Goal: Information Seeking & Learning: Check status

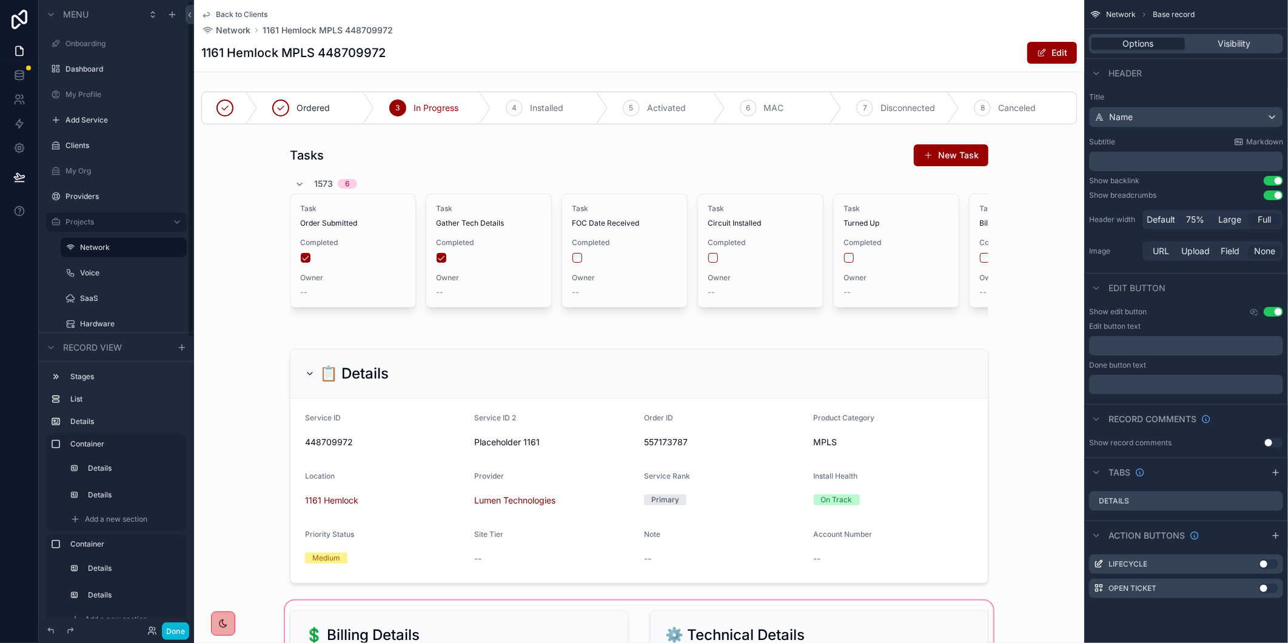
scroll to position [404, 0]
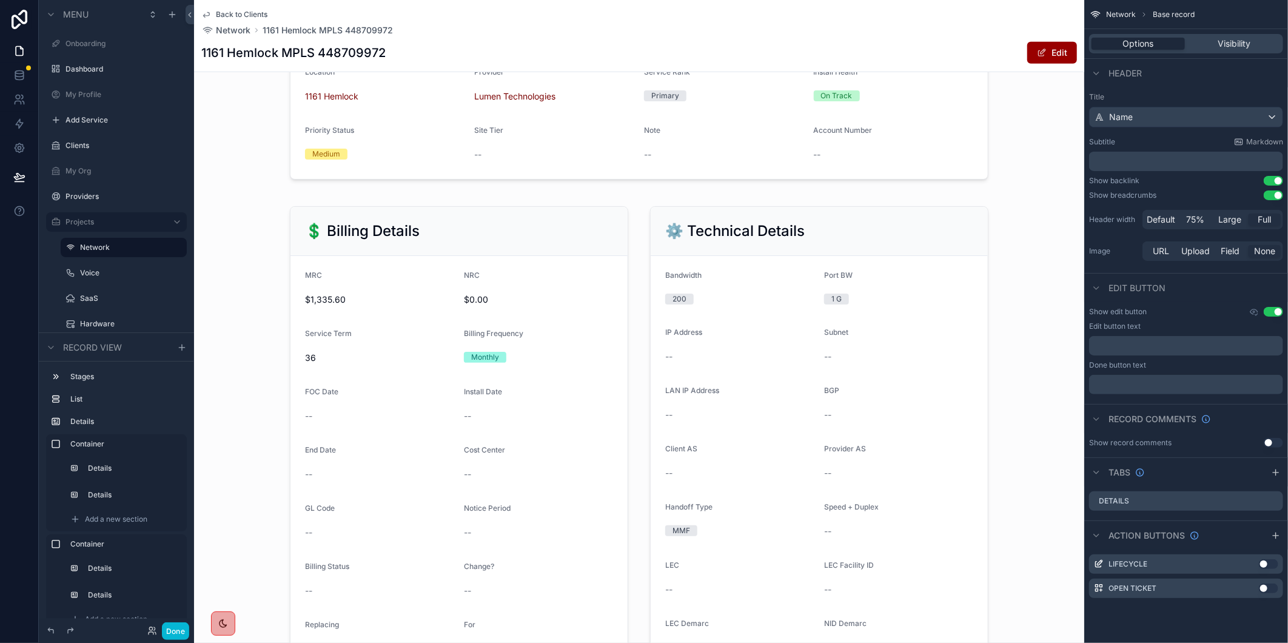
click at [186, 605] on div "Container Details Details Add a new section" at bounding box center [116, 582] width 141 height 97
click at [173, 623] on button "Done" at bounding box center [175, 631] width 27 height 18
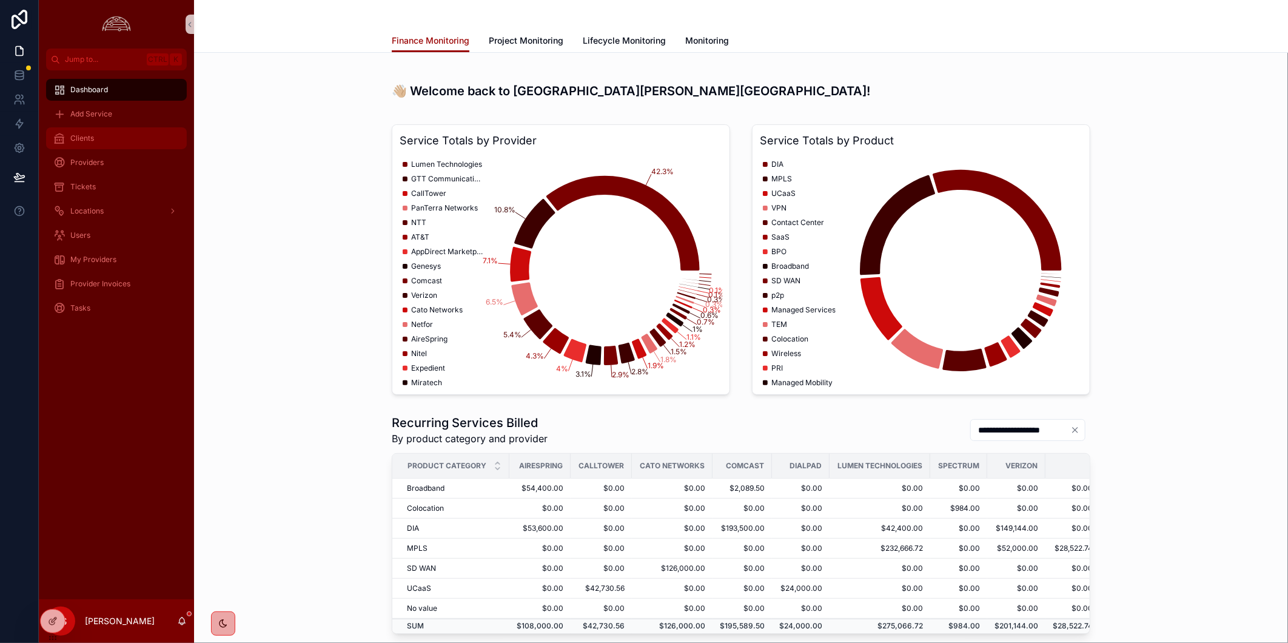
drag, startPoint x: 153, startPoint y: 132, endPoint x: 253, endPoint y: 152, distance: 102.1
click at [153, 132] on div "Clients" at bounding box center [116, 138] width 126 height 19
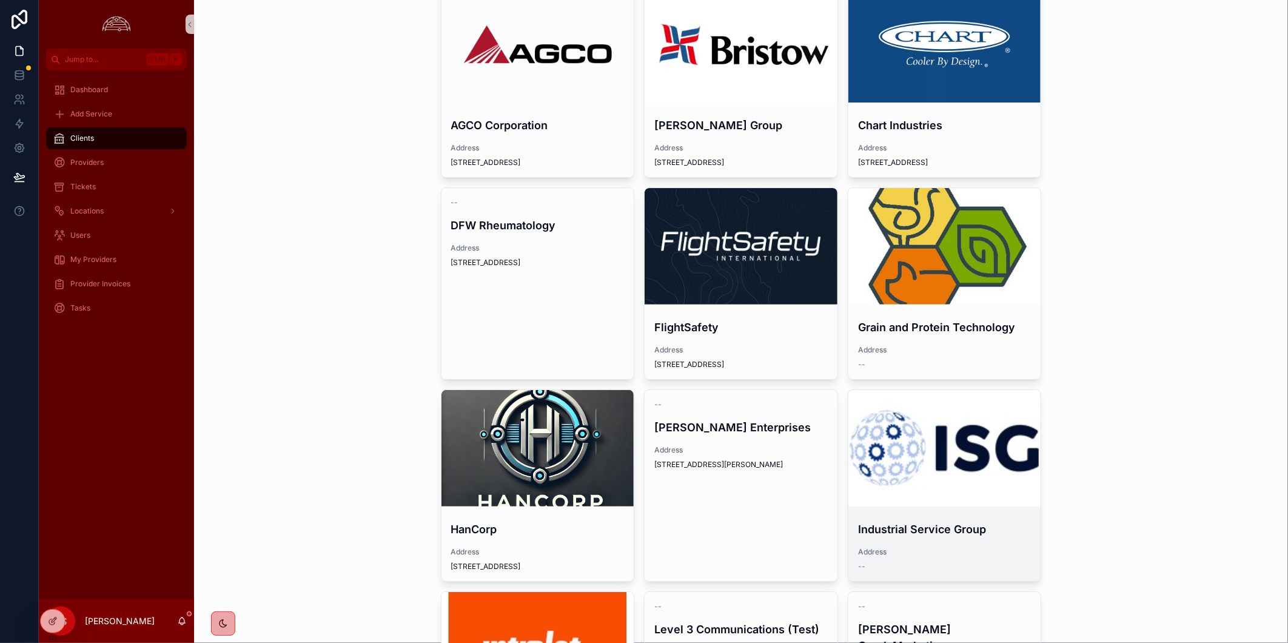
scroll to position [202, 0]
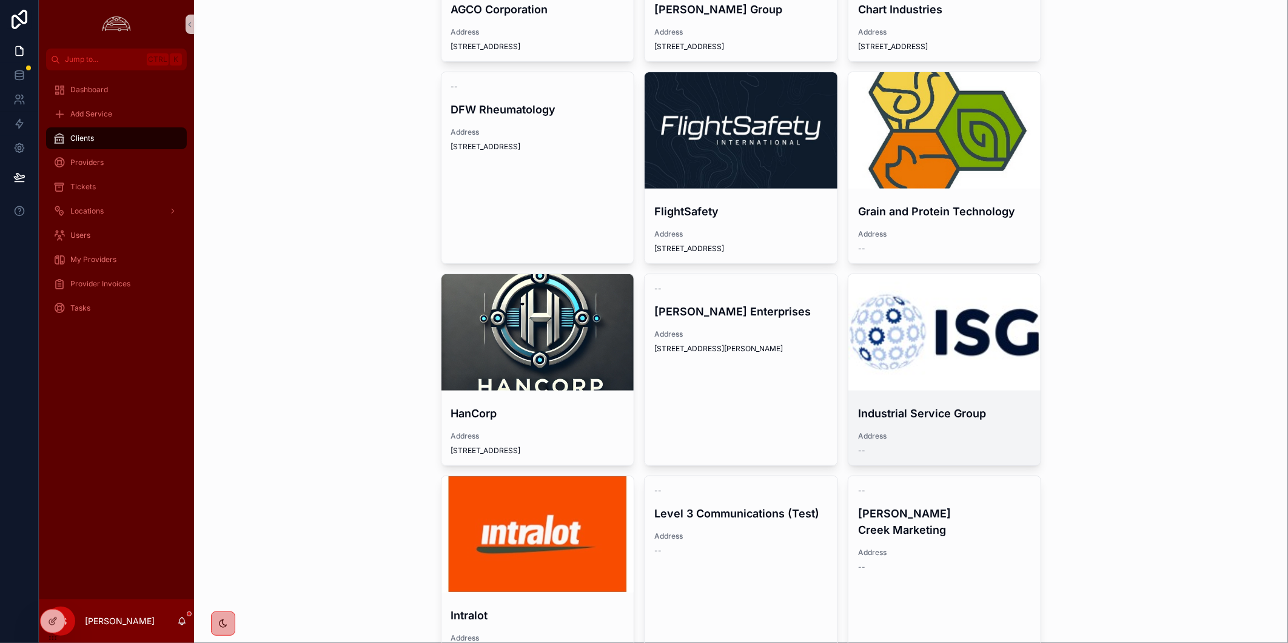
click at [926, 365] on div "scrollable content" at bounding box center [945, 332] width 193 height 116
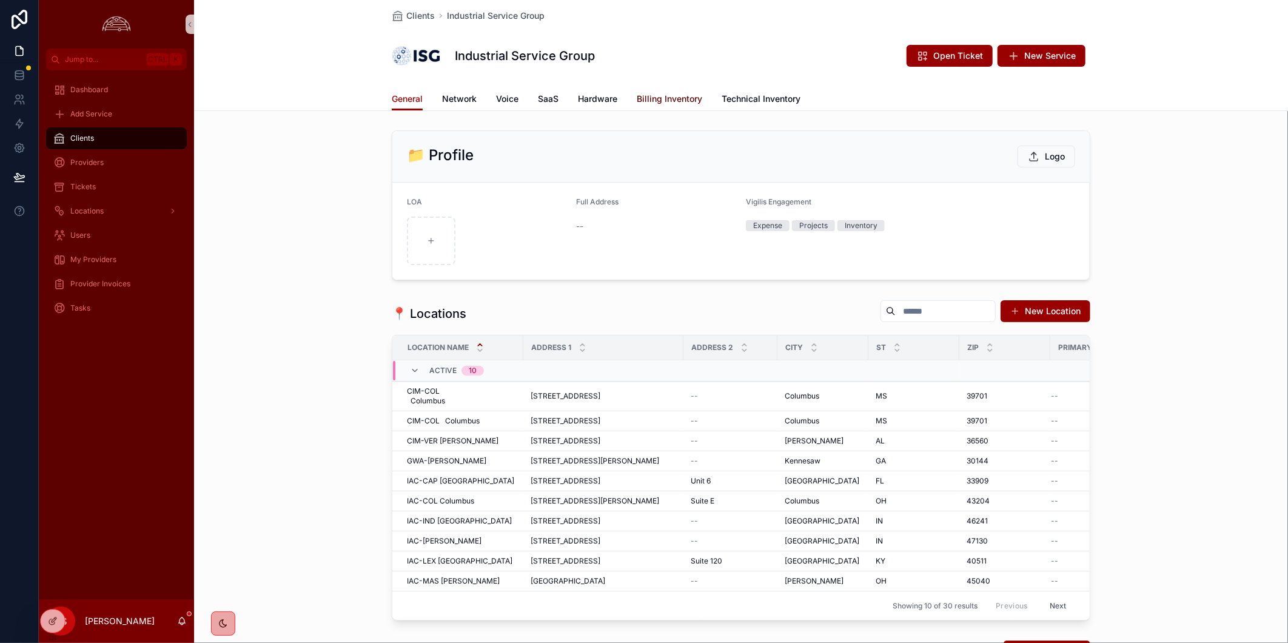
click at [666, 98] on span "Billing Inventory" at bounding box center [670, 99] width 66 height 12
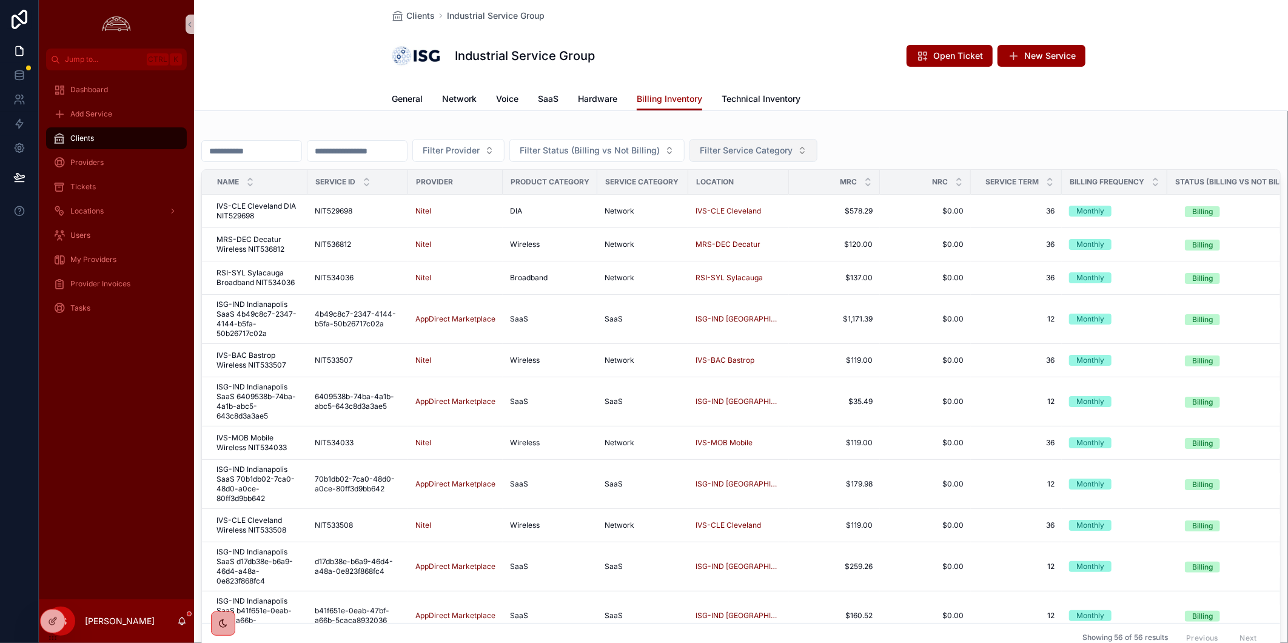
click at [818, 148] on button "Filter Service Category" at bounding box center [754, 150] width 128 height 23
click at [830, 295] on div "Network" at bounding box center [808, 295] width 146 height 19
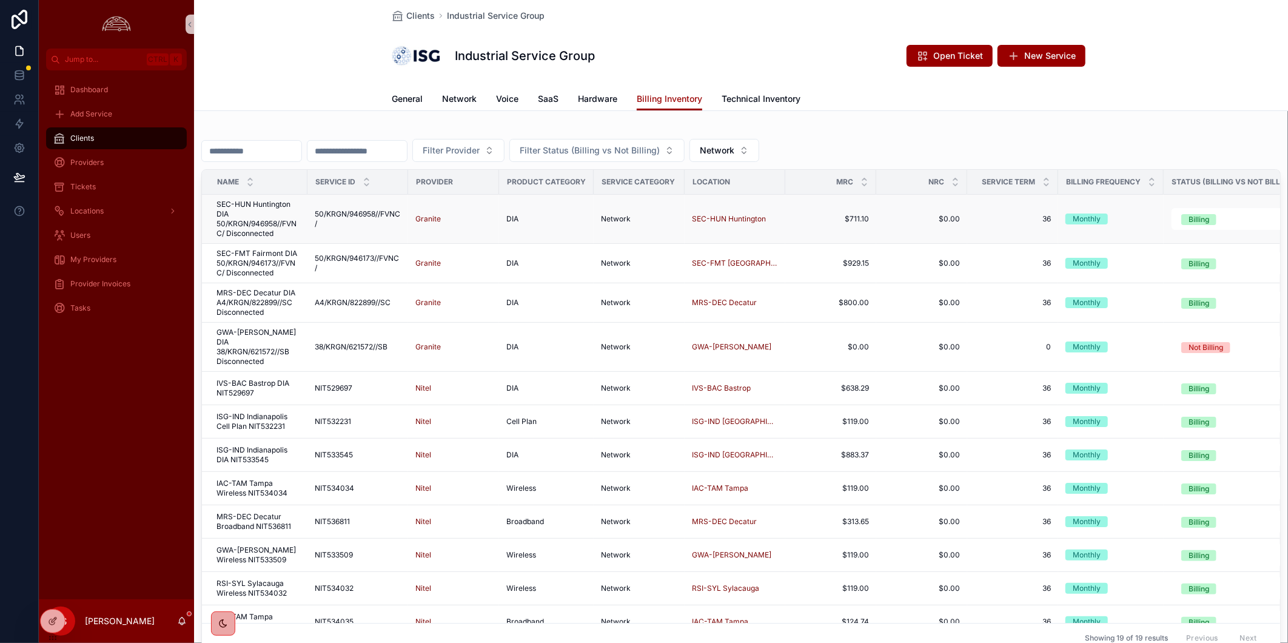
click at [277, 221] on span "SEC-HUN Huntington DIA 50/KRGN/946958//FVNC/ Disconnected" at bounding box center [259, 219] width 84 height 39
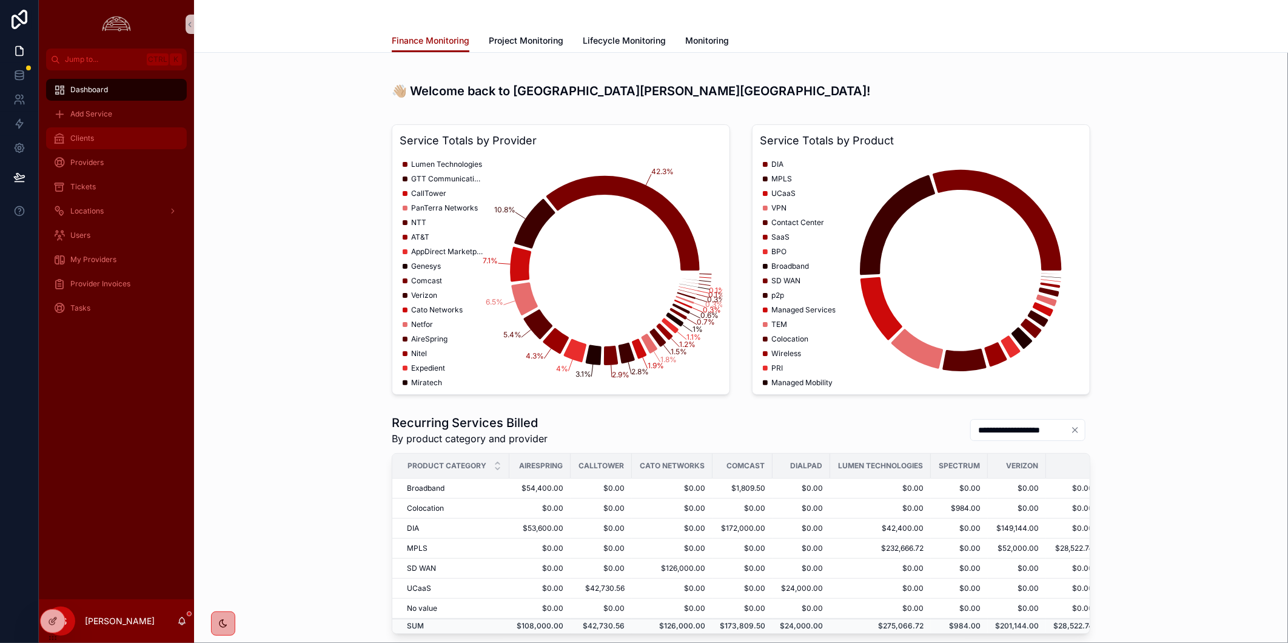
click at [124, 138] on div "Clients" at bounding box center [116, 138] width 126 height 19
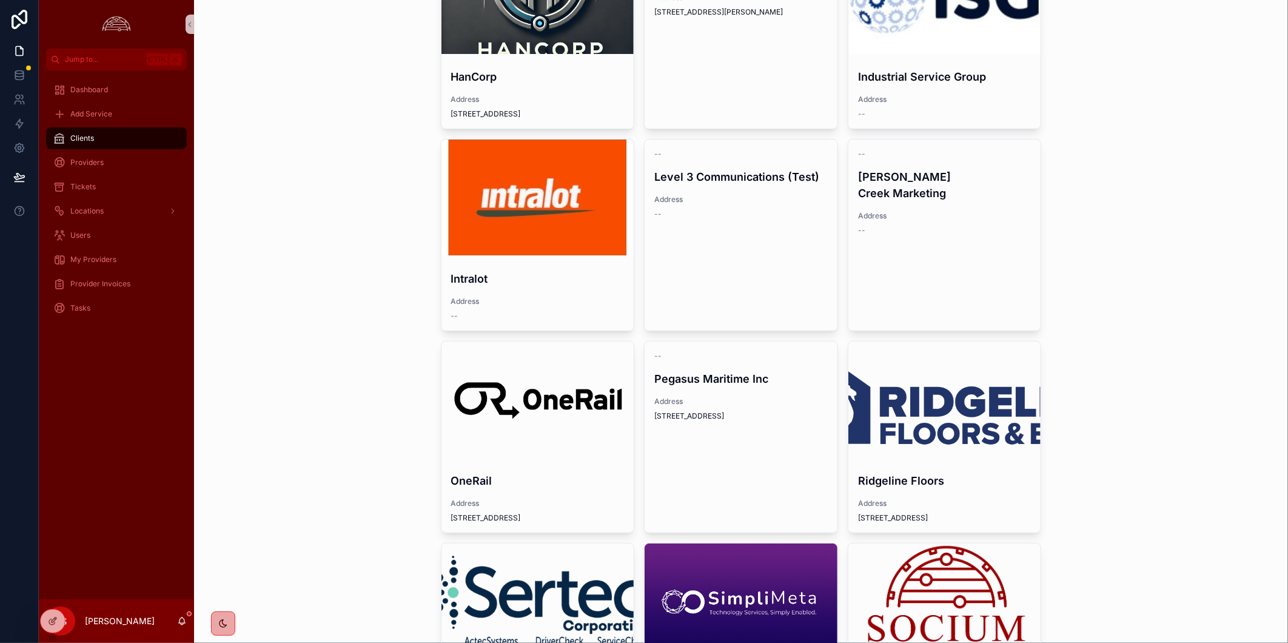
scroll to position [135, 0]
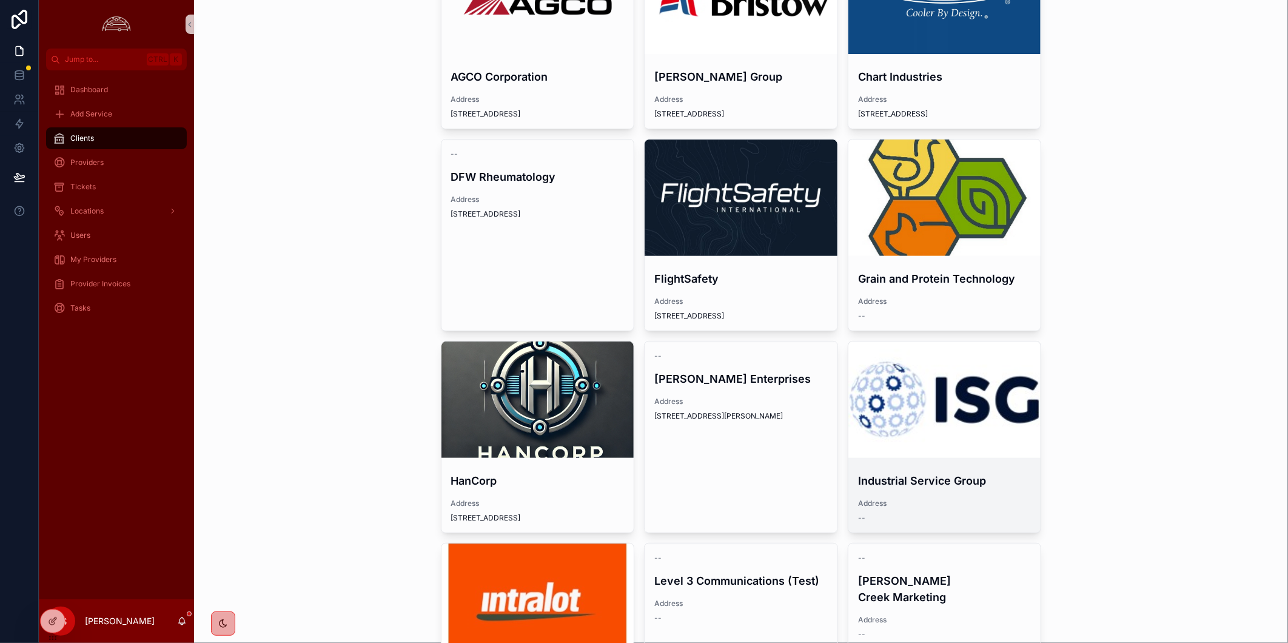
click at [941, 431] on div "scrollable content" at bounding box center [945, 399] width 193 height 116
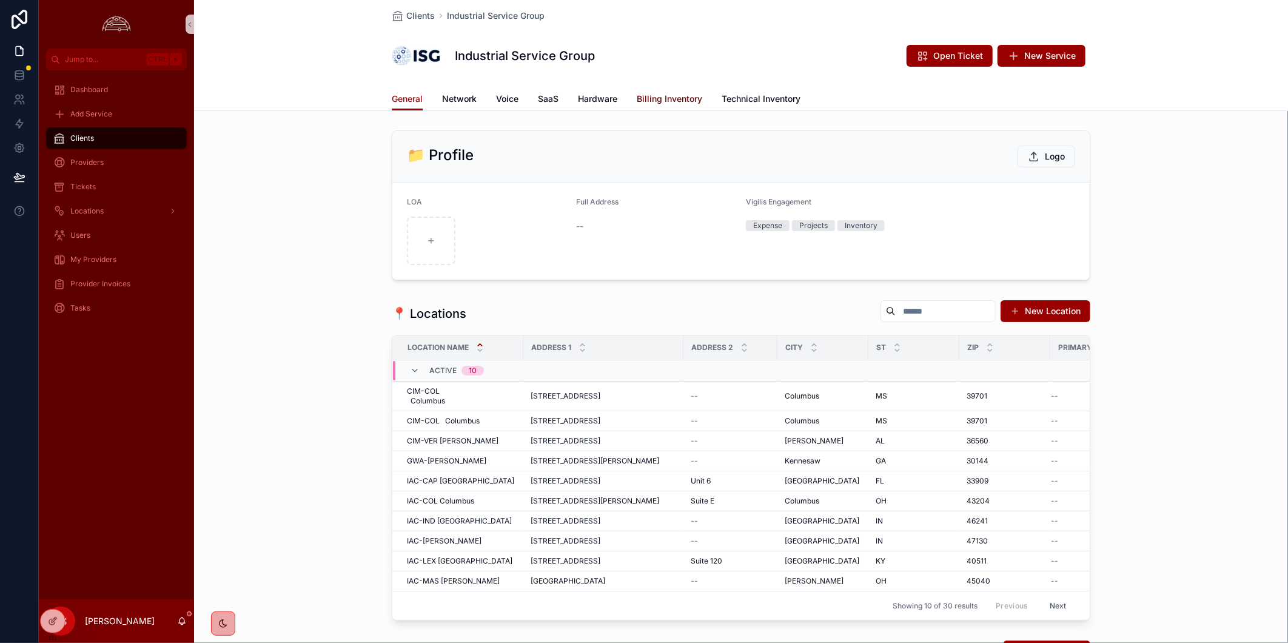
click at [652, 104] on span "Billing Inventory" at bounding box center [670, 99] width 66 height 12
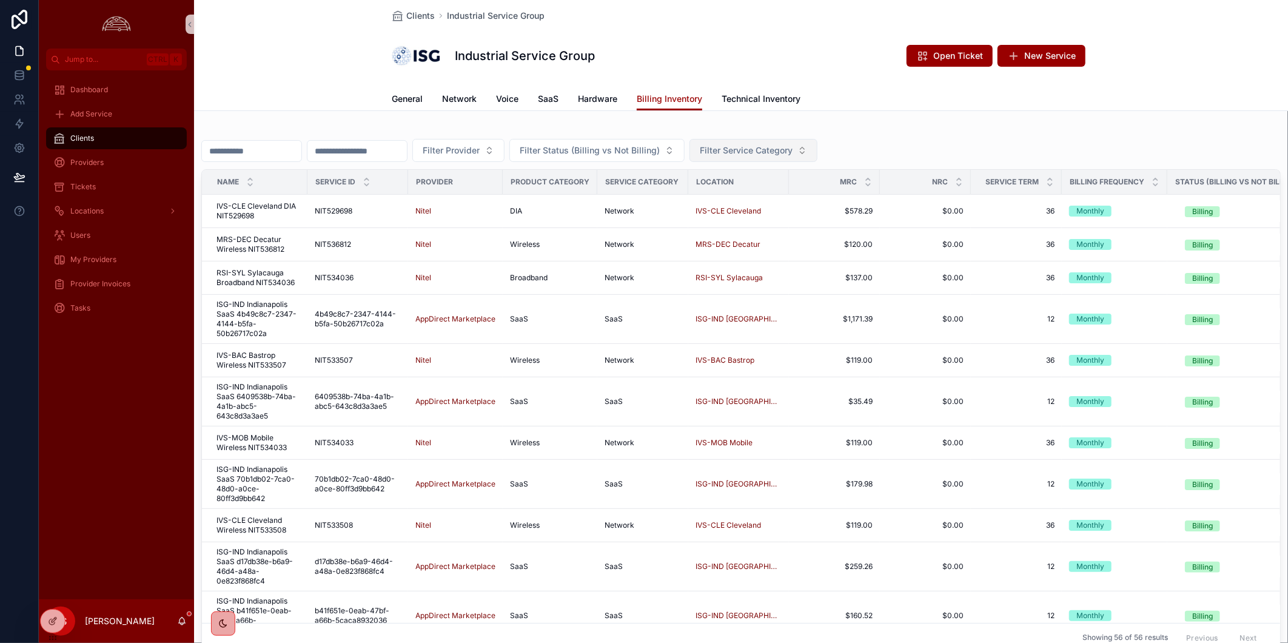
click at [818, 147] on button "Filter Service Category" at bounding box center [754, 150] width 128 height 23
click at [829, 292] on div "Network" at bounding box center [808, 295] width 146 height 19
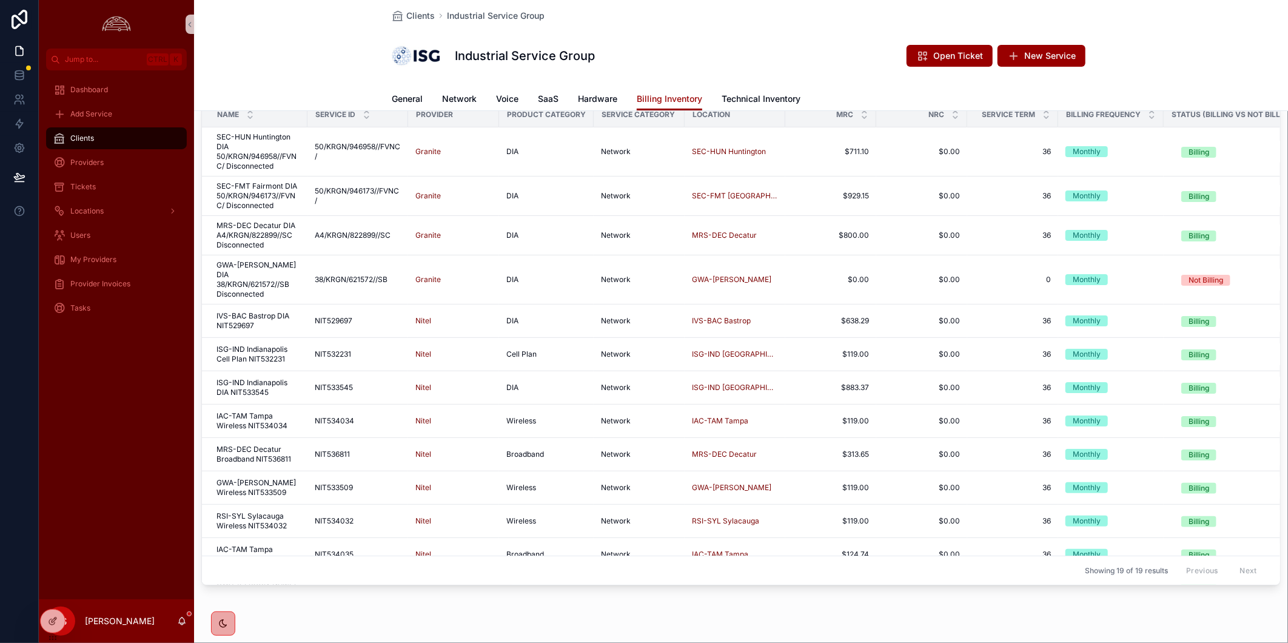
click at [250, 283] on span "GWA-[PERSON_NAME] DIA 38/KRGN/621572//SB Disconnected" at bounding box center [259, 279] width 84 height 39
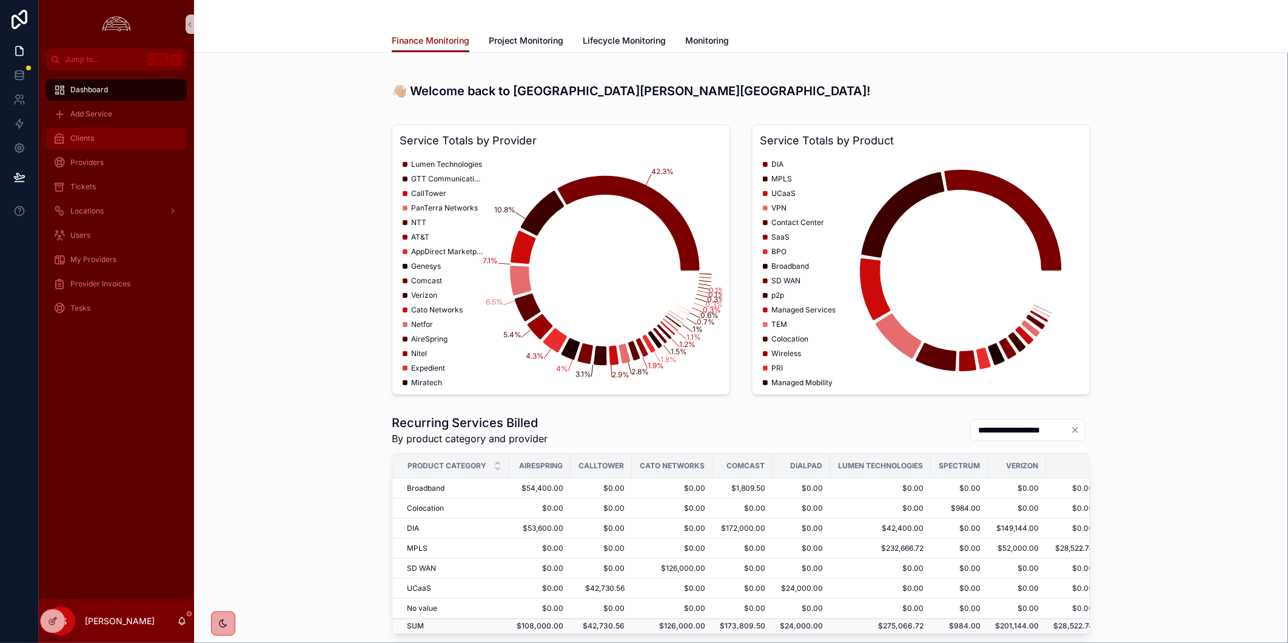
click at [126, 141] on div "Clients" at bounding box center [116, 138] width 126 height 19
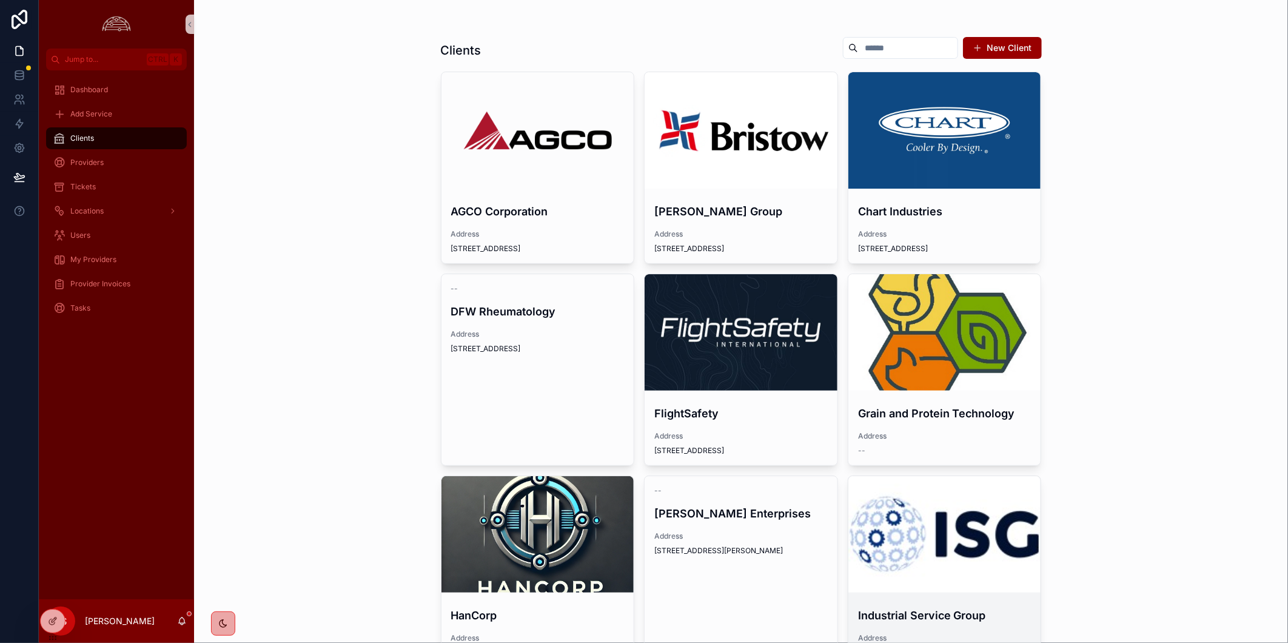
click at [906, 543] on div "scrollable content" at bounding box center [945, 534] width 193 height 116
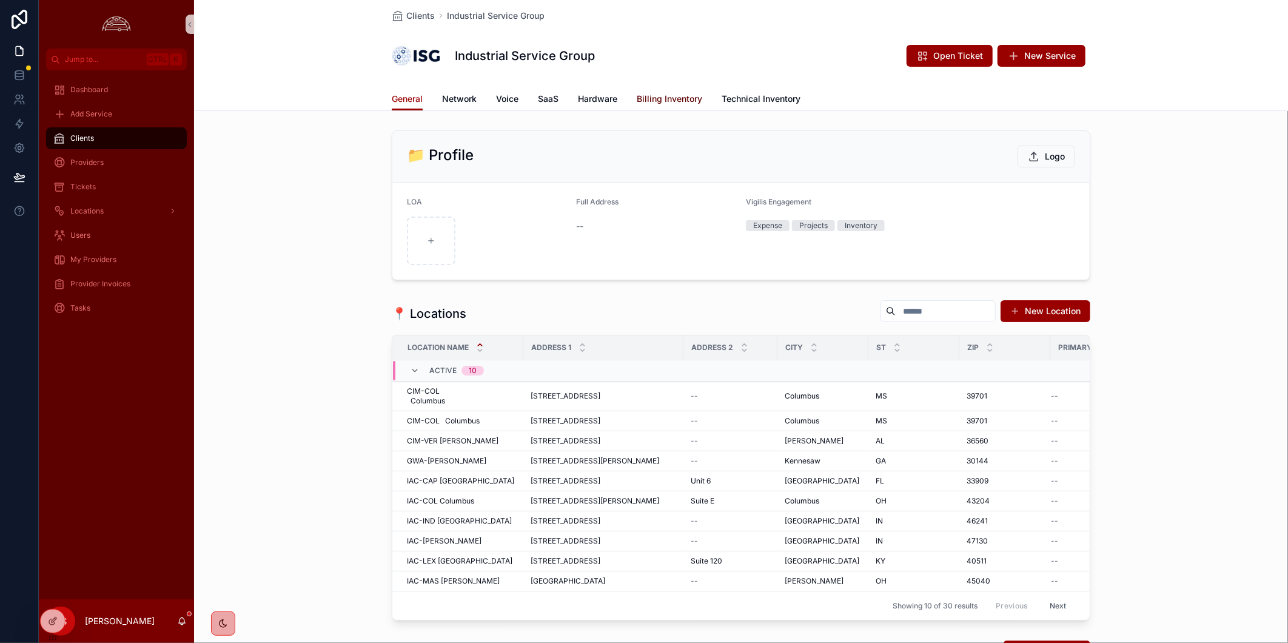
click at [668, 103] on span "Billing Inventory" at bounding box center [670, 99] width 66 height 12
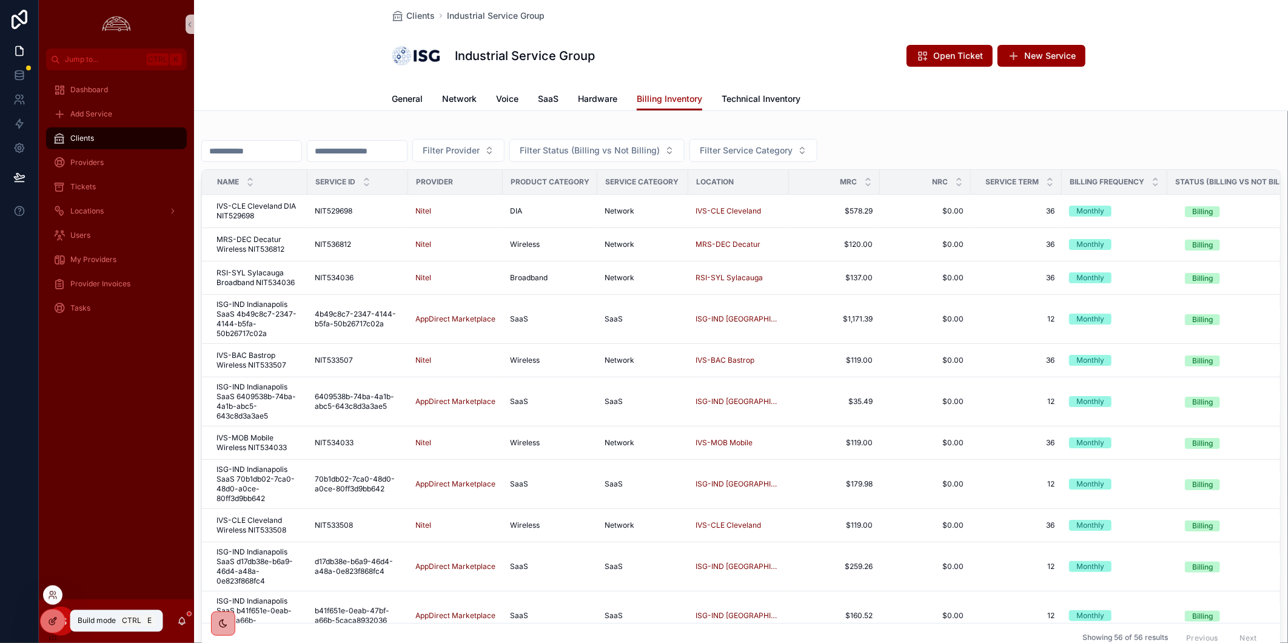
click at [53, 628] on div at bounding box center [53, 621] width 24 height 23
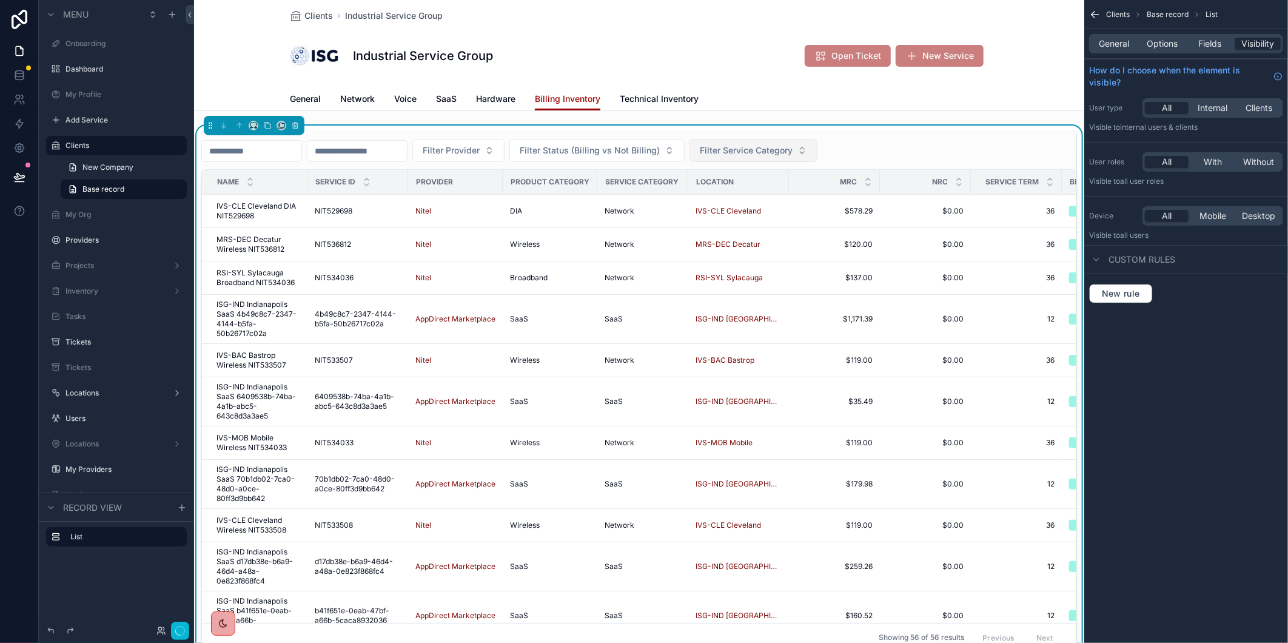
drag, startPoint x: 53, startPoint y: 628, endPoint x: 856, endPoint y: 155, distance: 932.1
click at [818, 155] on button "Filter Service Category" at bounding box center [754, 150] width 128 height 23
click at [798, 288] on div "Network" at bounding box center [808, 295] width 146 height 19
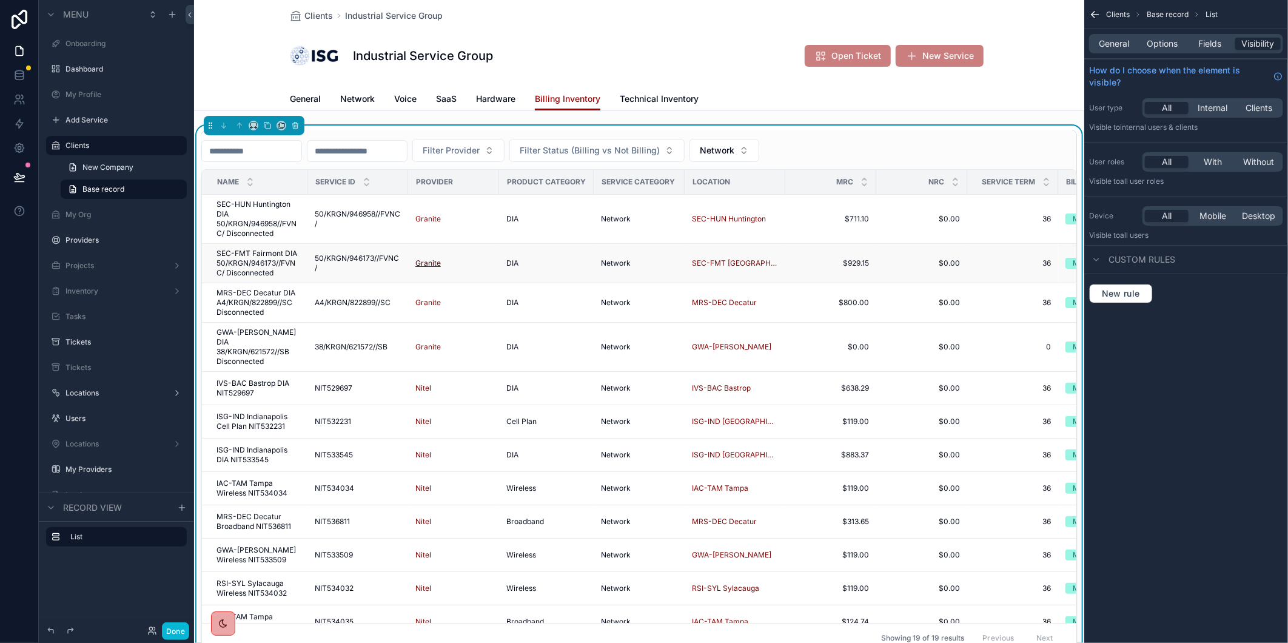
click at [432, 264] on span "Granite" at bounding box center [428, 263] width 25 height 10
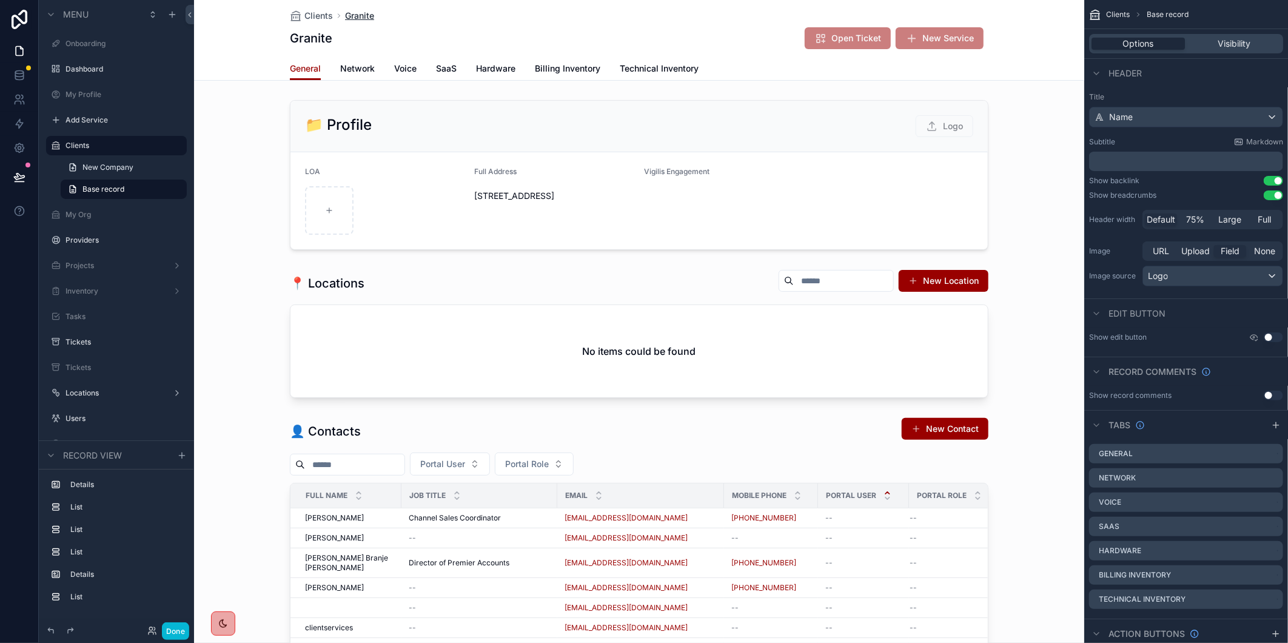
click at [352, 14] on span "Granite" at bounding box center [359, 16] width 29 height 12
click at [309, 11] on span "Clients" at bounding box center [318, 16] width 29 height 12
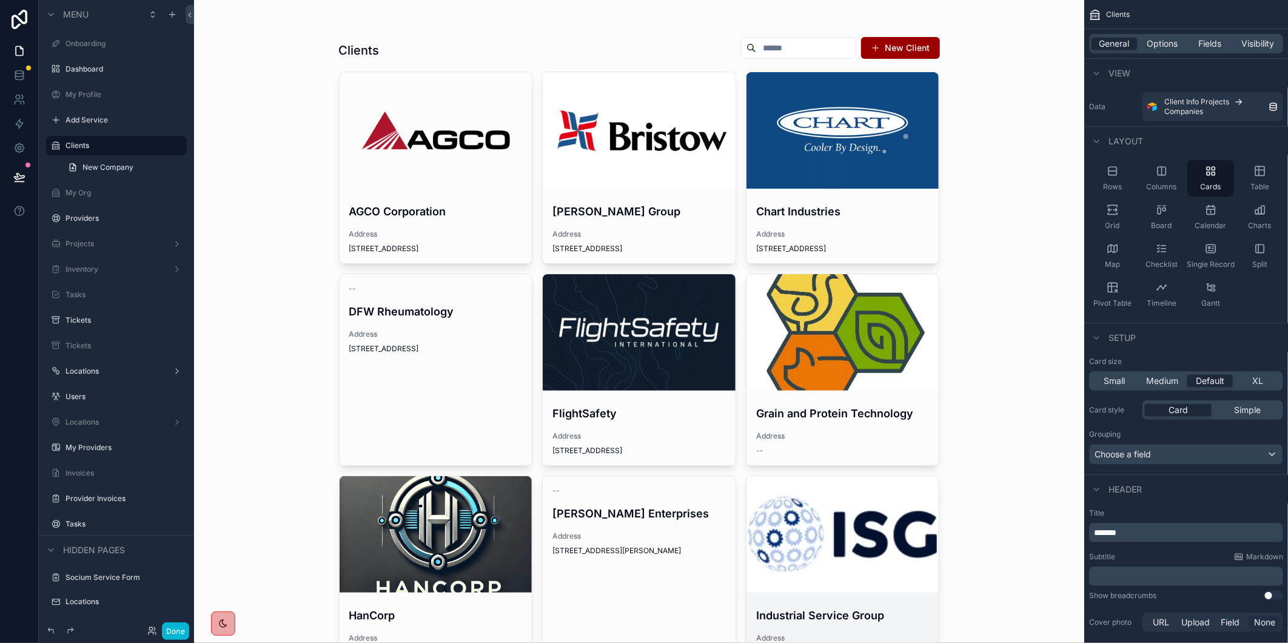
click at [829, 523] on div "scrollable content" at bounding box center [843, 534] width 193 height 116
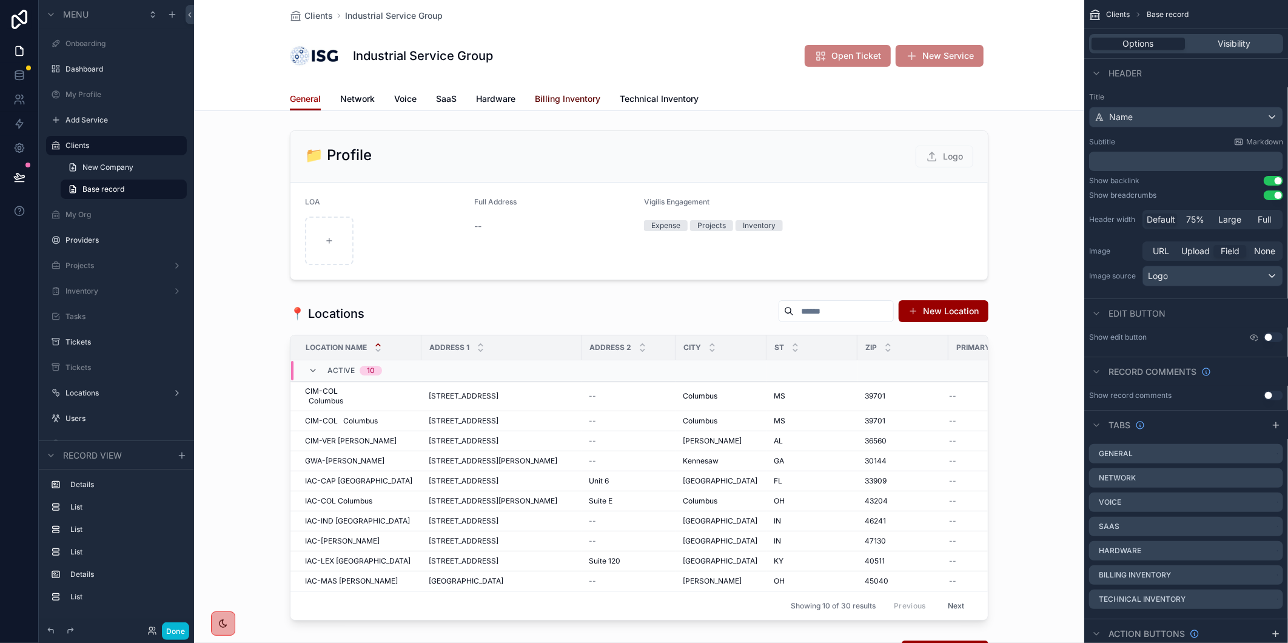
click at [563, 101] on span "Billing Inventory" at bounding box center [568, 99] width 66 height 12
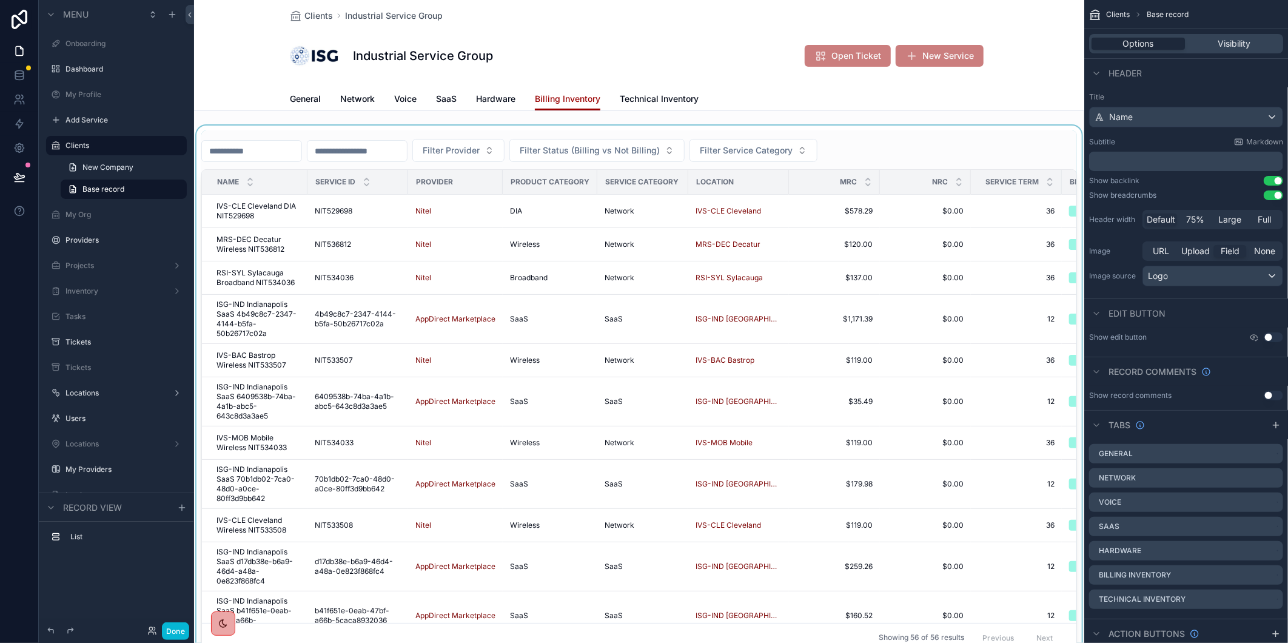
click at [543, 150] on div "scrollable content" at bounding box center [639, 392] width 890 height 532
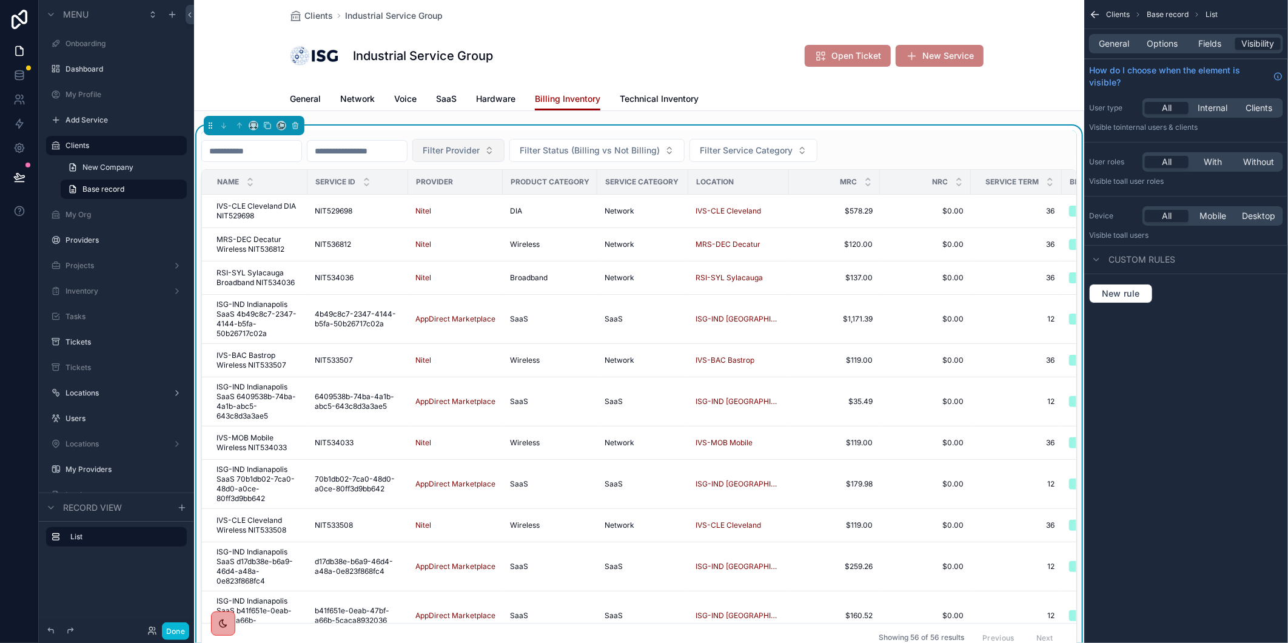
click at [505, 150] on button "Filter Provider" at bounding box center [458, 150] width 92 height 23
type input "*******"
click at [523, 204] on div "The Granite Group" at bounding box center [515, 198] width 146 height 19
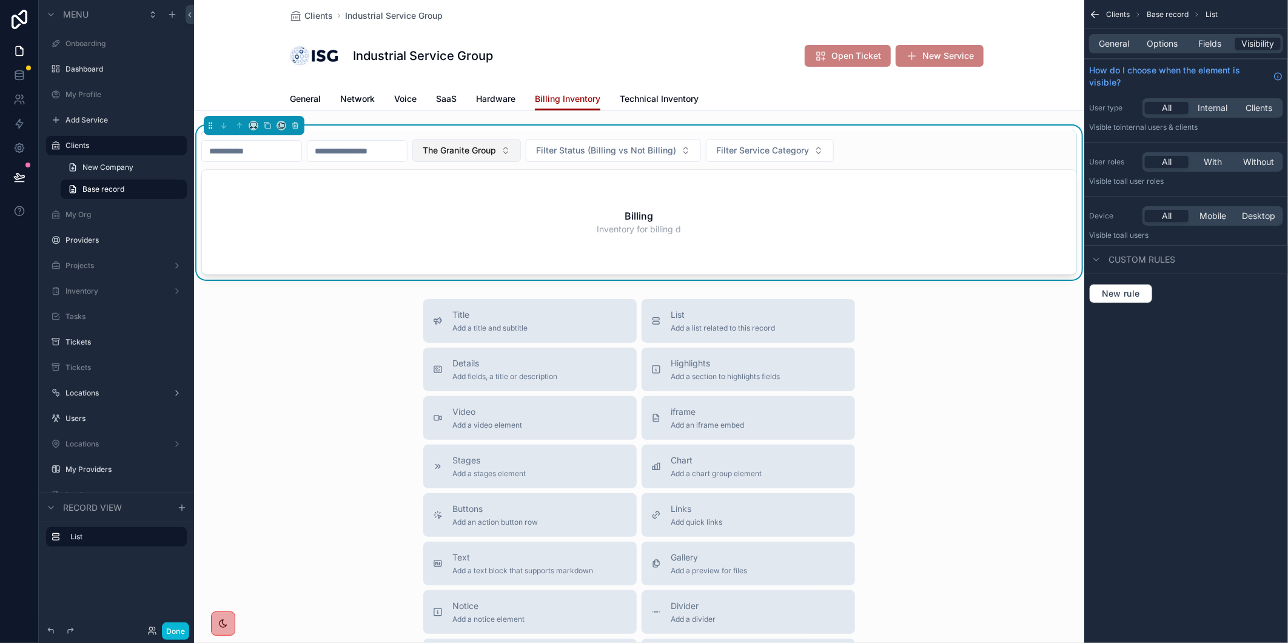
click at [521, 150] on button "The Granite Group" at bounding box center [466, 150] width 109 height 23
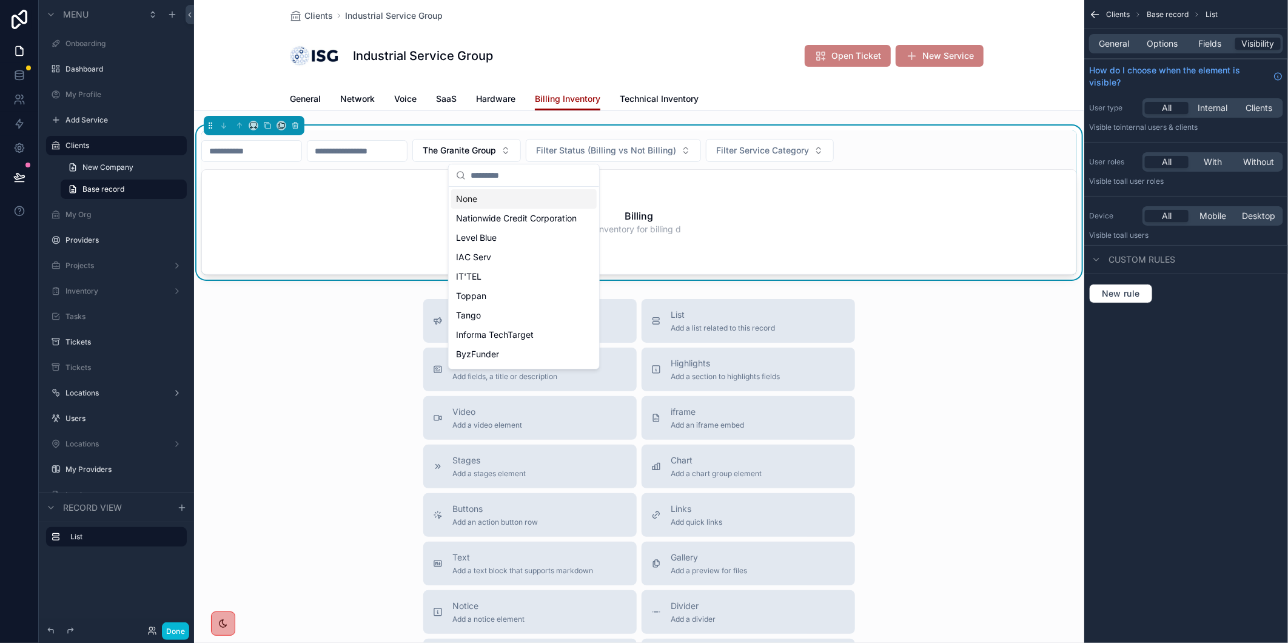
click at [559, 173] on input "scrollable content" at bounding box center [531, 175] width 121 height 22
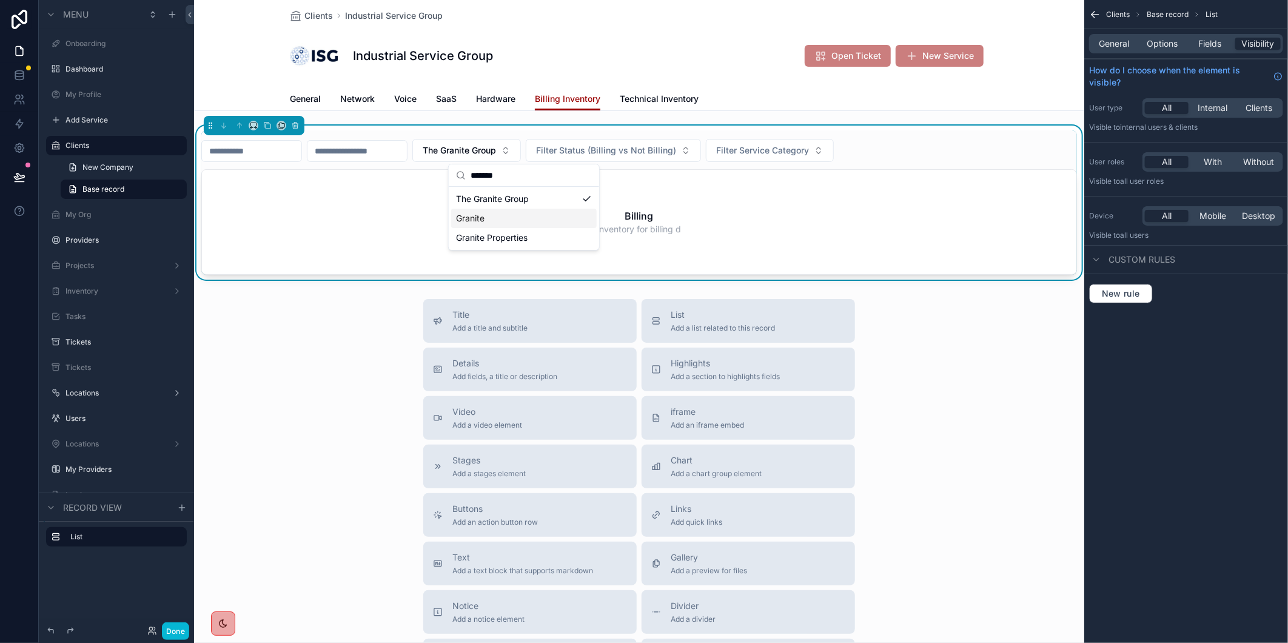
type input "*******"
click at [554, 223] on div "Granite" at bounding box center [524, 218] width 146 height 19
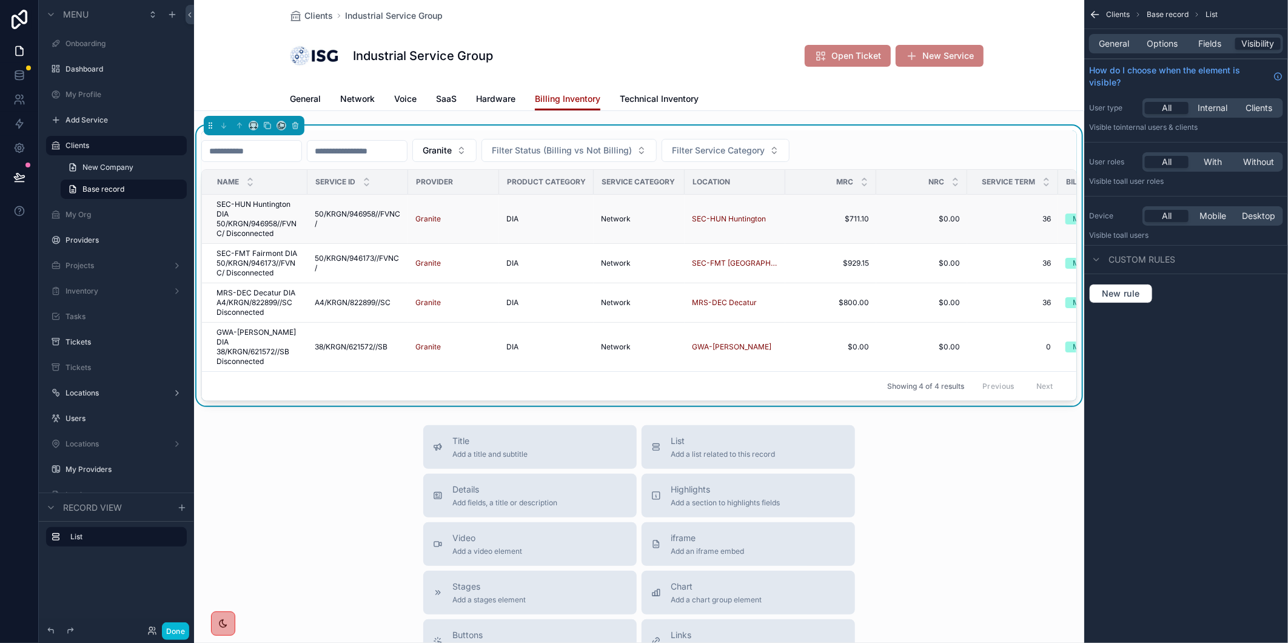
click at [277, 224] on span "SEC-HUN Huntington DIA 50/KRGN/946958//FVNC/ Disconnected" at bounding box center [259, 219] width 84 height 39
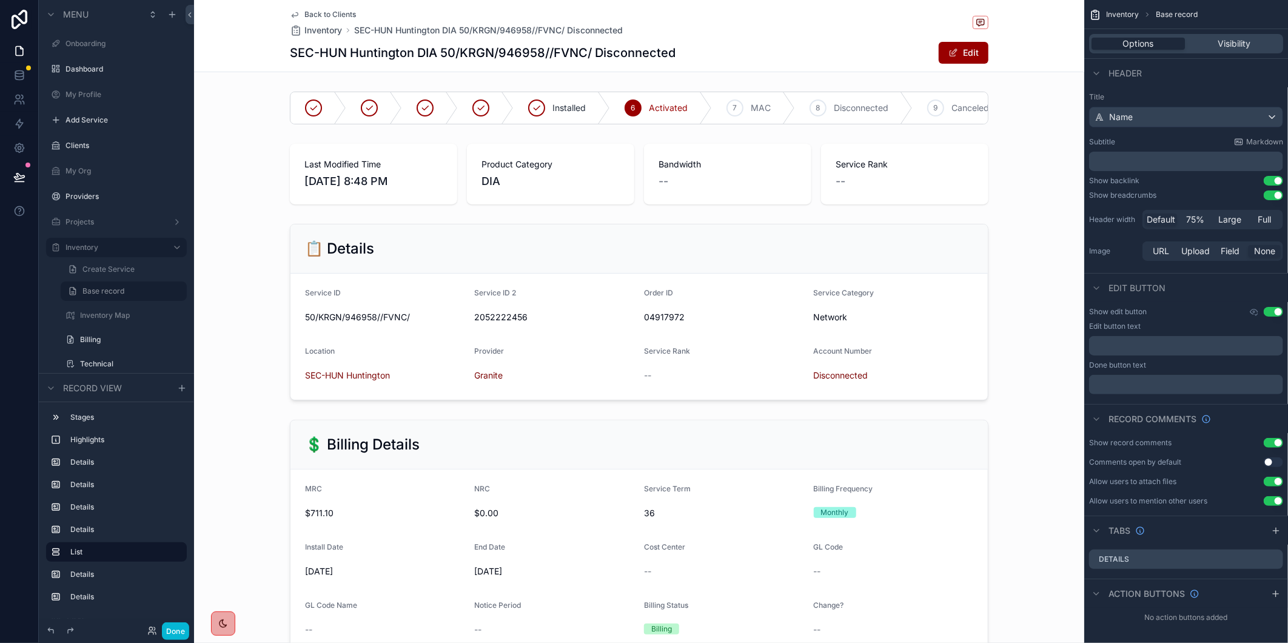
click at [343, 17] on span "Back to Clients" at bounding box center [330, 15] width 52 height 10
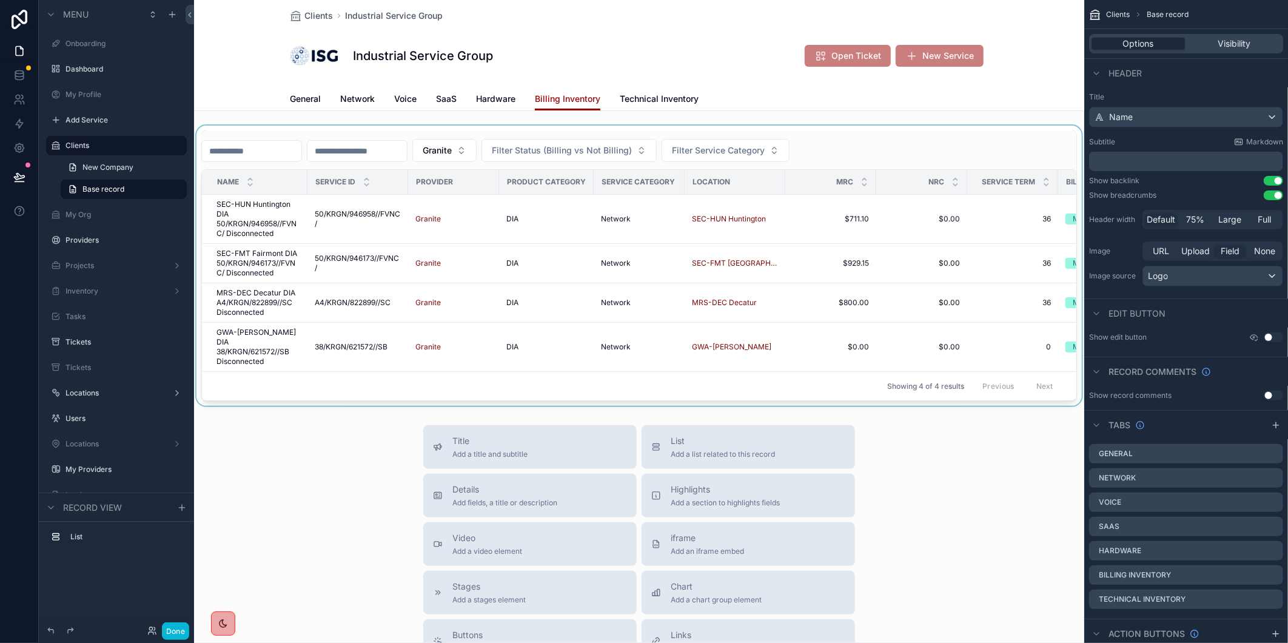
click at [360, 343] on div "scrollable content" at bounding box center [639, 266] width 890 height 280
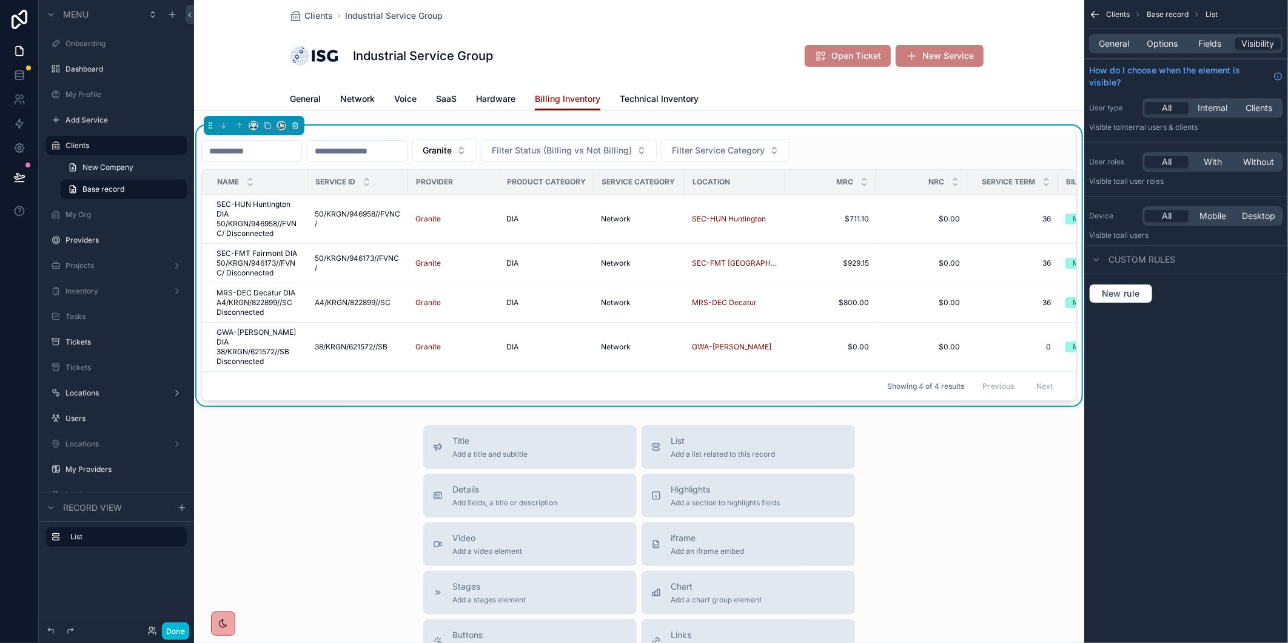
click at [361, 343] on span "38/KRGN/621572//SB" at bounding box center [351, 347] width 73 height 10
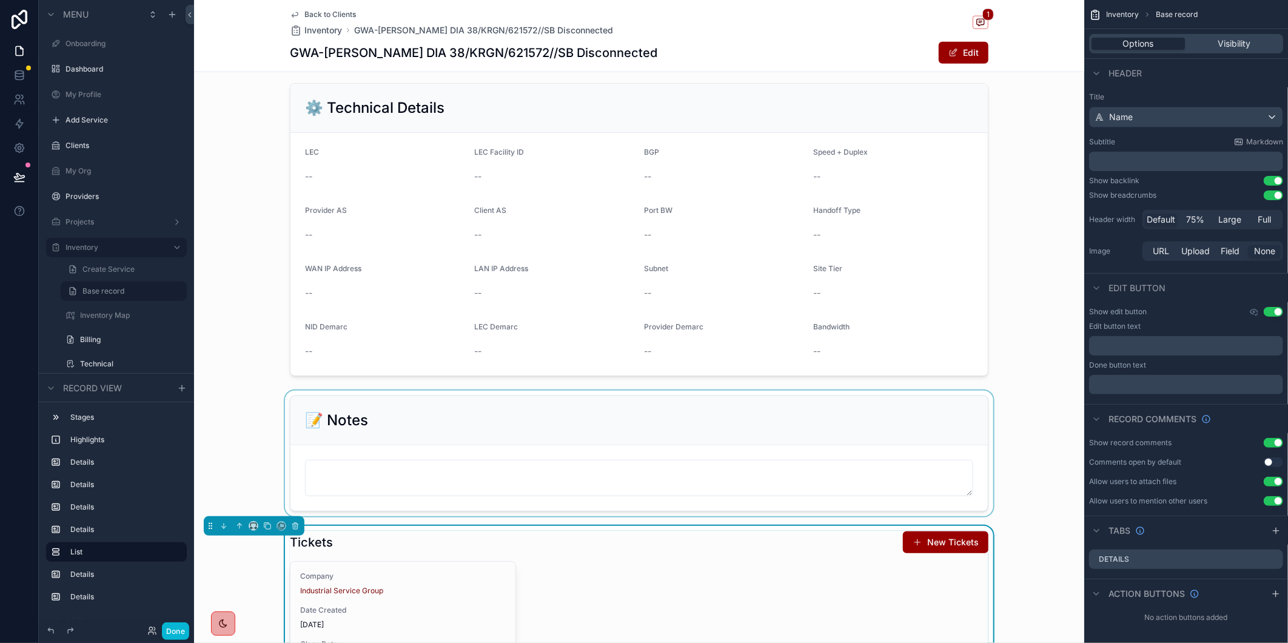
scroll to position [1011, 0]
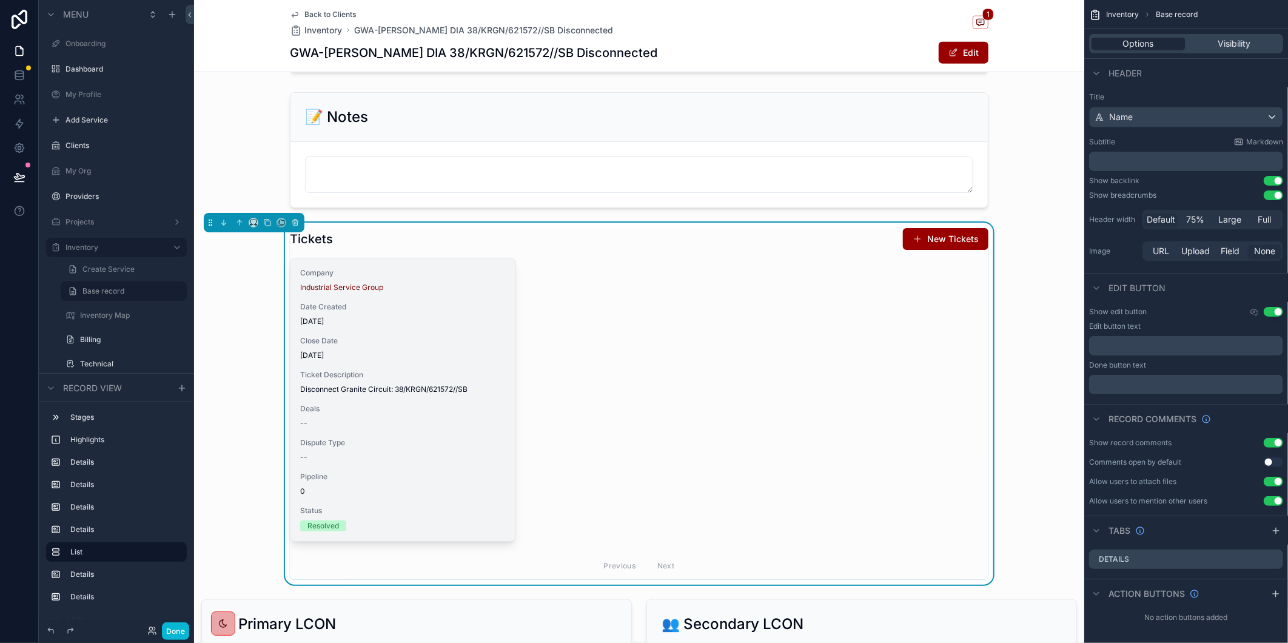
click at [402, 365] on div "Company Industrial Service Group Date Created [DATE] Close Date [DATE] Ticket D…" at bounding box center [403, 399] width 225 height 283
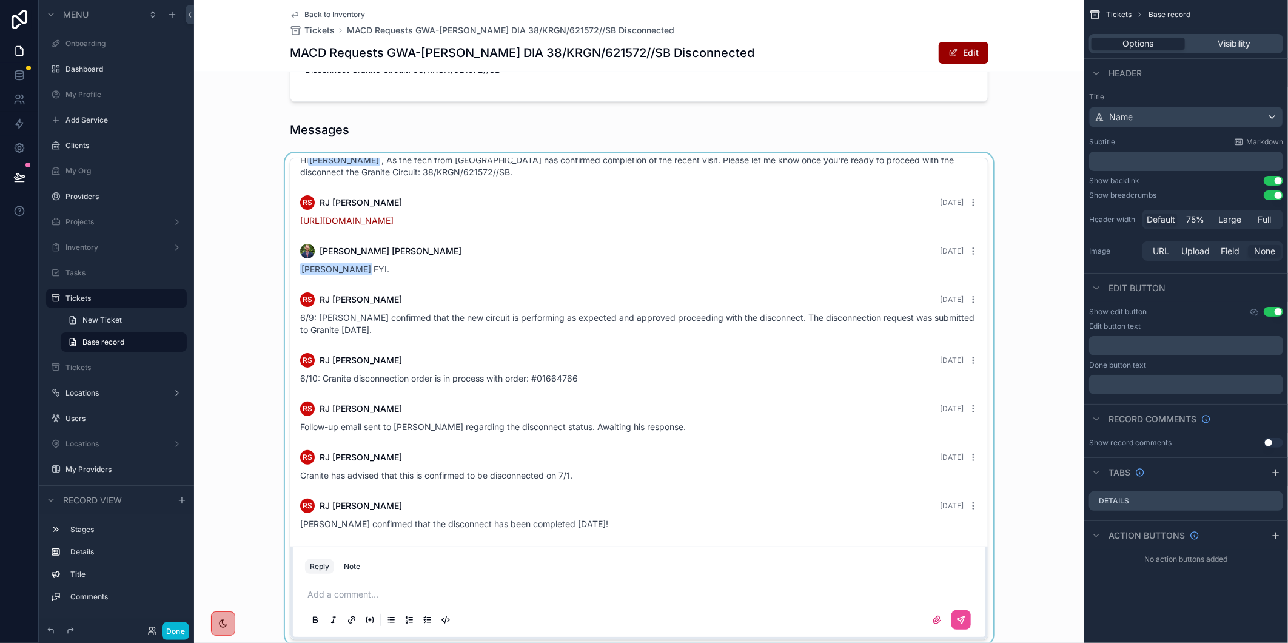
scroll to position [202, 0]
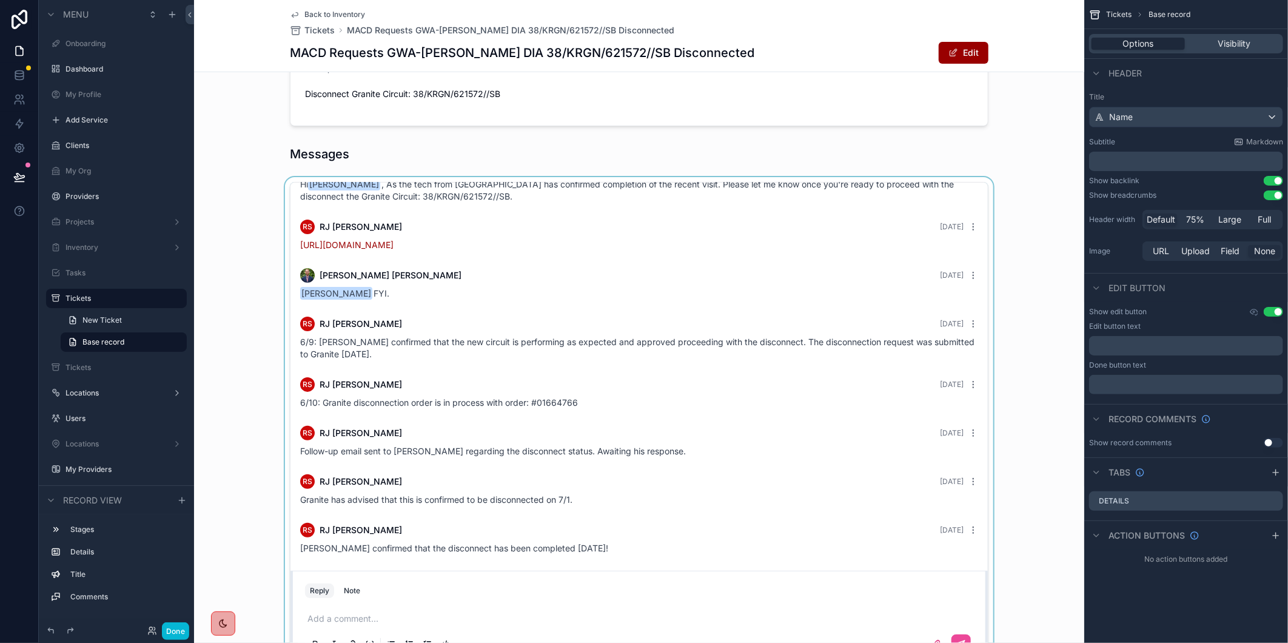
drag, startPoint x: 977, startPoint y: 334, endPoint x: 983, endPoint y: 260, distance: 74.2
click at [983, 260] on div "scrollable content" at bounding box center [639, 423] width 890 height 492
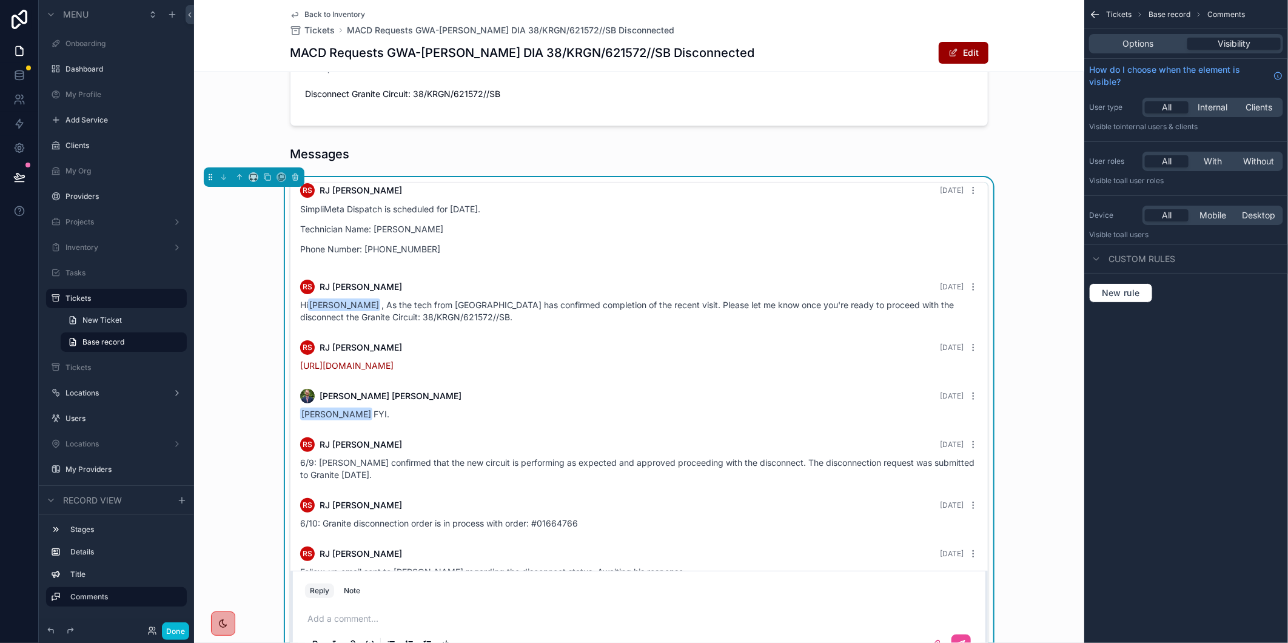
scroll to position [0, 0]
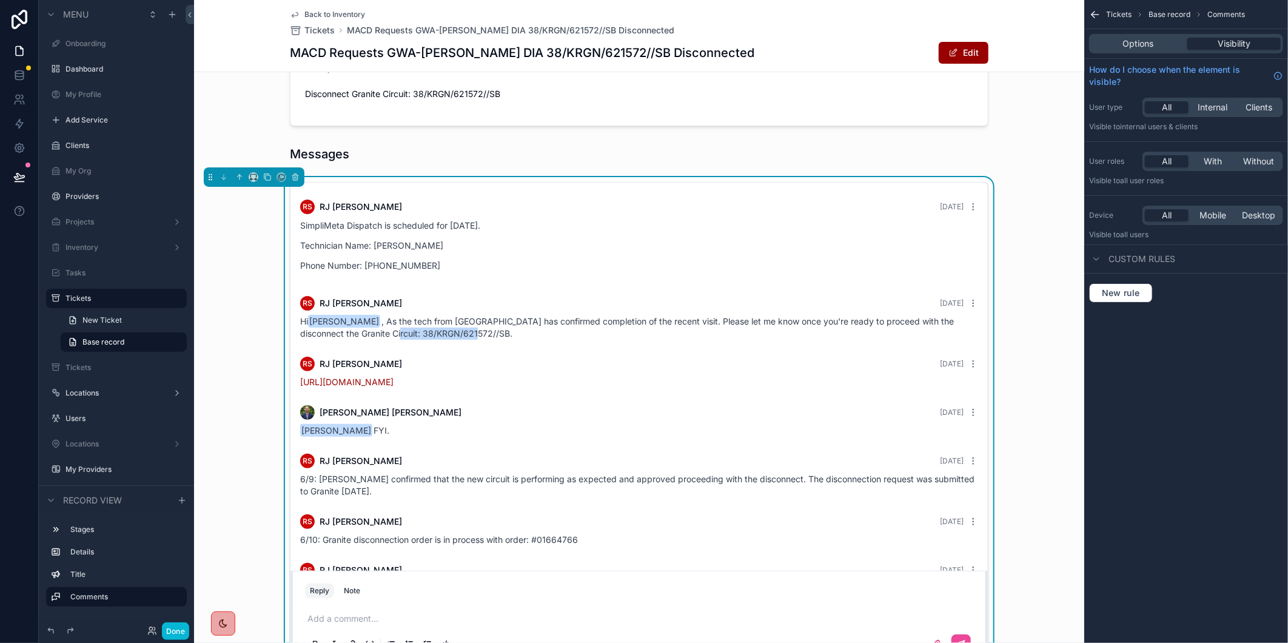
drag, startPoint x: 457, startPoint y: 334, endPoint x: 374, endPoint y: 332, distance: 83.7
click at [374, 332] on span "Hi [PERSON_NAME] , As the tech from SimpliMeta has confirmed completion of the …" at bounding box center [627, 327] width 654 height 22
copy span "38/KRGN/621572//SB"
click at [247, 447] on div "RS [PERSON_NAME] [DATE] SimpliMeta Dispatch is scheduled for [DATE]. Technician…" at bounding box center [639, 423] width 890 height 492
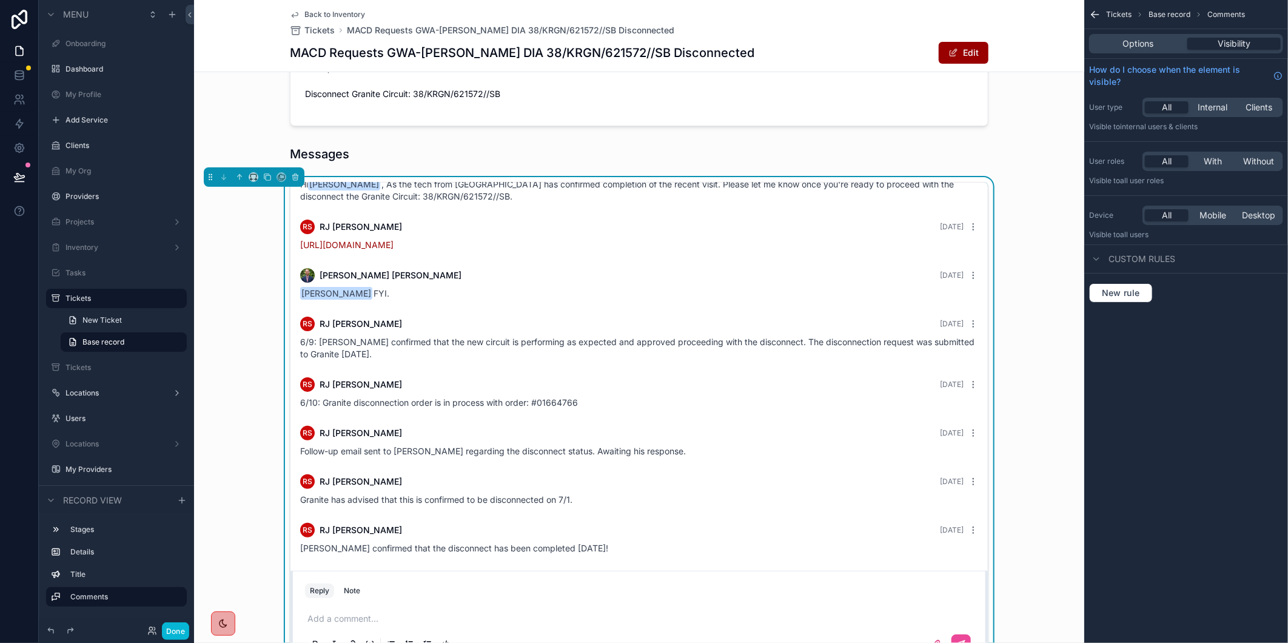
click at [255, 524] on div "RS [PERSON_NAME] [DATE] SimpliMeta Dispatch is scheduled for [DATE]. Technician…" at bounding box center [639, 423] width 890 height 492
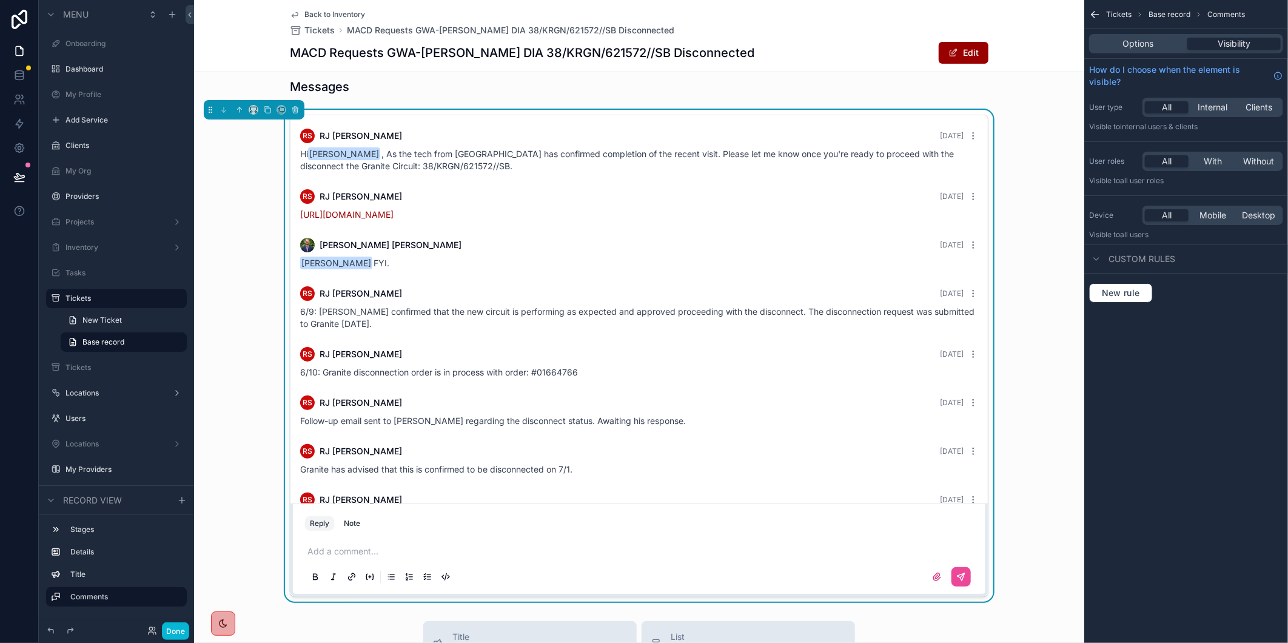
scroll to position [0, 0]
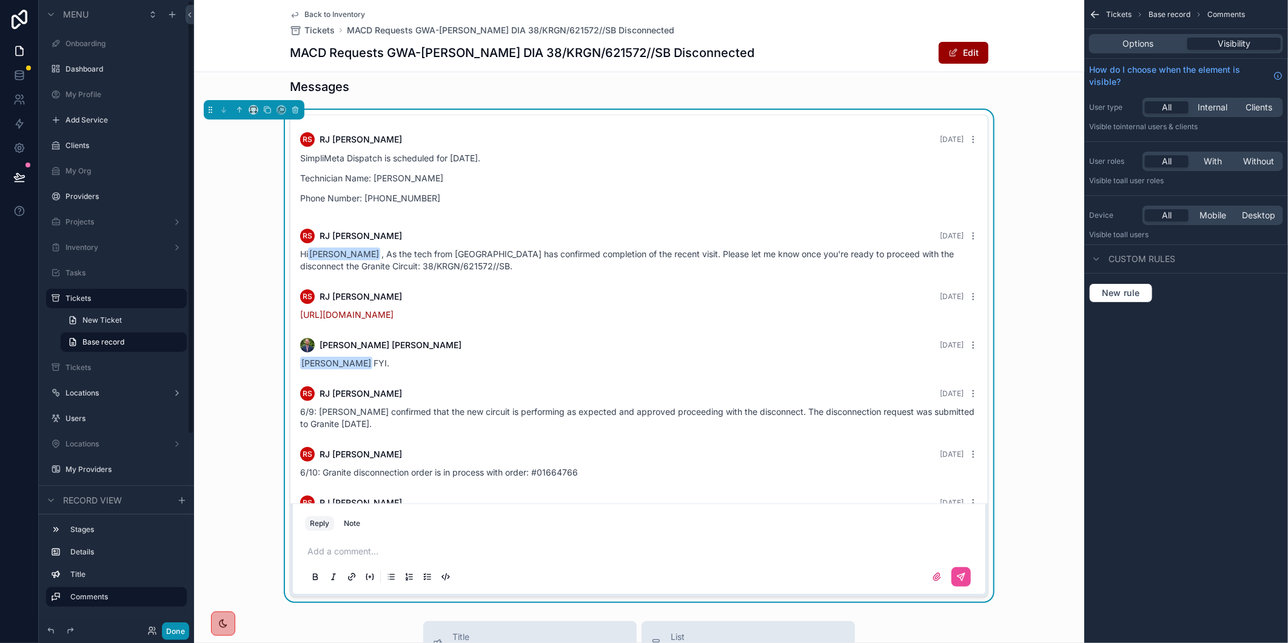
drag, startPoint x: 173, startPoint y: 631, endPoint x: 180, endPoint y: 631, distance: 6.7
click at [173, 631] on button "Done" at bounding box center [175, 631] width 27 height 18
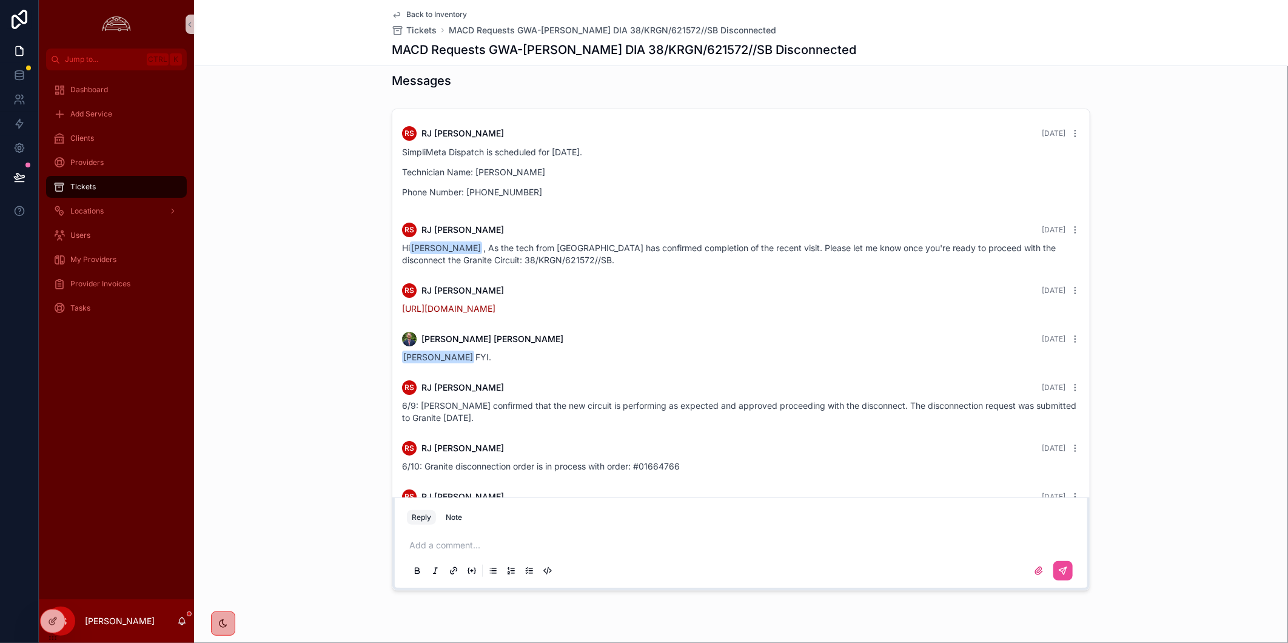
scroll to position [137, 0]
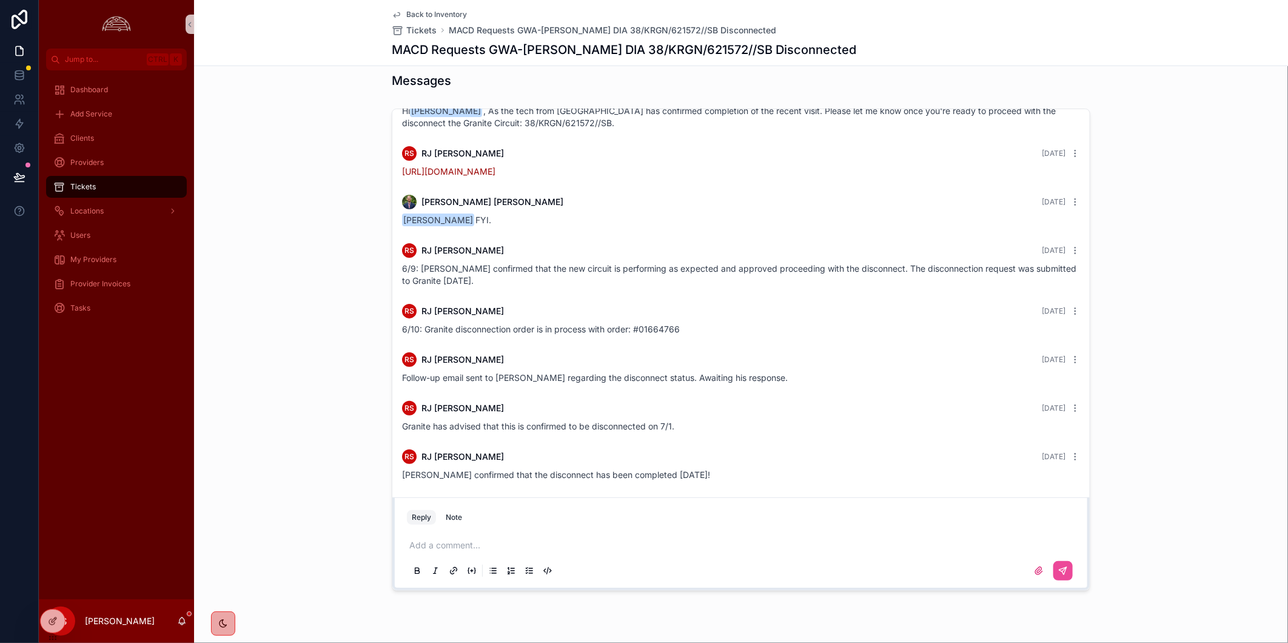
click at [331, 311] on div "RS [PERSON_NAME] [DATE] SimpliMeta Dispatch is scheduled for [DATE]. Technician…" at bounding box center [741, 350] width 1094 height 492
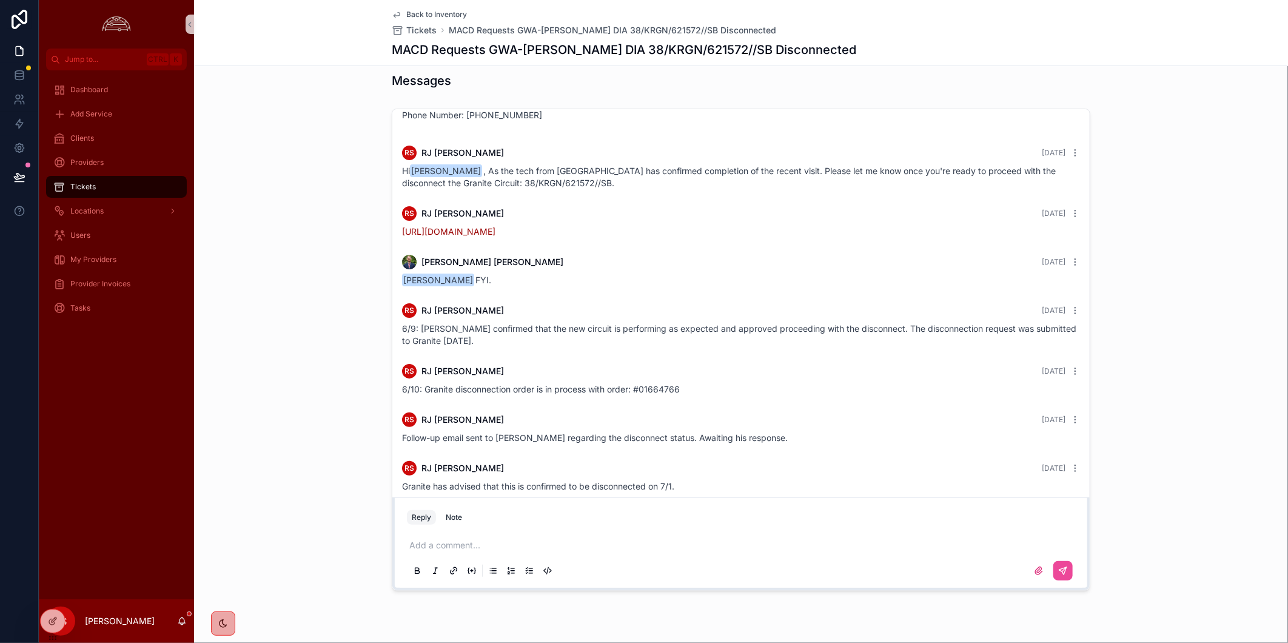
scroll to position [0, 0]
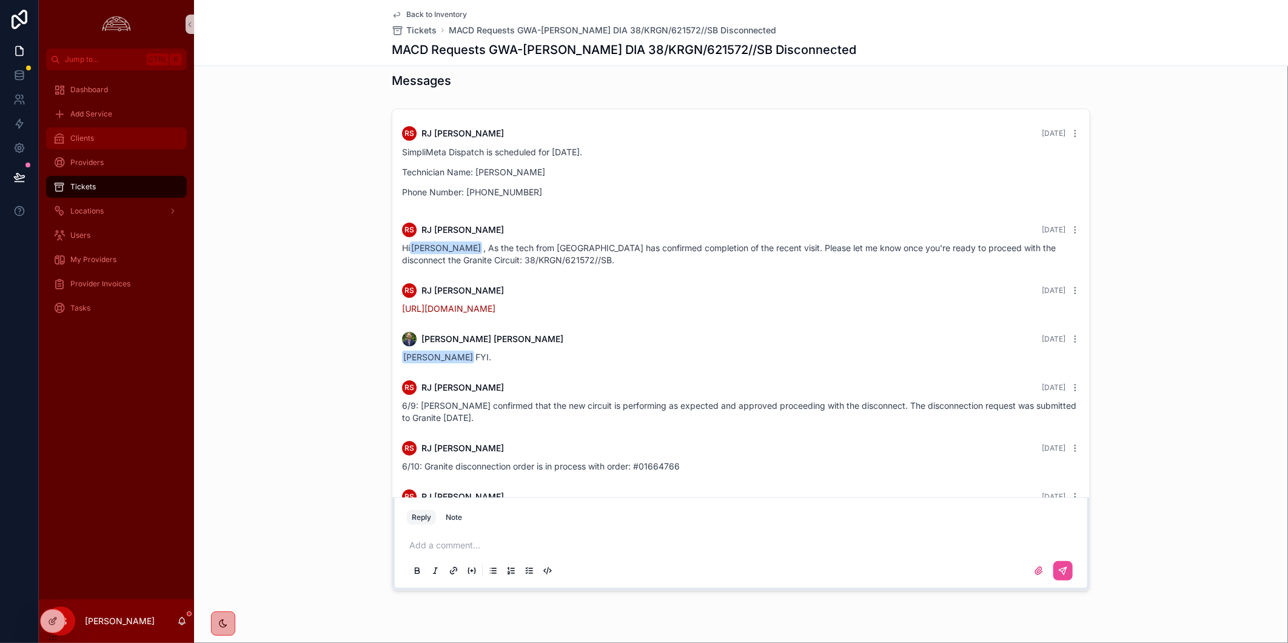
click at [106, 143] on div "Clients" at bounding box center [116, 138] width 126 height 19
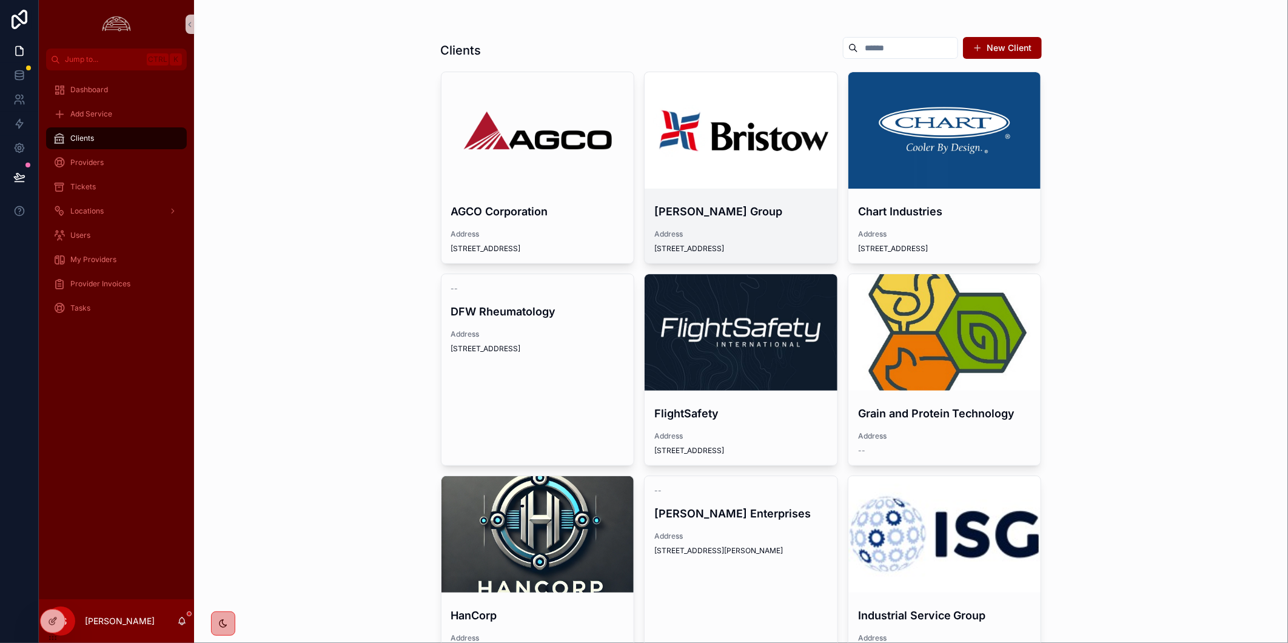
click at [758, 143] on div "scrollable content" at bounding box center [741, 130] width 193 height 116
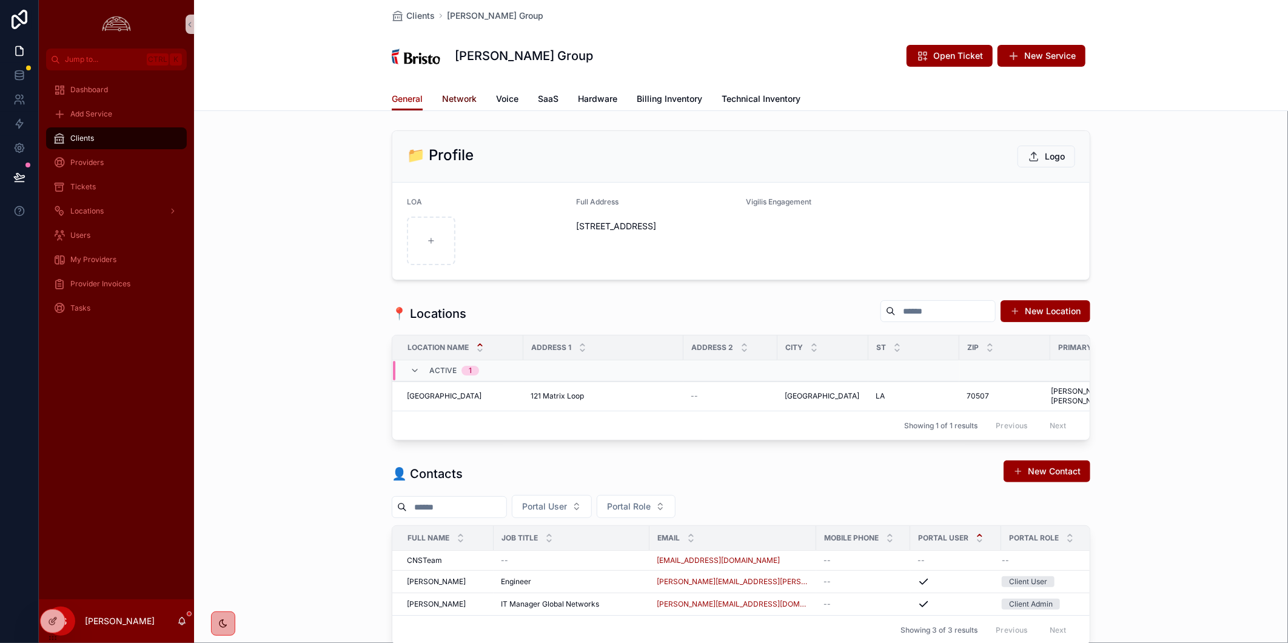
click at [456, 97] on span "Network" at bounding box center [459, 99] width 35 height 12
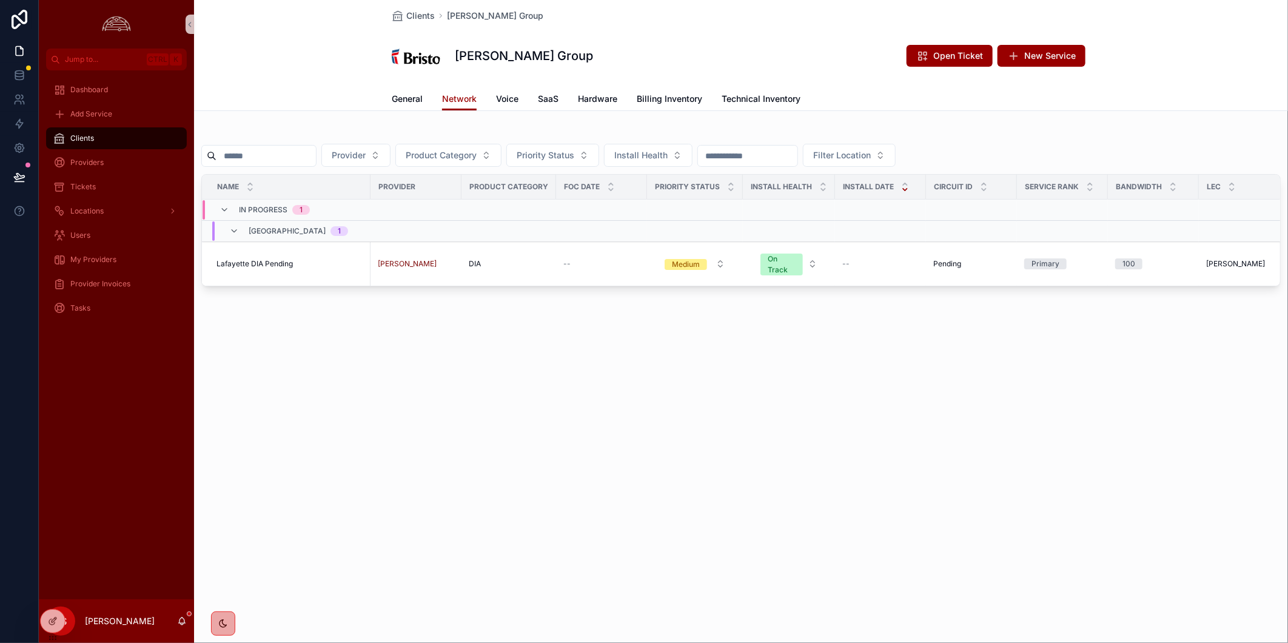
drag, startPoint x: 423, startPoint y: 457, endPoint x: 432, endPoint y: 447, distance: 13.7
click at [423, 457] on div "Clients [PERSON_NAME] Group [PERSON_NAME] Group Open Ticket New Service Network…" at bounding box center [741, 321] width 1094 height 643
click at [417, 20] on span "Clients" at bounding box center [420, 16] width 29 height 12
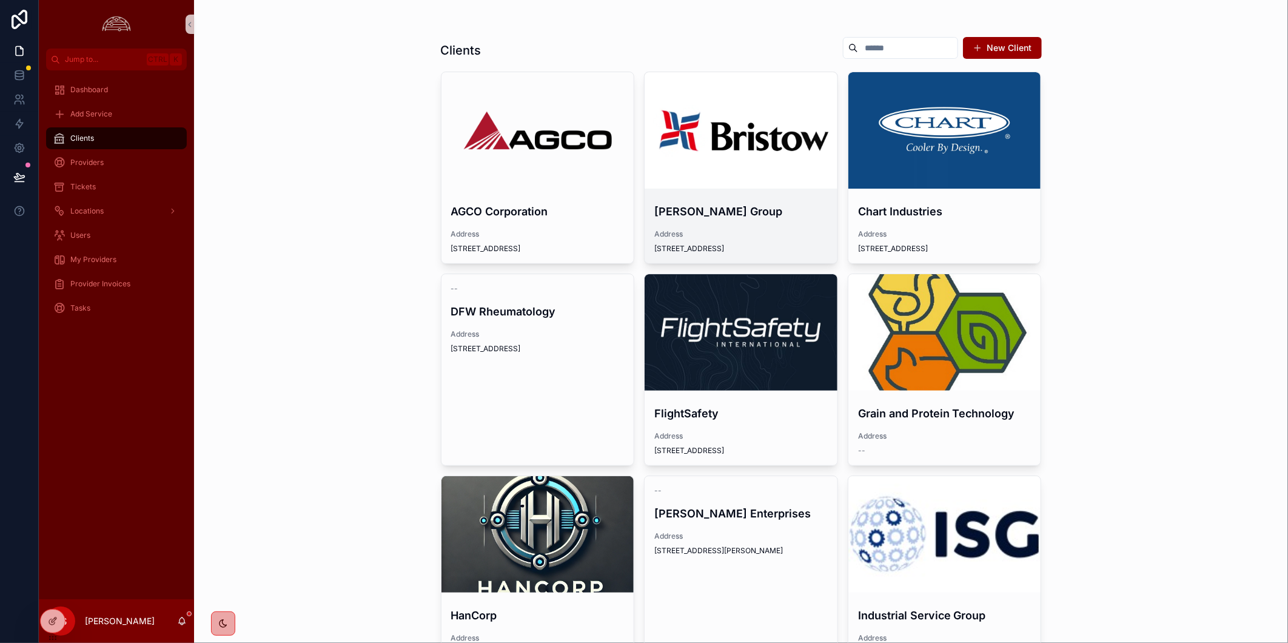
click at [731, 235] on span "Address" at bounding box center [740, 234] width 173 height 10
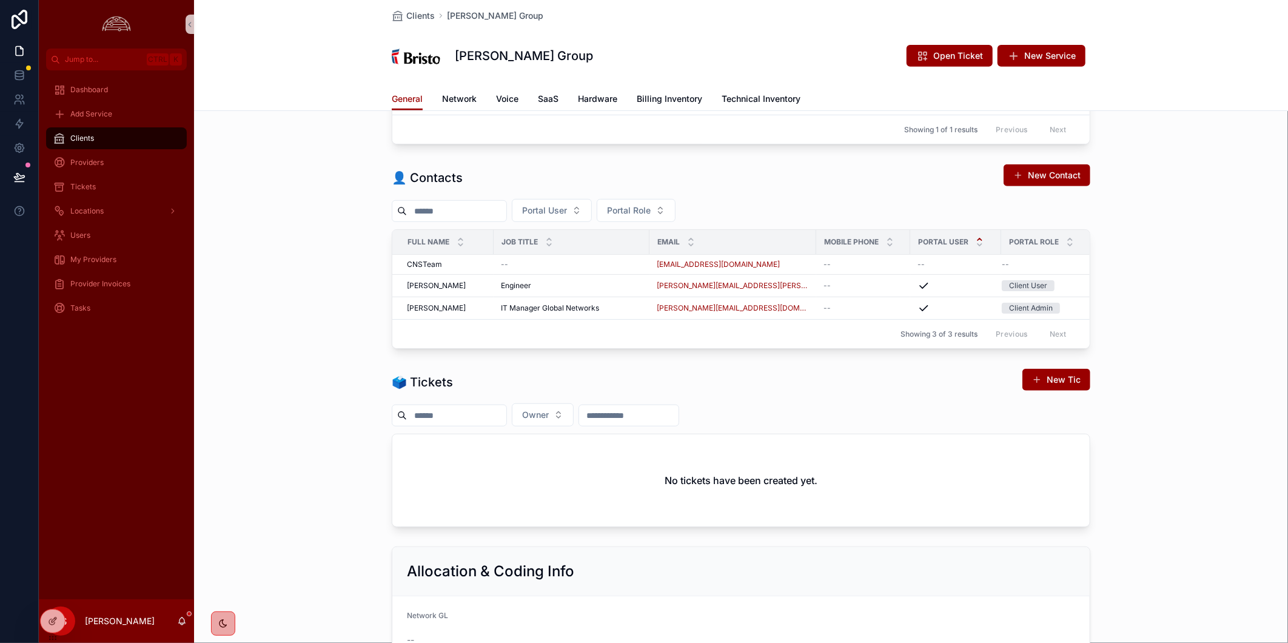
scroll to position [404, 0]
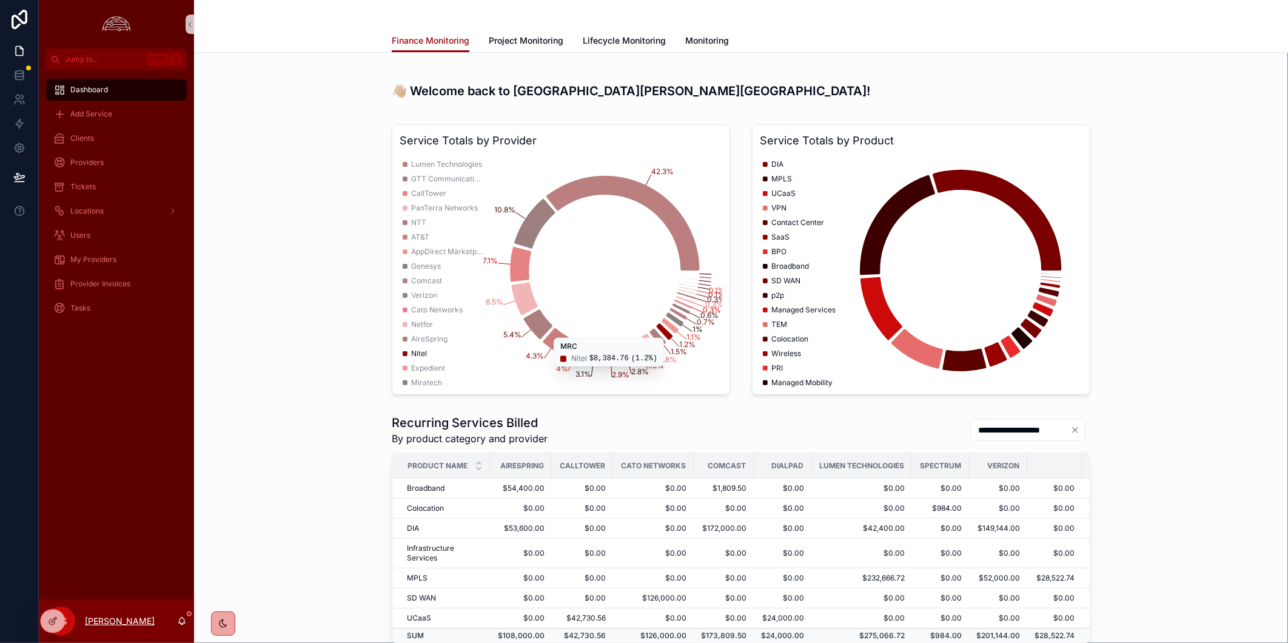
click at [108, 616] on p "[PERSON_NAME]" at bounding box center [120, 621] width 70 height 12
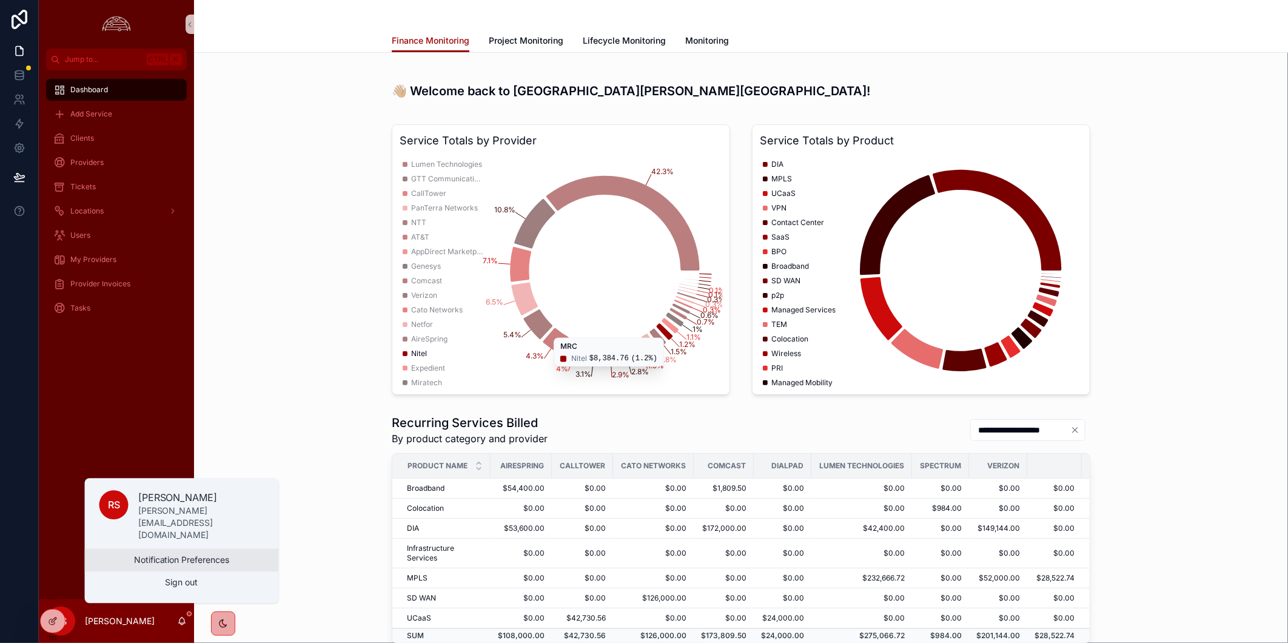
click at [185, 560] on button "Notification Preferences" at bounding box center [182, 560] width 194 height 22
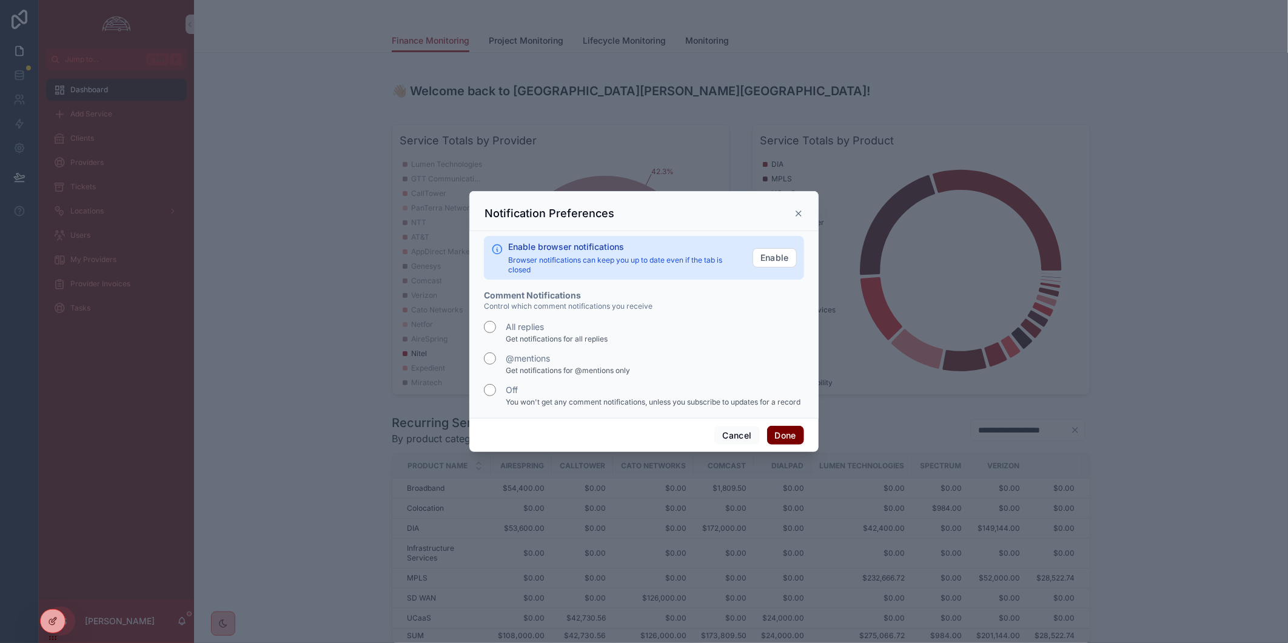
click at [777, 439] on button "Done" at bounding box center [785, 435] width 37 height 19
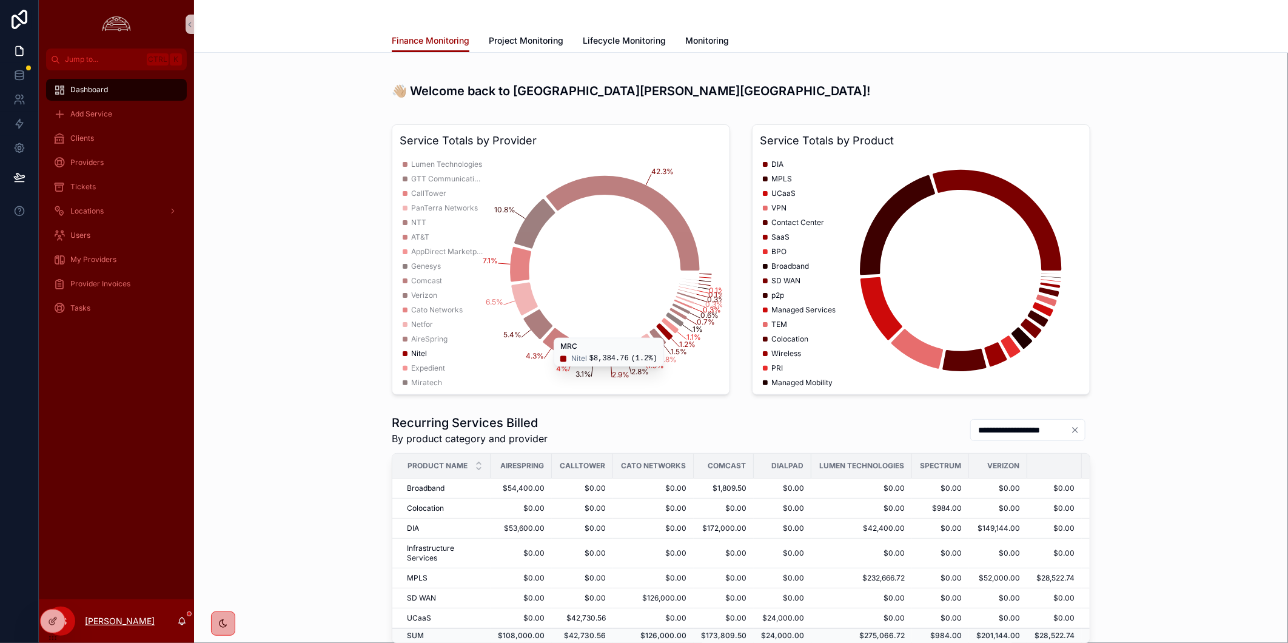
click at [99, 615] on p "[PERSON_NAME]" at bounding box center [120, 621] width 70 height 12
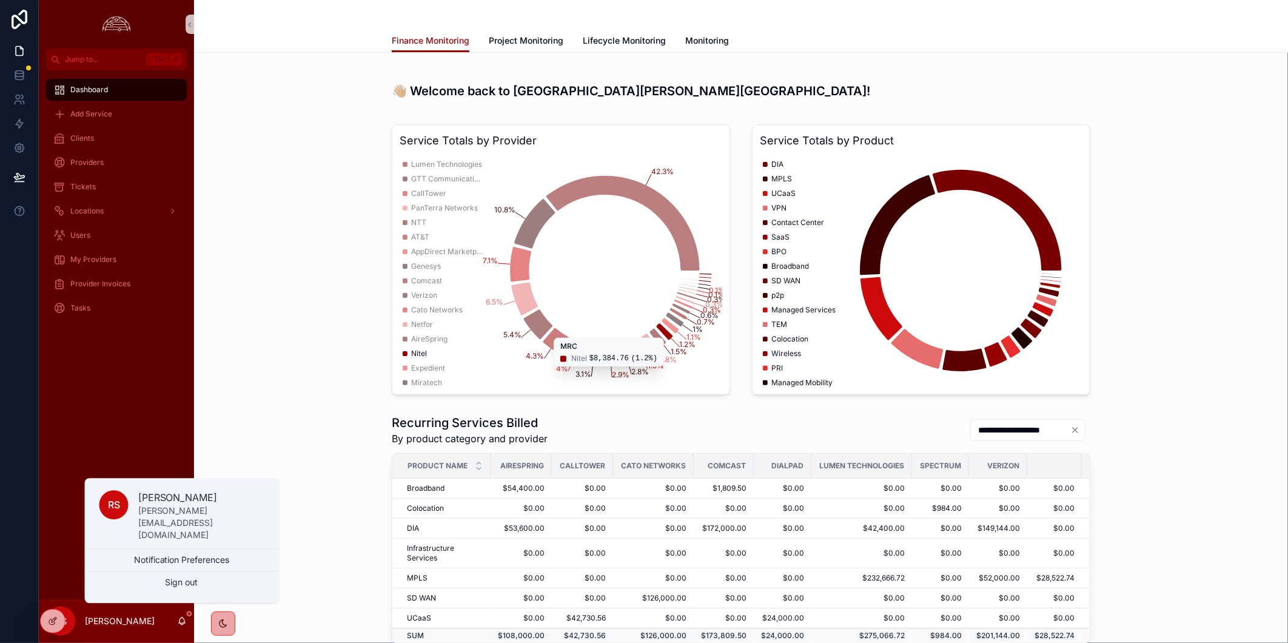
click at [126, 519] on div "RS" at bounding box center [113, 504] width 29 height 29
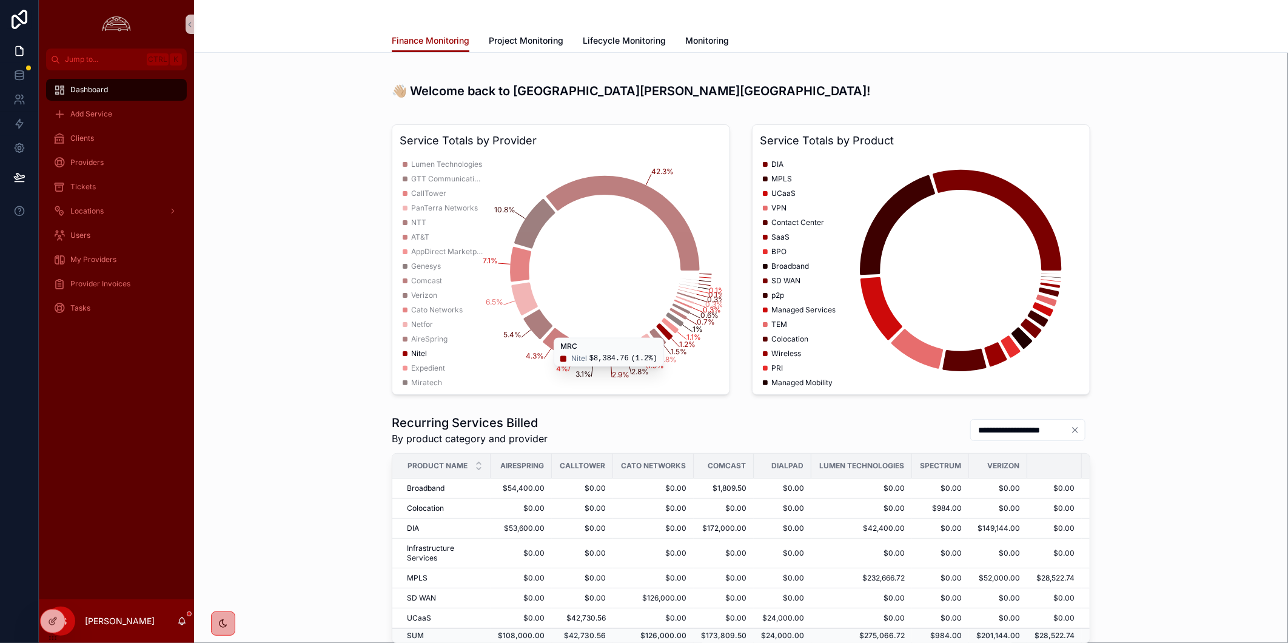
drag, startPoint x: 50, startPoint y: 619, endPoint x: 71, endPoint y: 465, distance: 156.1
click at [71, 465] on div "**********" at bounding box center [664, 321] width 1250 height 643
click at [183, 622] on icon "scrollable content" at bounding box center [182, 621] width 10 height 10
click at [313, 25] on div "Finance Monitoring Finance Monitoring Project Monitoring Lifecycle Monitoring M…" at bounding box center [741, 26] width 1094 height 53
click at [113, 493] on div "Dashboard Add Service Clients Providers Tickets Locations Users My Providers Pr…" at bounding box center [116, 334] width 155 height 529
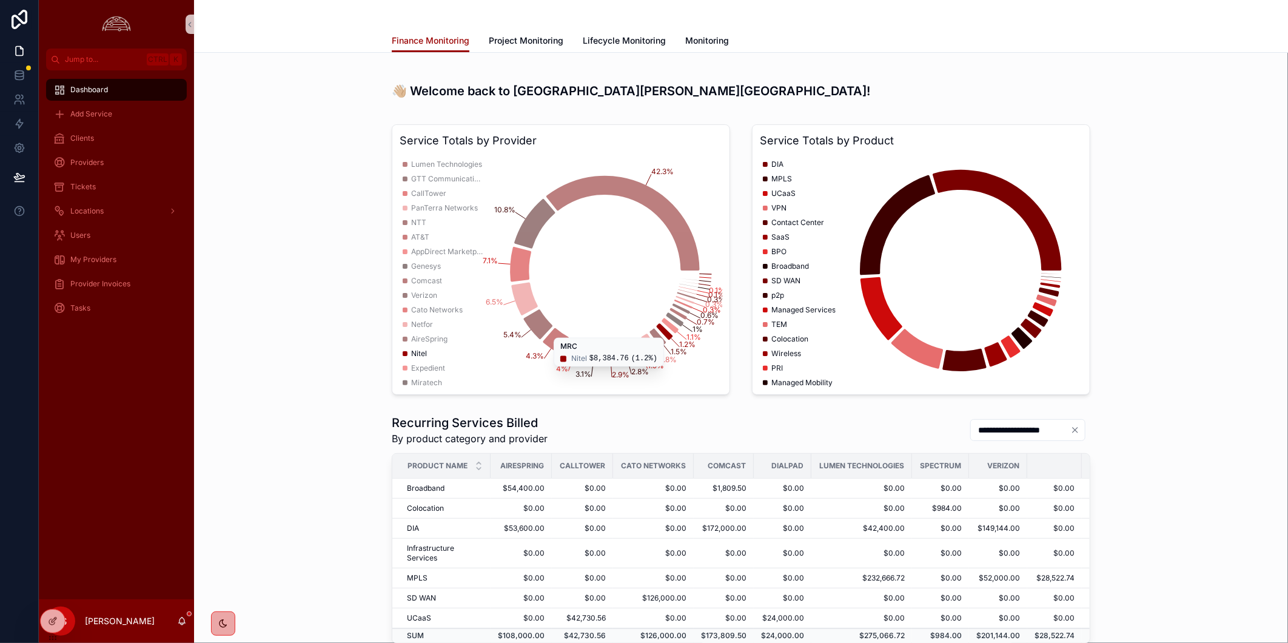
click at [142, 445] on div "Dashboard Add Service Clients Providers Tickets Locations Users My Providers Pr…" at bounding box center [116, 334] width 155 height 529
click at [109, 136] on div "Clients" at bounding box center [116, 138] width 126 height 19
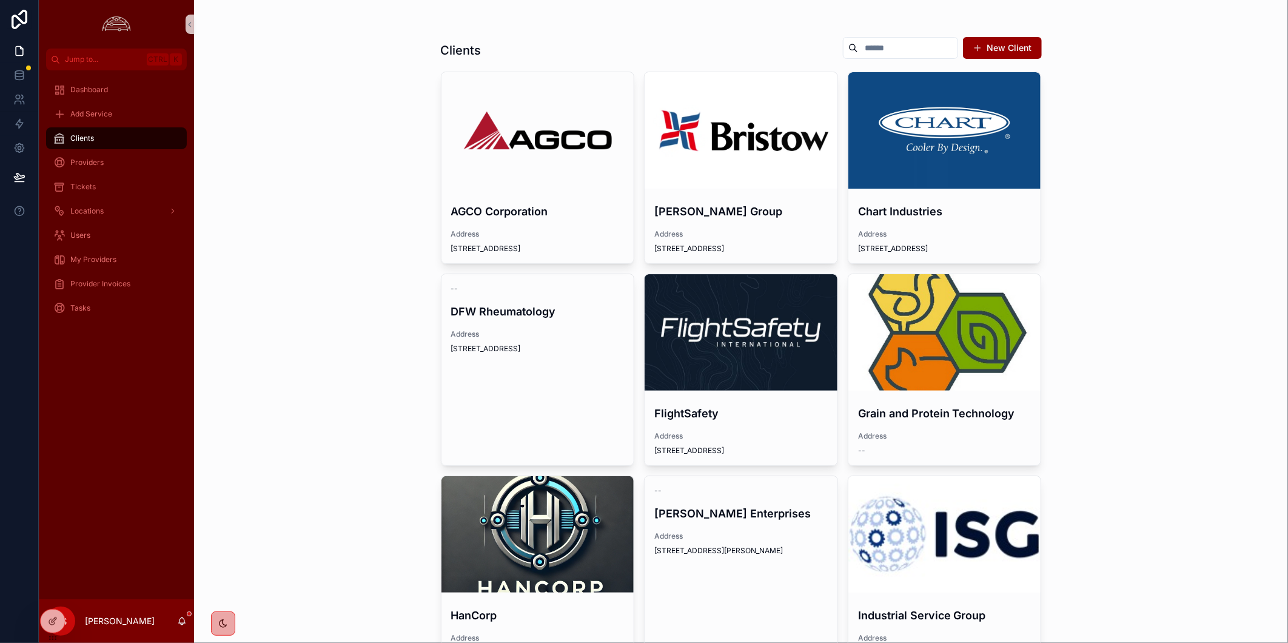
click at [1098, 358] on div "Clients New Client AGCO Corporation Address 4205 River Green Parkway Bristow Gr…" at bounding box center [741, 321] width 1094 height 643
click at [79, 433] on div "Dashboard Add Service Clients Providers Tickets Locations Users My Providers Pr…" at bounding box center [116, 334] width 155 height 529
click at [773, 337] on div "scrollable content" at bounding box center [741, 332] width 193 height 15
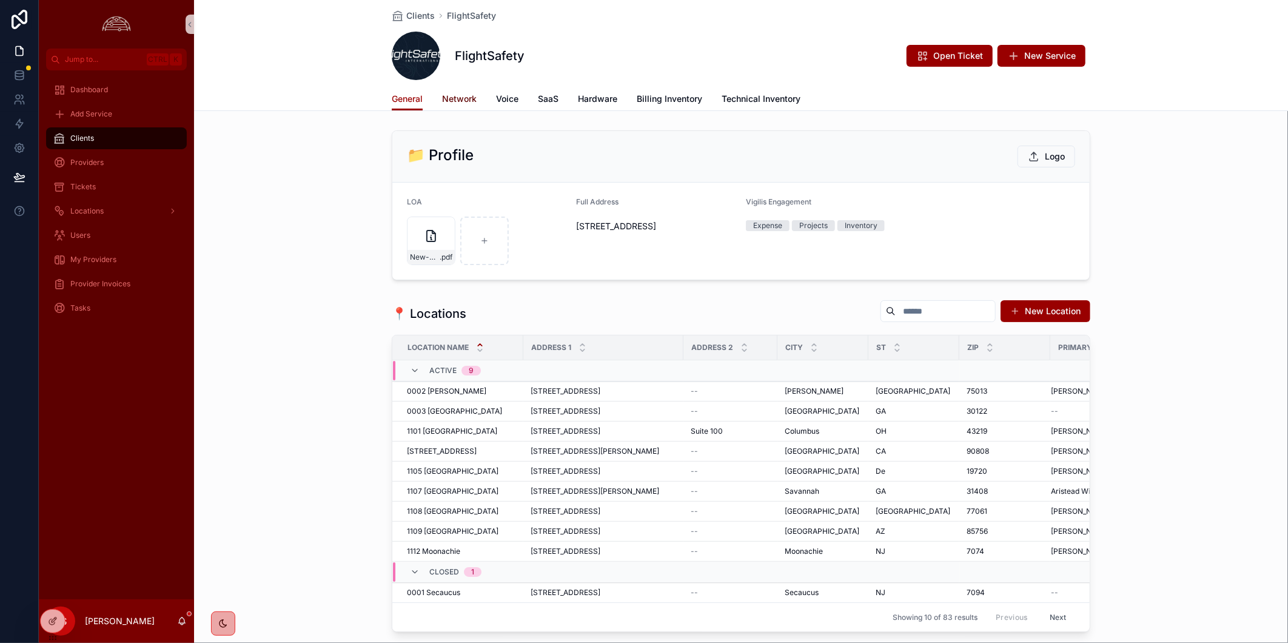
click at [465, 99] on span "Network" at bounding box center [459, 99] width 35 height 12
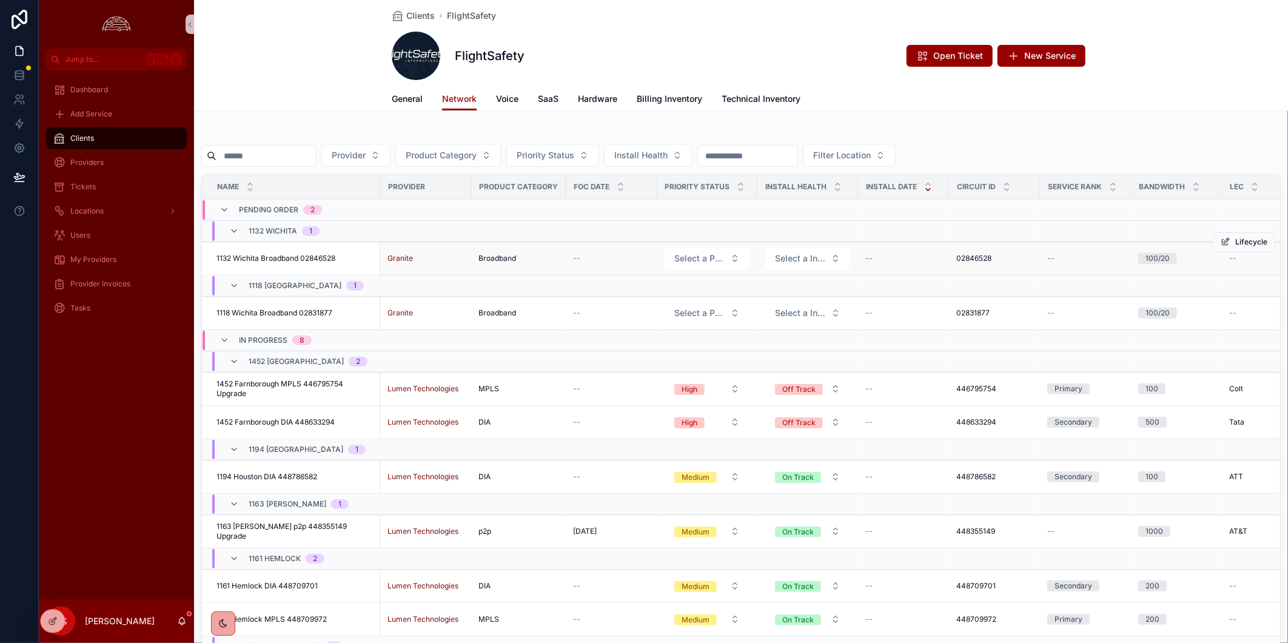
click at [308, 257] on span "1132 Wichita Broadband 02846528" at bounding box center [276, 259] width 119 height 10
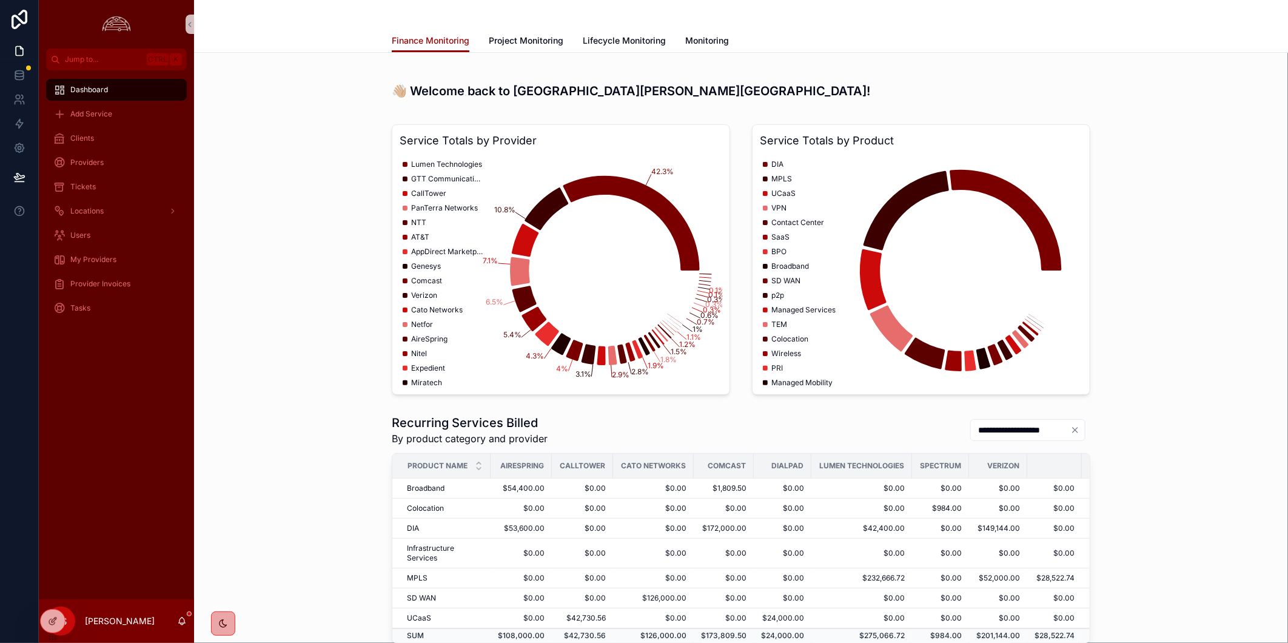
click at [308, 257] on div "Service Totals by Provider 42.3% 10.8% 7.1% 6.5% 5.4% 4.3% 4% 3.1% 2.9% 2.8% 1.…" at bounding box center [741, 259] width 1075 height 280
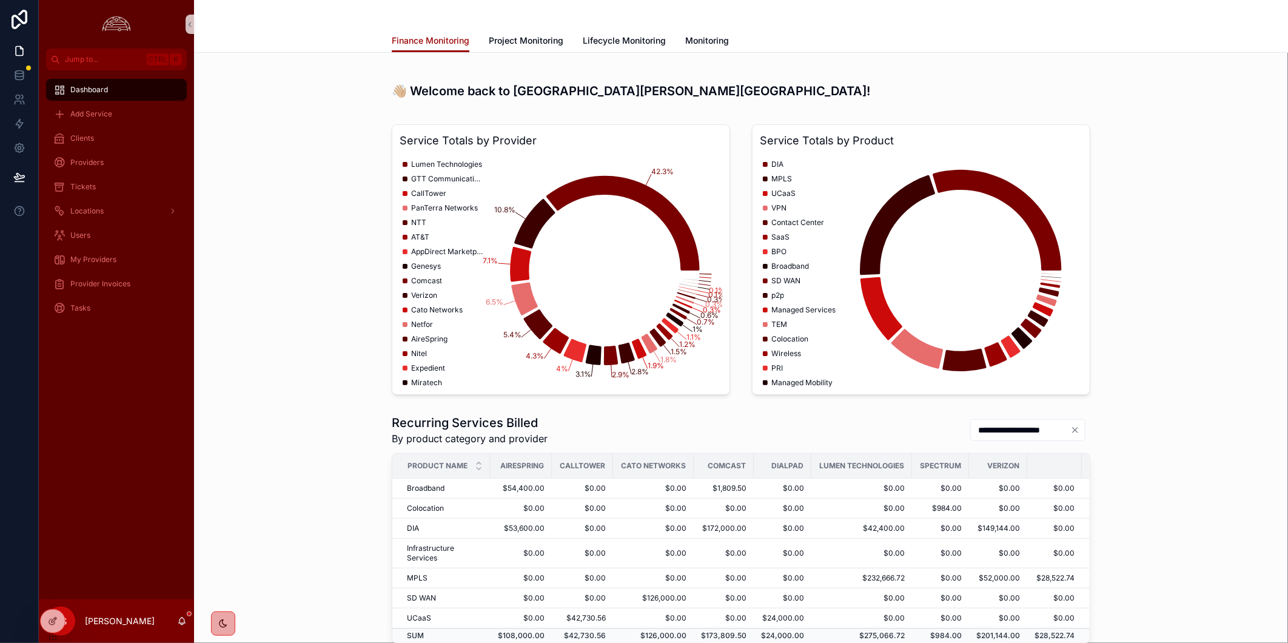
click at [112, 386] on div "Dashboard Add Service Clients Providers Tickets Locations Users My Providers Pr…" at bounding box center [116, 334] width 155 height 529
click at [113, 135] on div "Clients" at bounding box center [116, 138] width 126 height 19
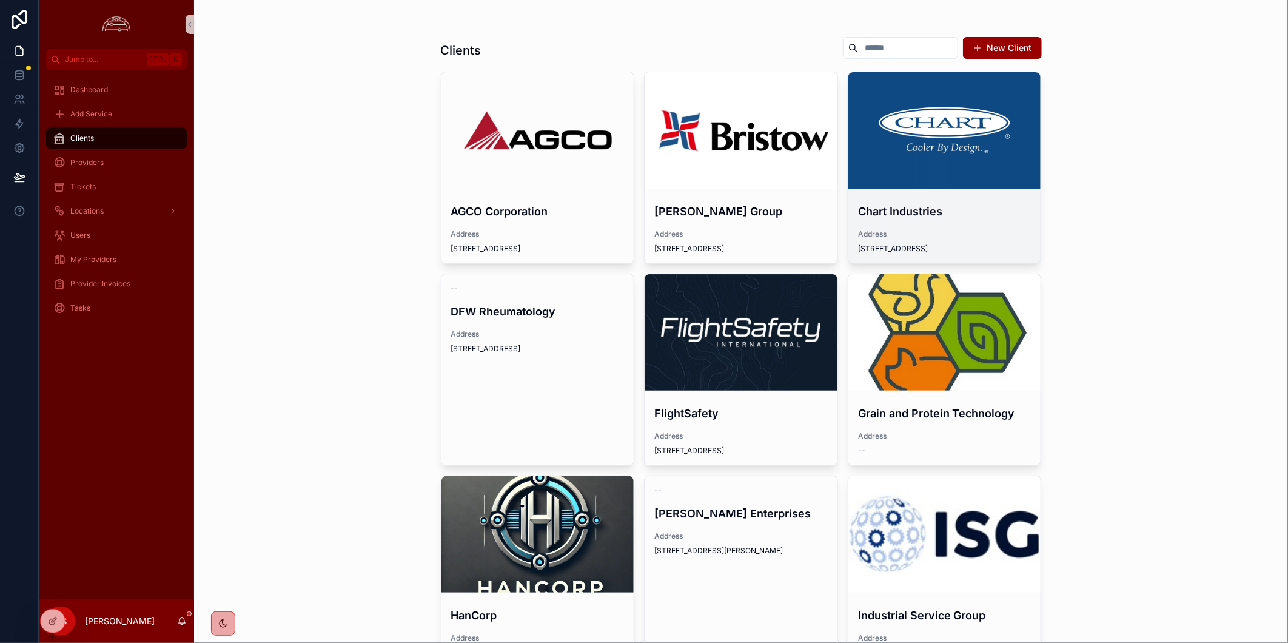
click at [894, 147] on div "scrollable content" at bounding box center [945, 130] width 193 height 116
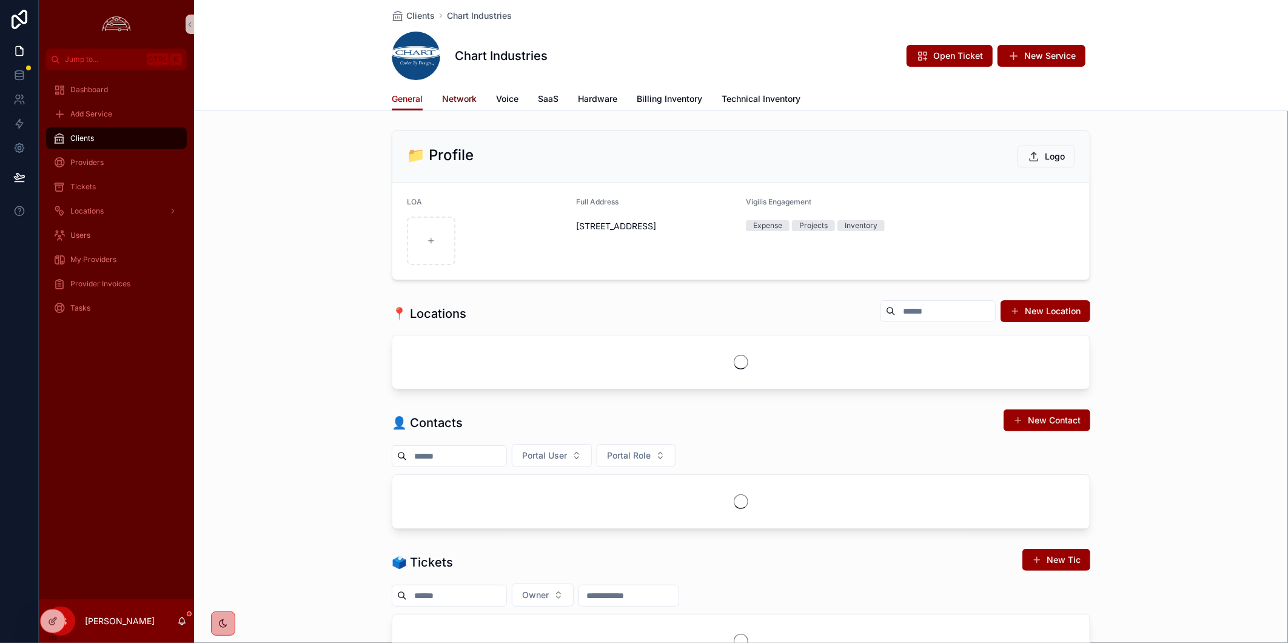
click at [467, 104] on span "Network" at bounding box center [459, 99] width 35 height 12
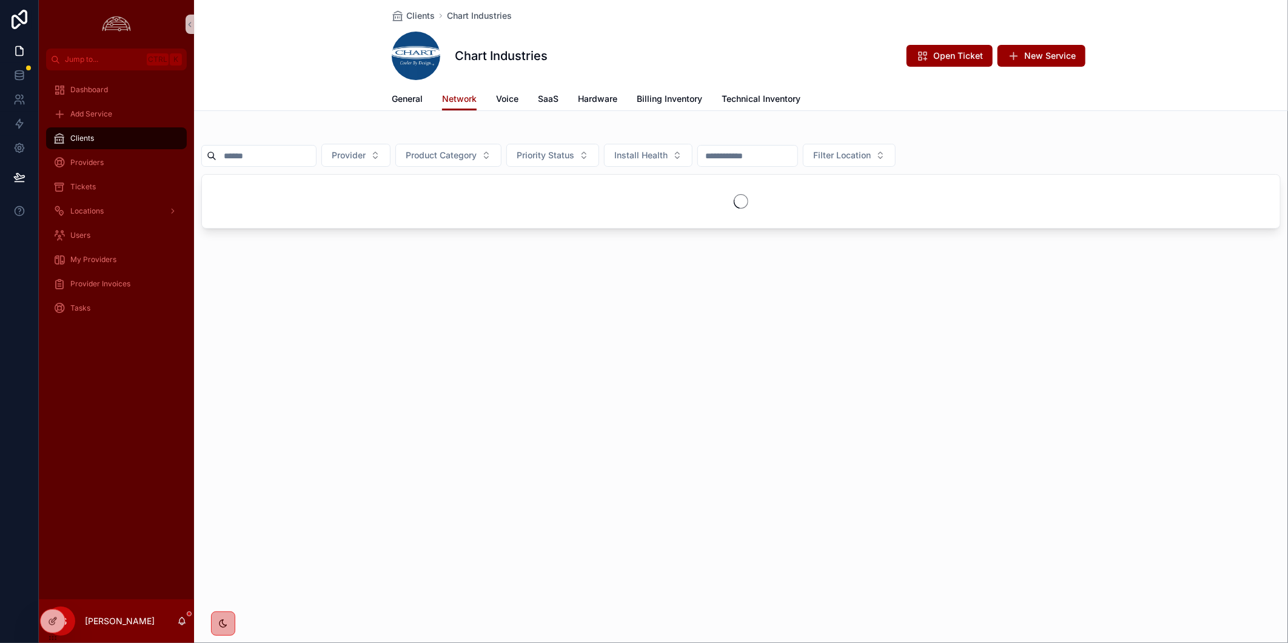
click at [269, 158] on input "scrollable content" at bounding box center [266, 155] width 99 height 17
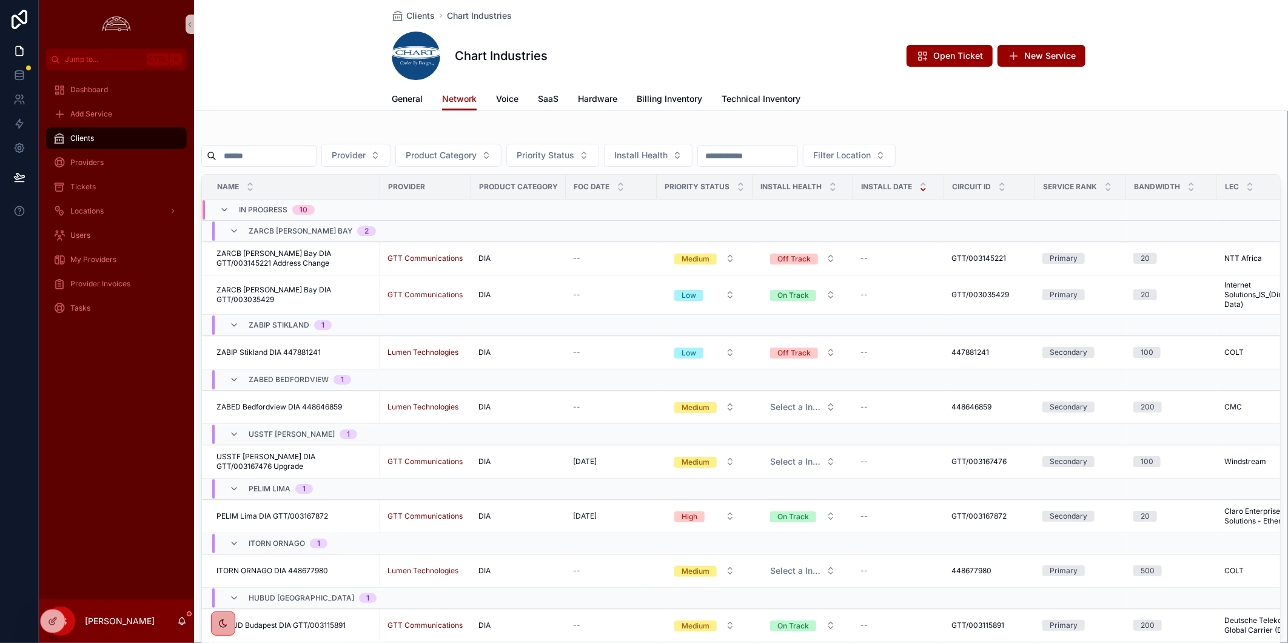
paste input "*****"
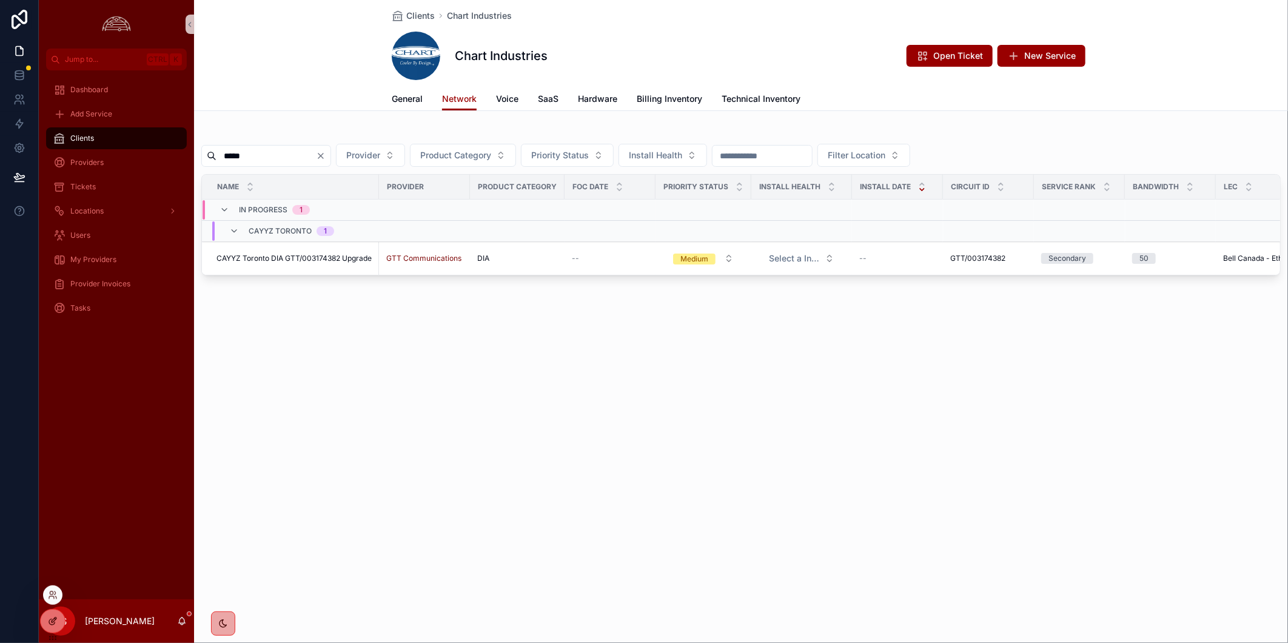
type input "*****"
drag, startPoint x: 56, startPoint y: 617, endPoint x: 347, endPoint y: 587, distance: 292.1
click at [55, 619] on icon at bounding box center [53, 621] width 10 height 10
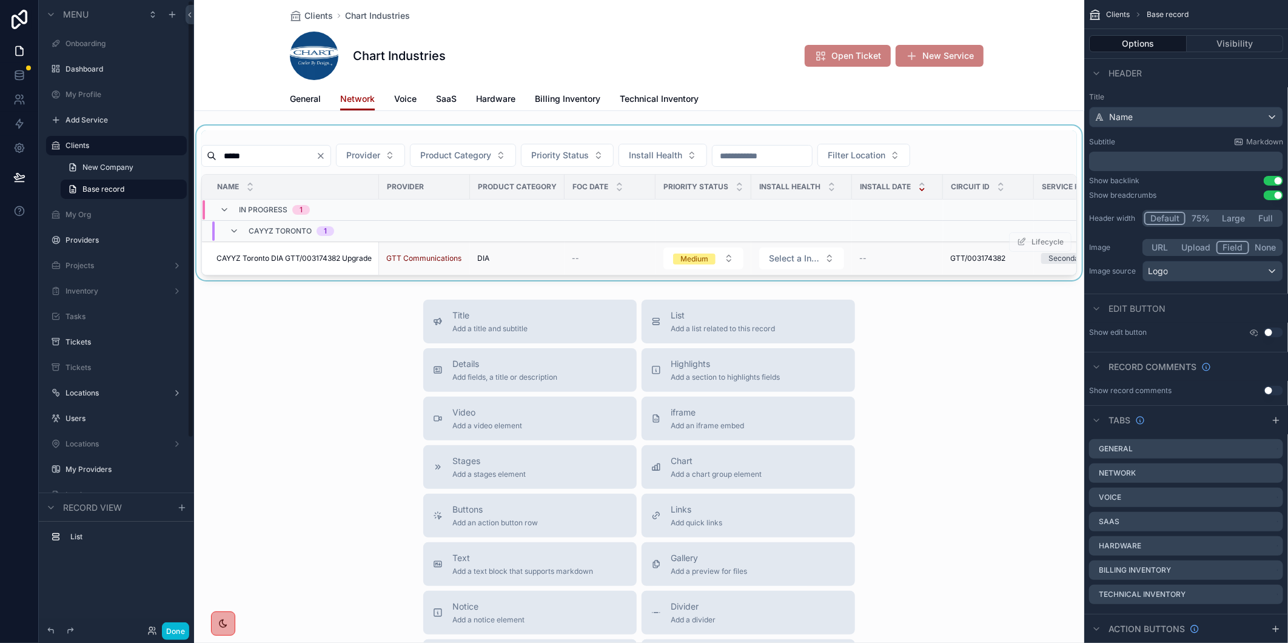
click at [297, 256] on span "CAYYZ Toronto DIA GTT/003174382 Upgrade" at bounding box center [294, 259] width 155 height 10
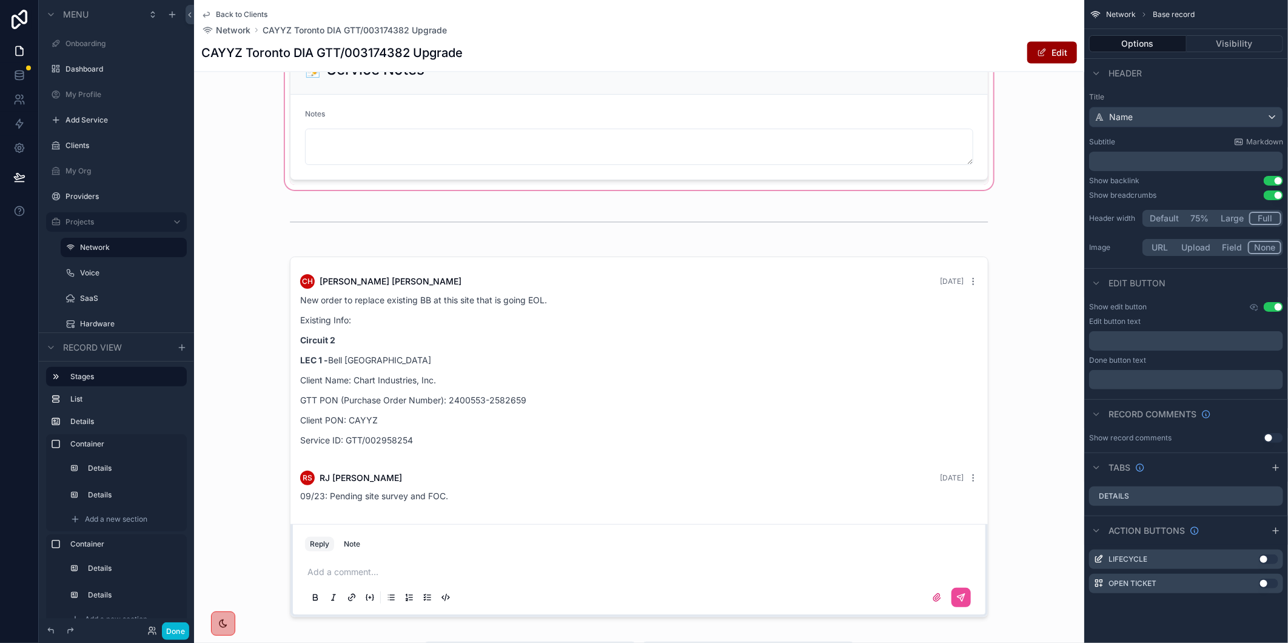
scroll to position [1348, 0]
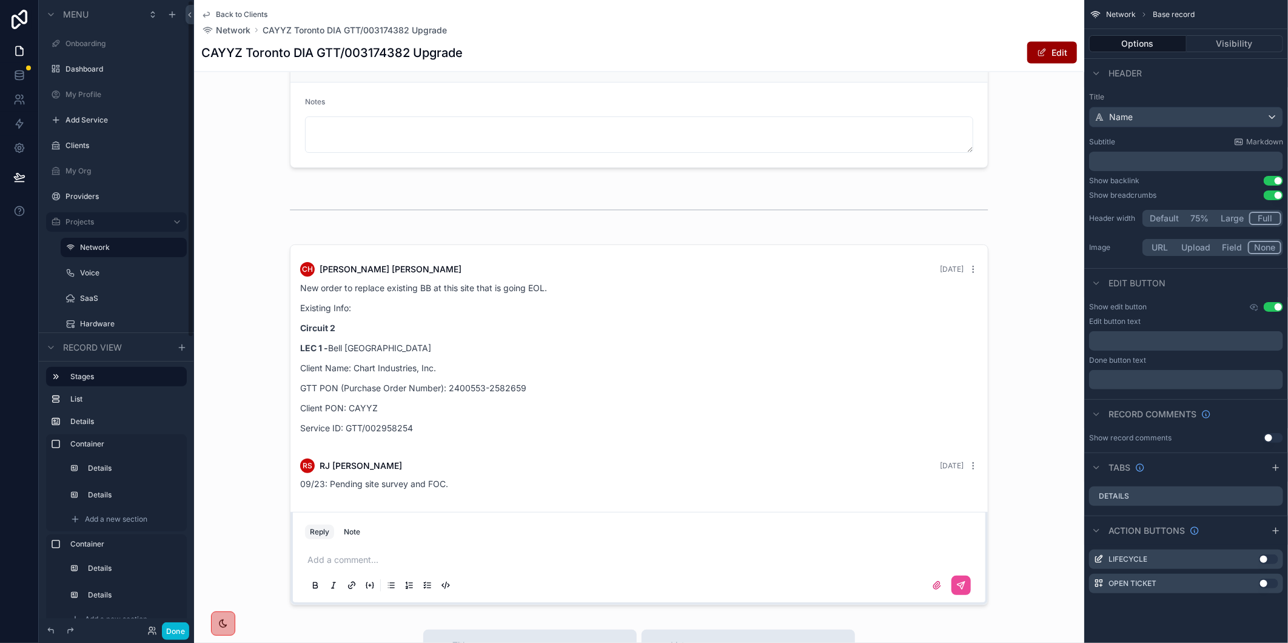
click at [225, 8] on div "Back to Clients Network CAYYZ Toronto DIA GTT/003174382 Upgrade CAYYZ Toronto D…" at bounding box center [639, 36] width 876 height 72
click at [240, 15] on span "Back to Clients" at bounding box center [242, 15] width 52 height 10
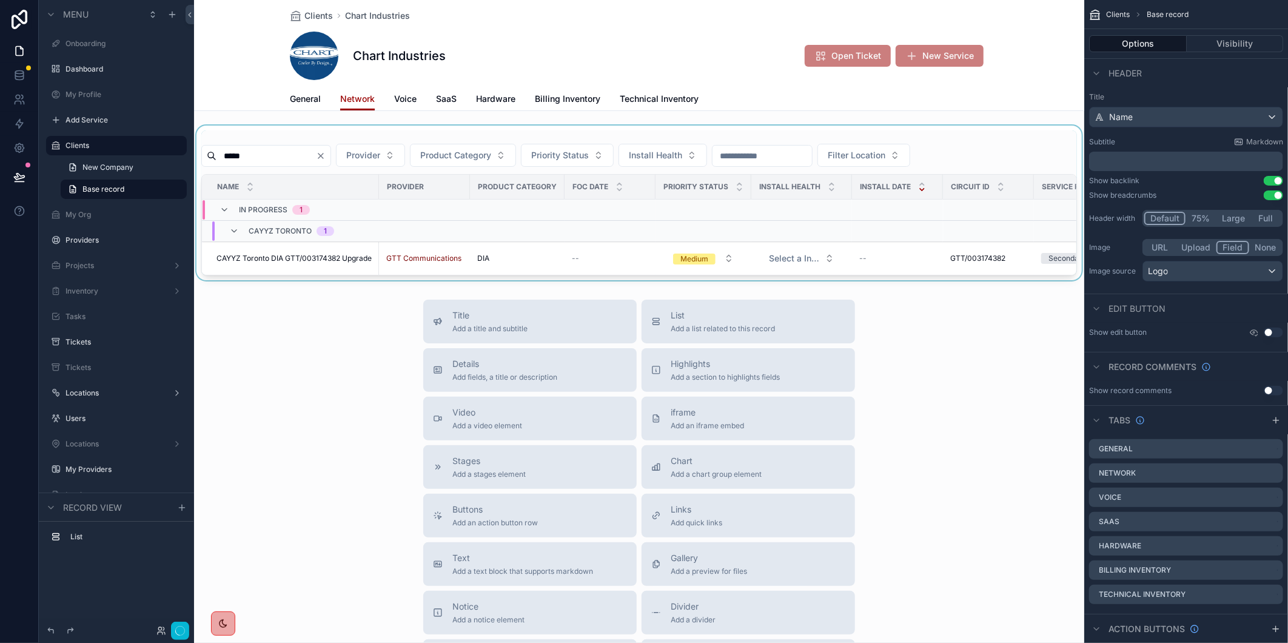
click at [300, 156] on div "scrollable content" at bounding box center [639, 203] width 890 height 155
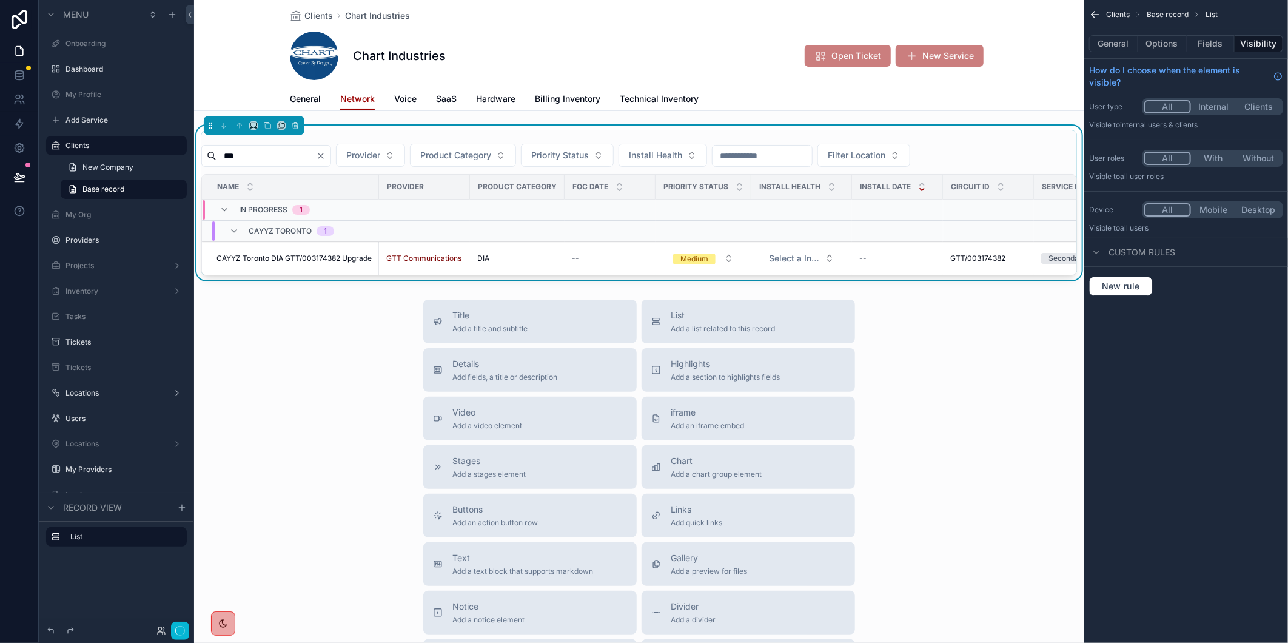
type input "****"
type input "*****"
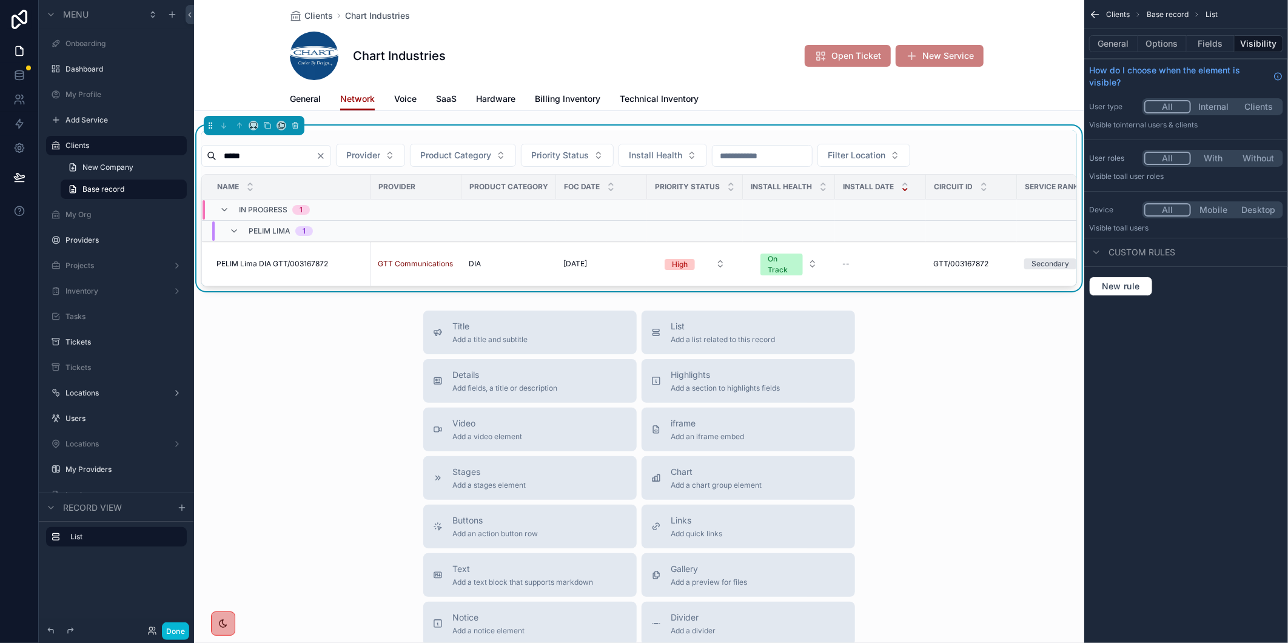
drag, startPoint x: 302, startPoint y: 264, endPoint x: 49, endPoint y: 311, distance: 257.1
click at [302, 264] on span "PELIM Lima DIA GTT/003167872" at bounding box center [273, 264] width 112 height 10
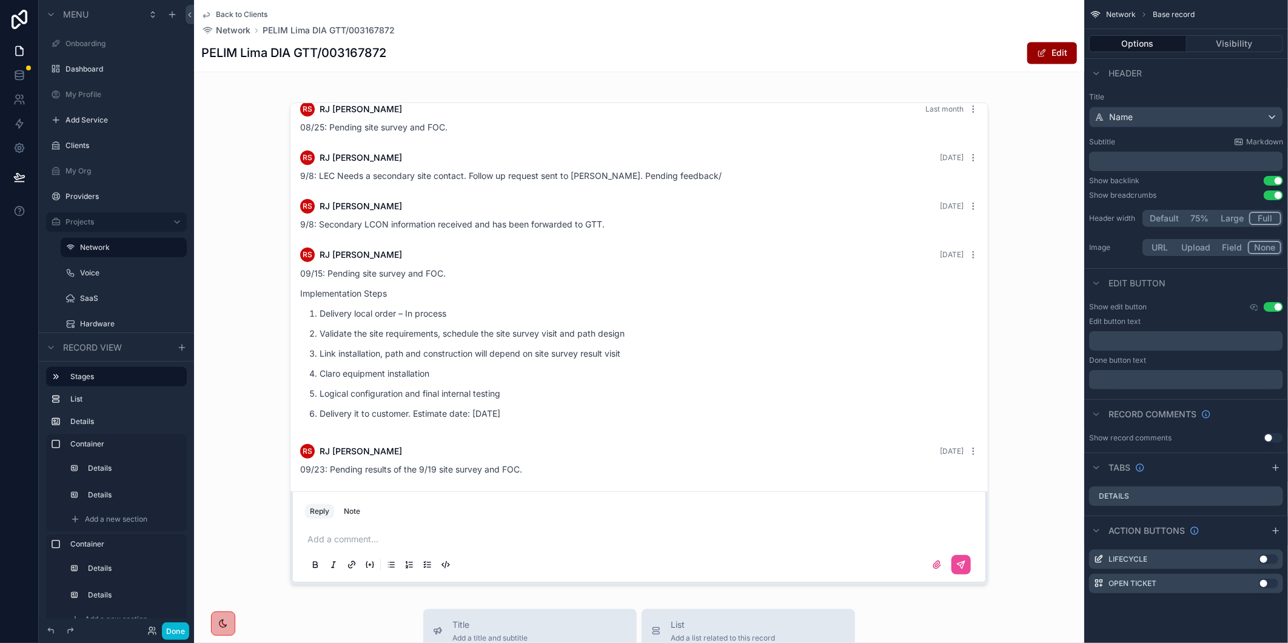
scroll to position [1550, 0]
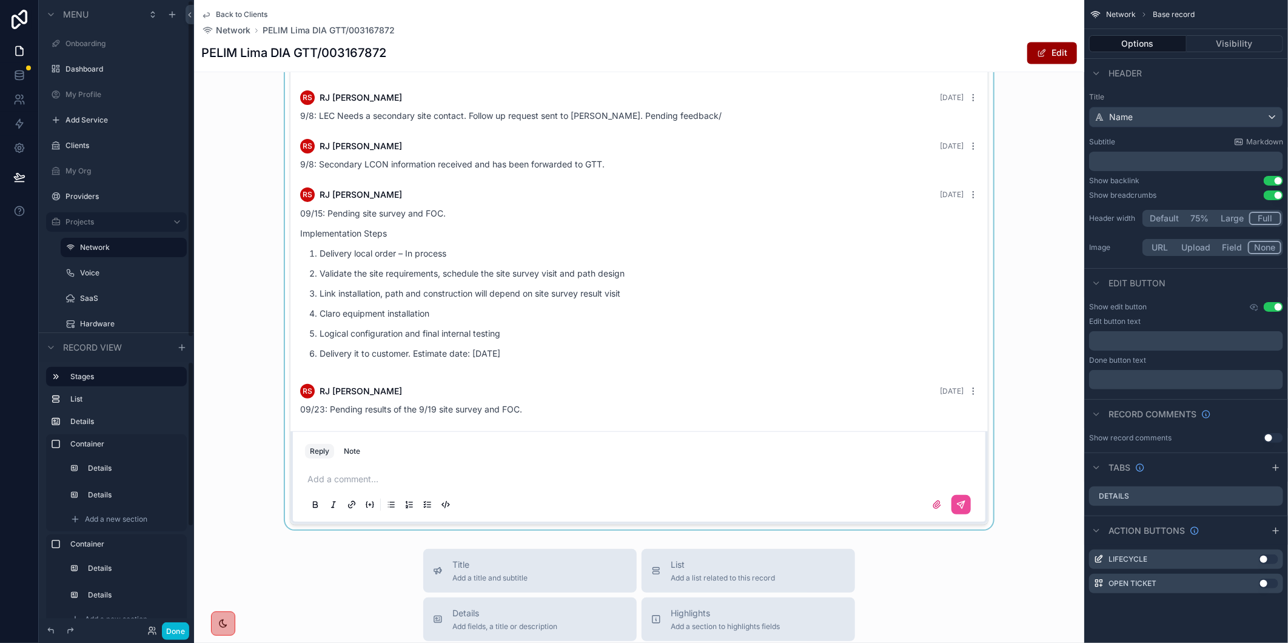
click at [315, 486] on div "scrollable content" at bounding box center [639, 284] width 890 height 492
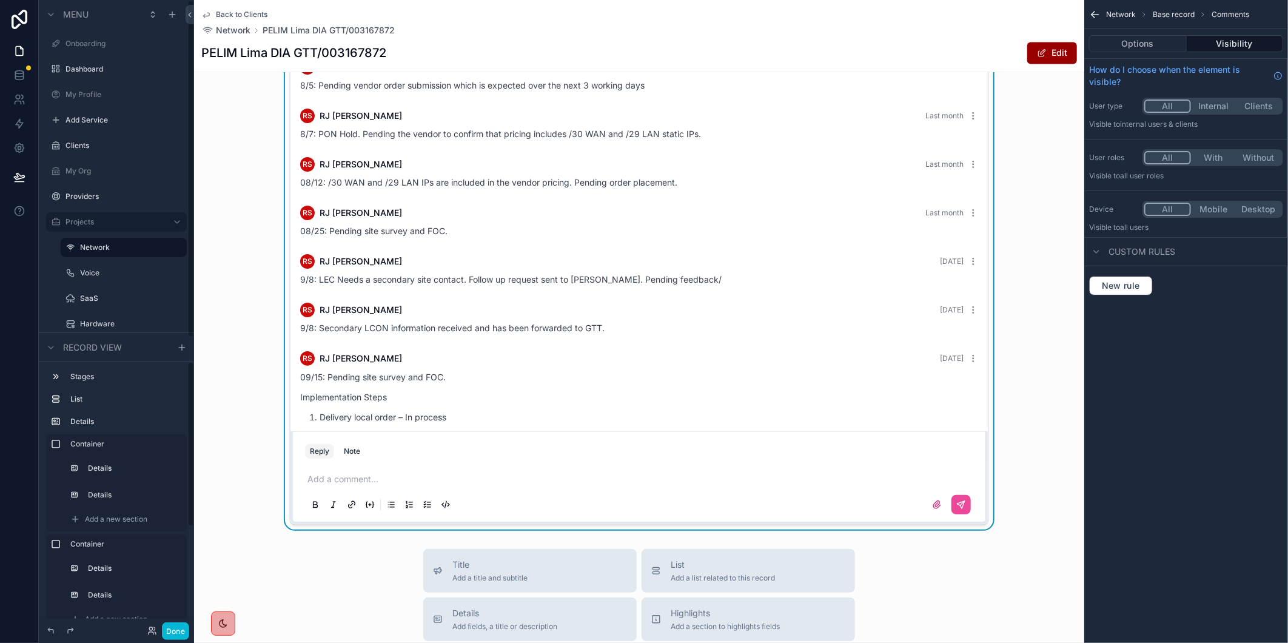
scroll to position [164, 0]
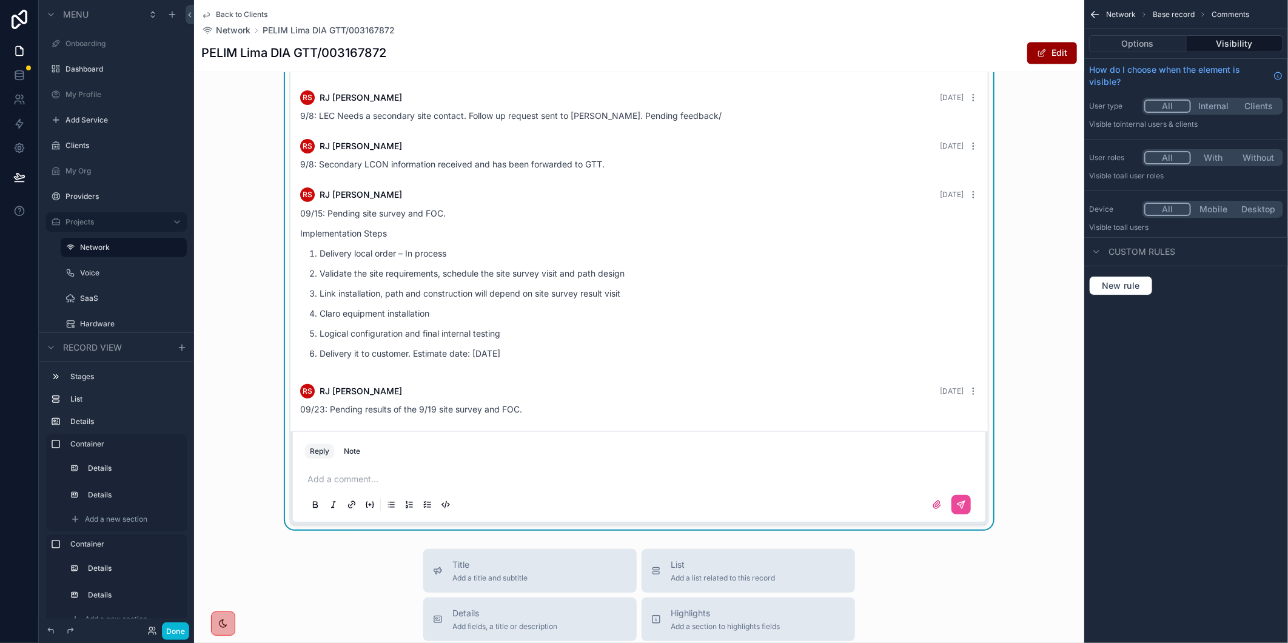
click at [314, 485] on p "scrollable content" at bounding box center [642, 479] width 668 height 12
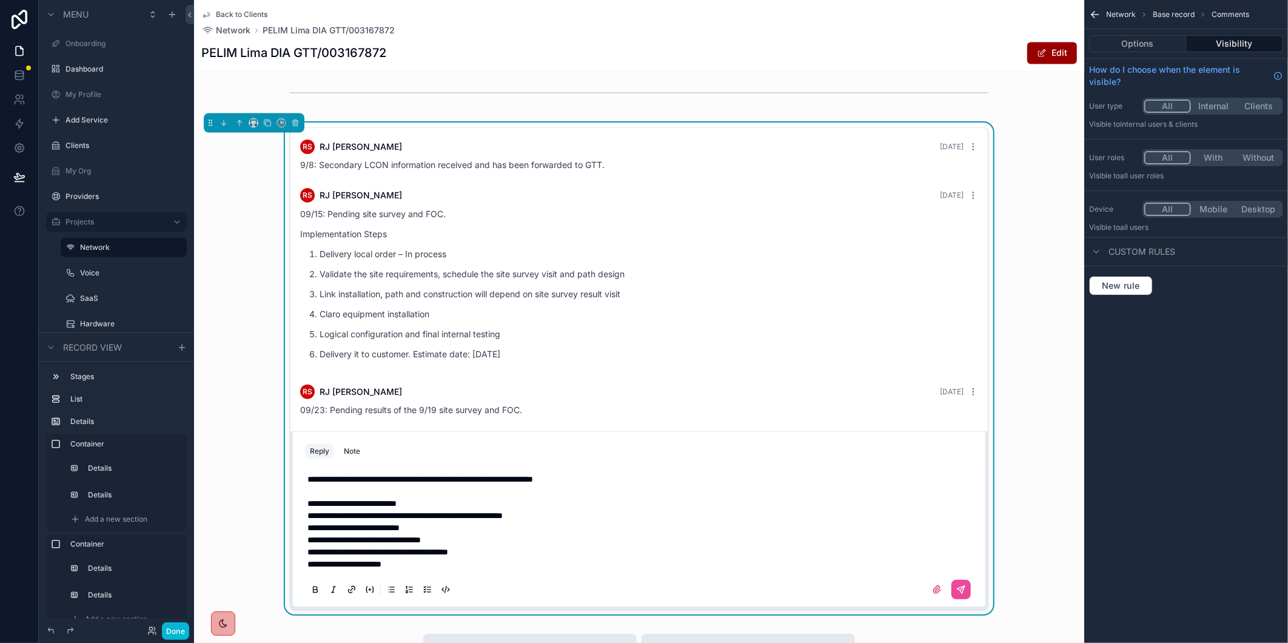
scroll to position [249, 0]
click at [937, 485] on p "**********" at bounding box center [642, 479] width 668 height 12
click at [960, 594] on icon "scrollable content" at bounding box center [962, 590] width 10 height 10
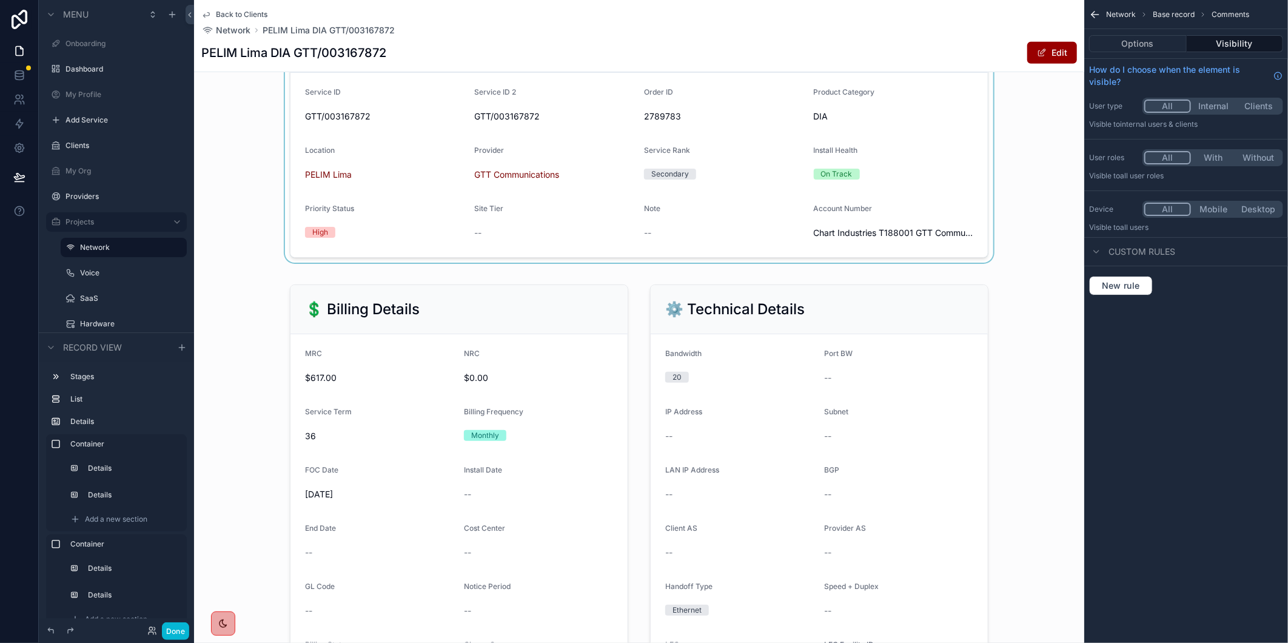
scroll to position [50, 0]
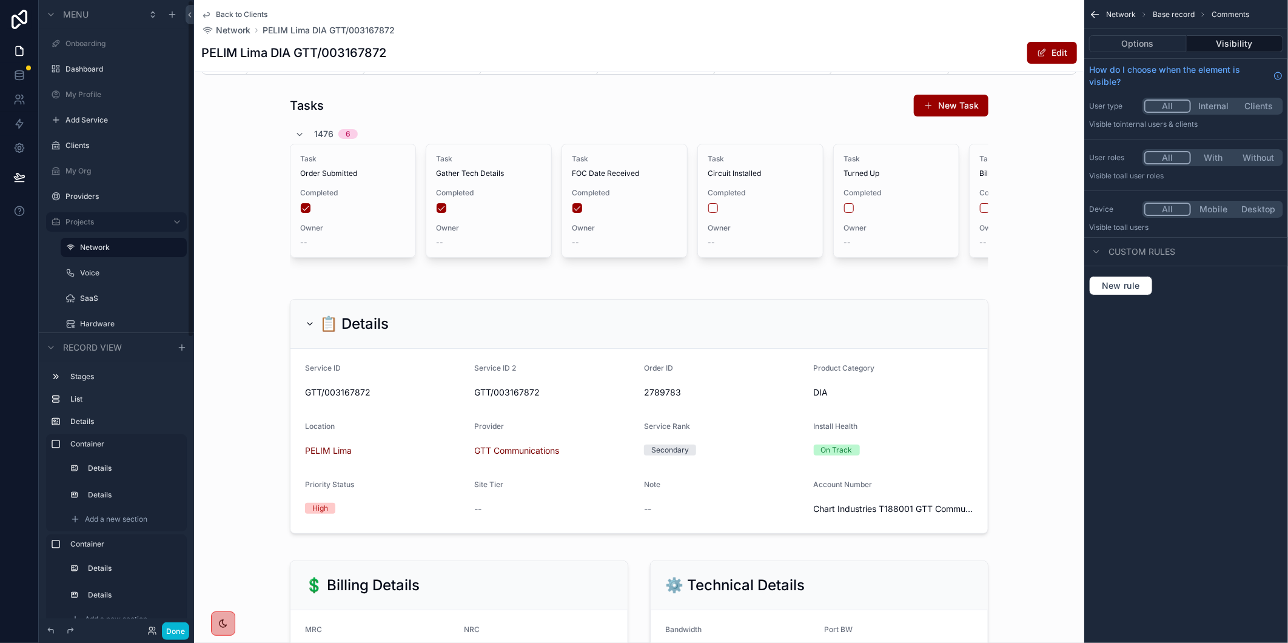
click at [263, 15] on span "Back to Clients" at bounding box center [242, 15] width 52 height 10
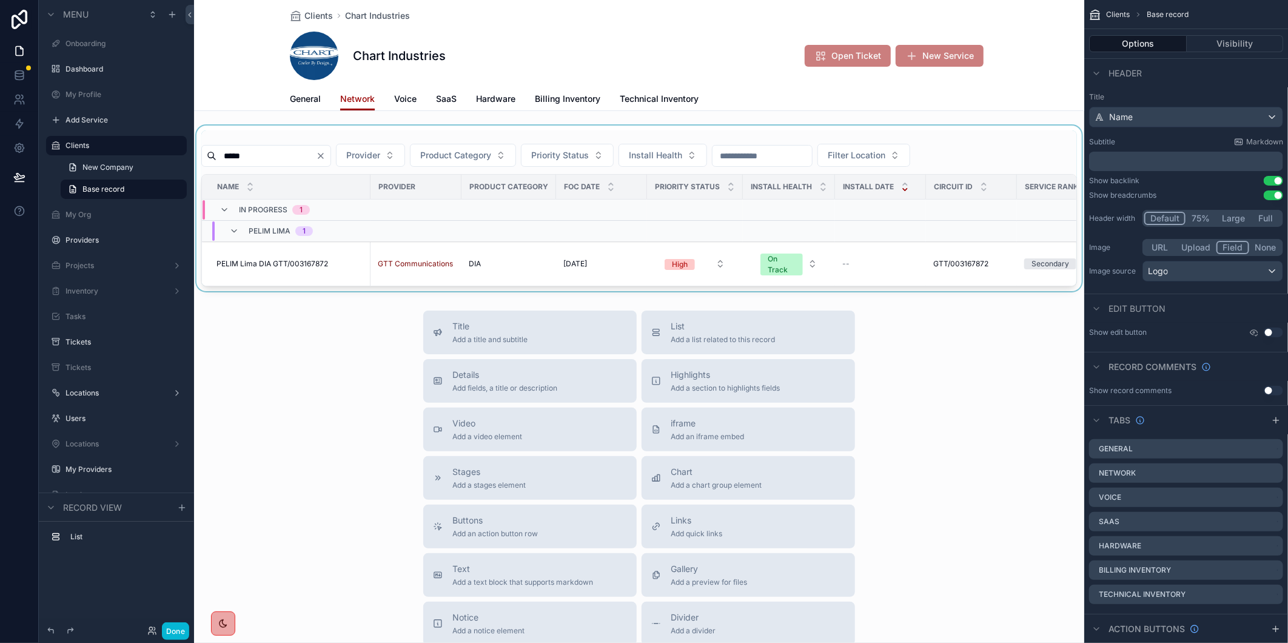
click at [244, 153] on div "scrollable content" at bounding box center [639, 209] width 890 height 166
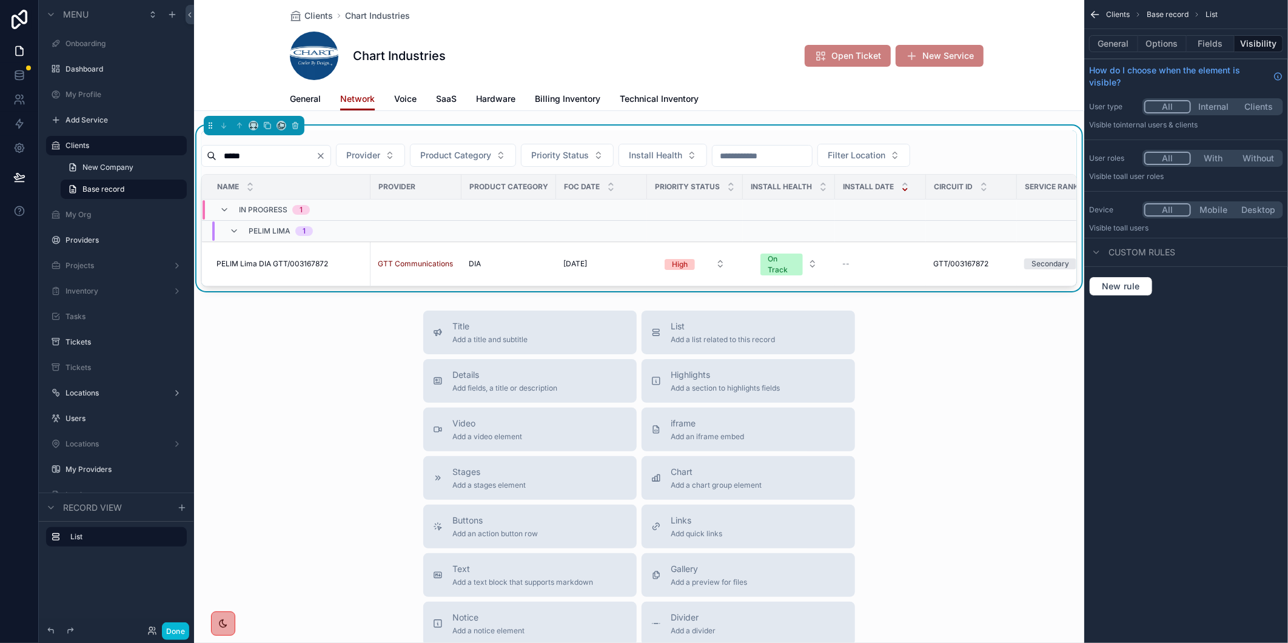
click at [233, 153] on input "*****" at bounding box center [266, 155] width 99 height 17
paste input "scrollable content"
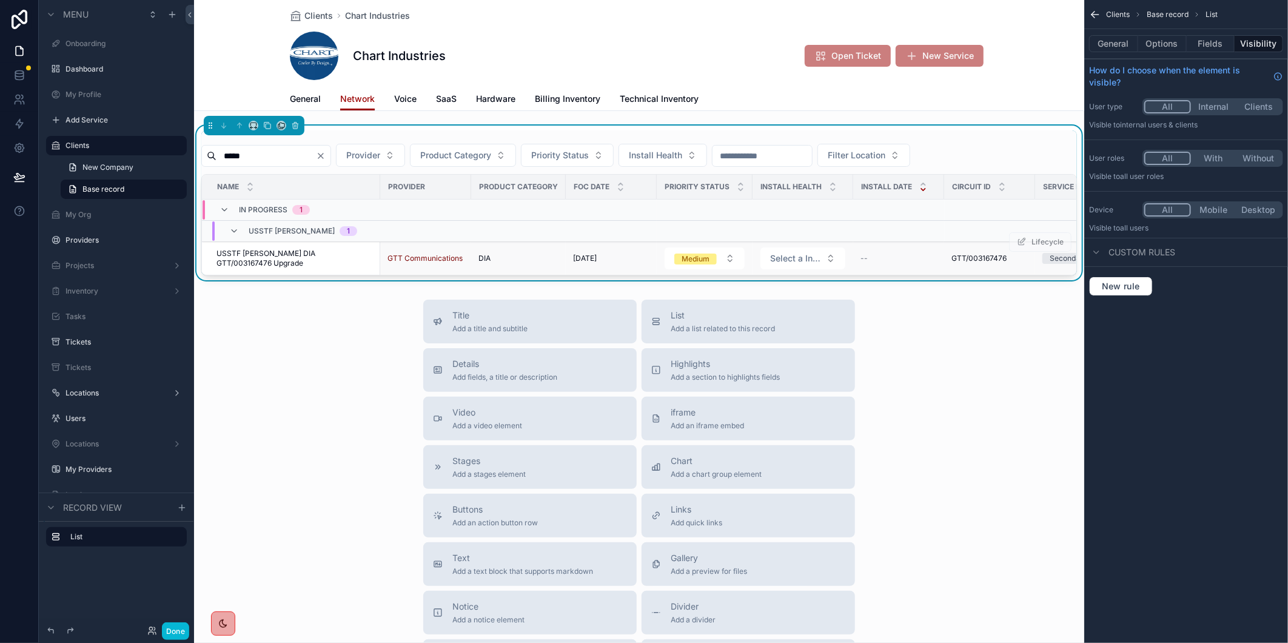
type input "*****"
click at [289, 254] on span "USSTF Stafford DIA GTT/003167476 Upgrade" at bounding box center [295, 258] width 156 height 19
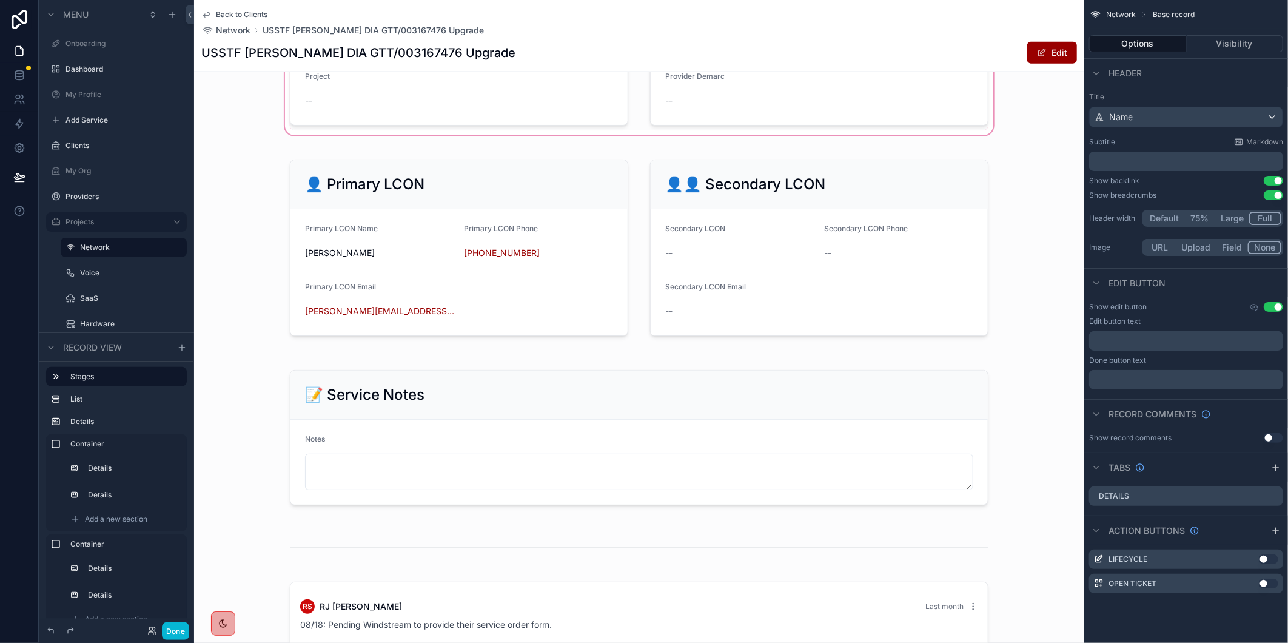
scroll to position [1482, 0]
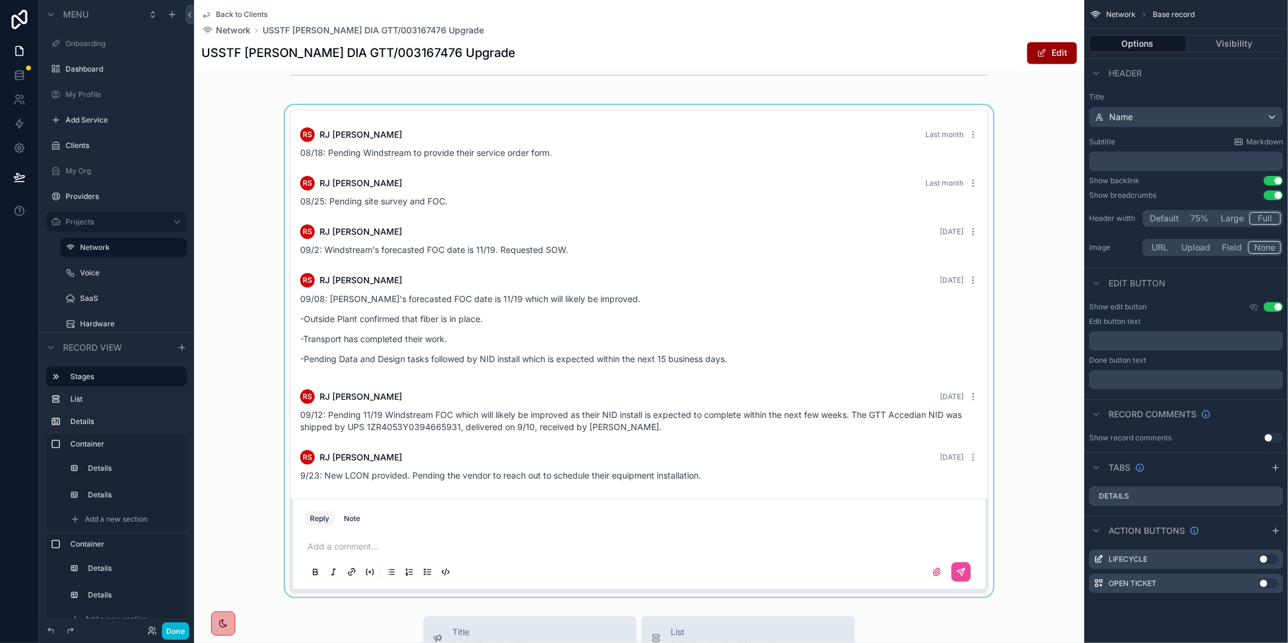
click at [314, 554] on div "scrollable content" at bounding box center [639, 351] width 890 height 492
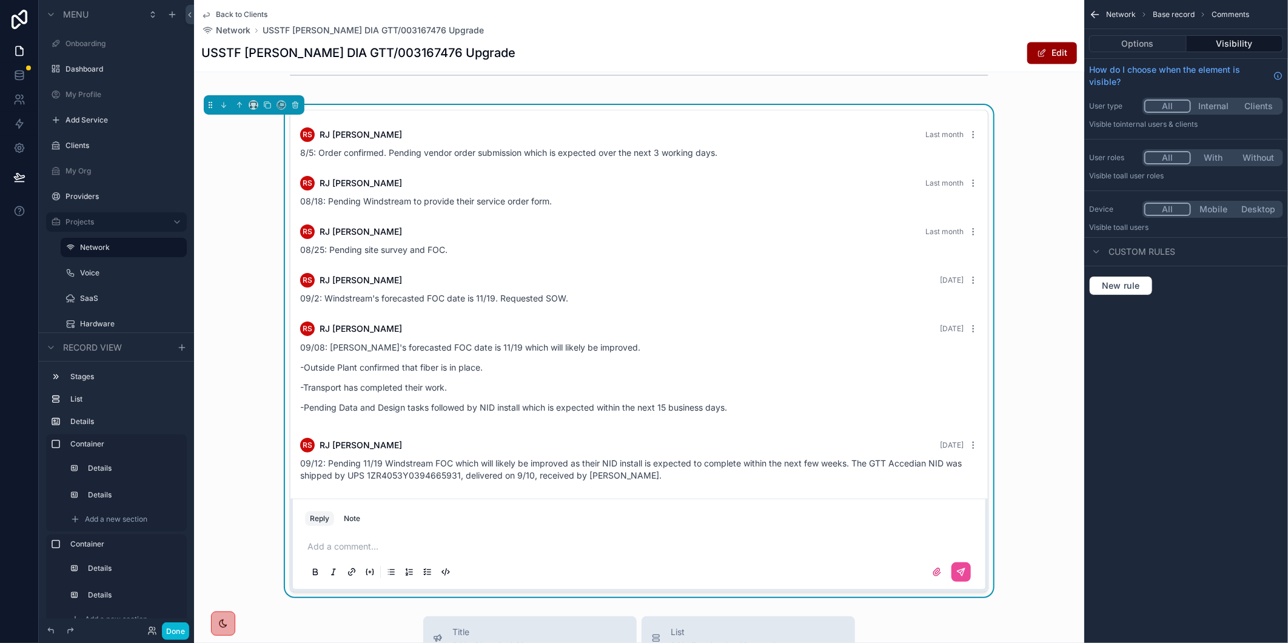
scroll to position [49, 0]
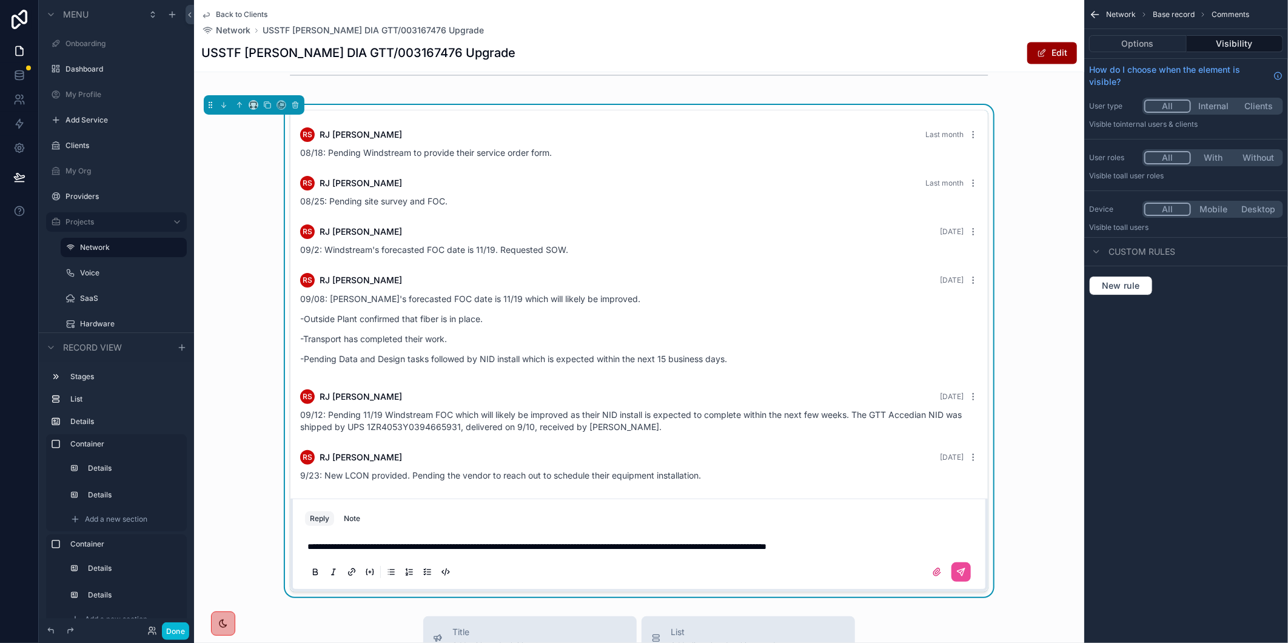
click at [335, 550] on span "**********" at bounding box center [537, 546] width 459 height 8
click at [340, 551] on span "**********" at bounding box center [537, 546] width 459 height 8
click at [761, 551] on span "**********" at bounding box center [534, 546] width 453 height 8
drag, startPoint x: 832, startPoint y: 559, endPoint x: 540, endPoint y: 553, distance: 291.2
click at [540, 551] on span "**********" at bounding box center [534, 546] width 453 height 8
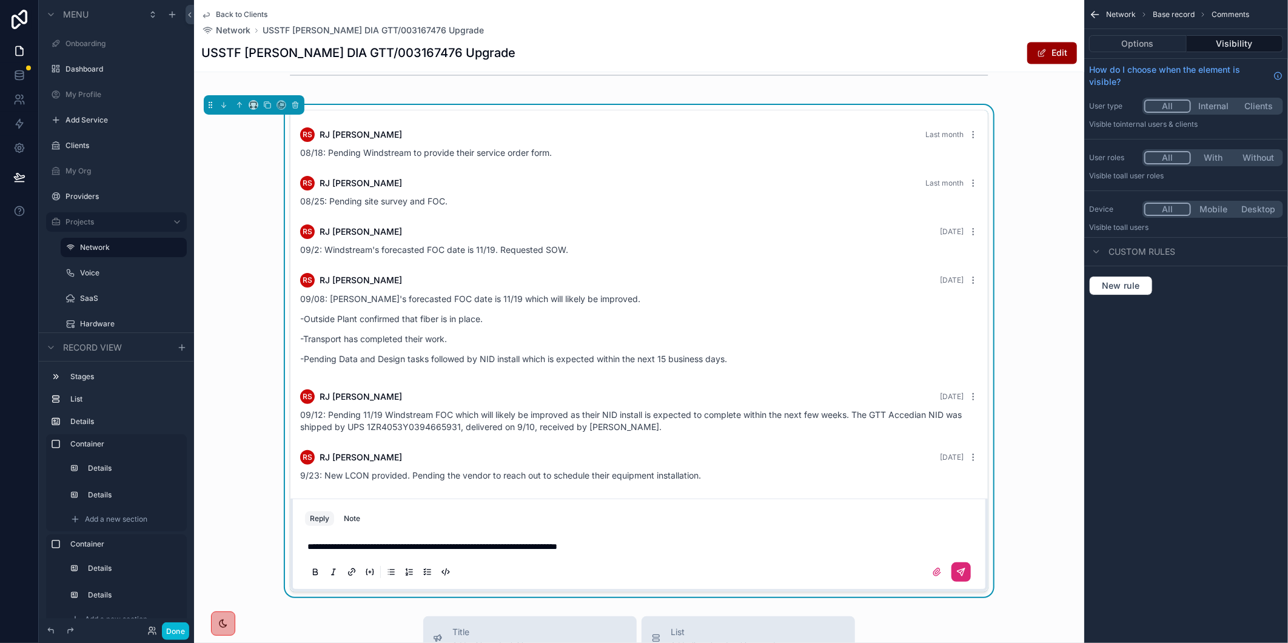
click at [962, 582] on button "scrollable content" at bounding box center [961, 571] width 19 height 19
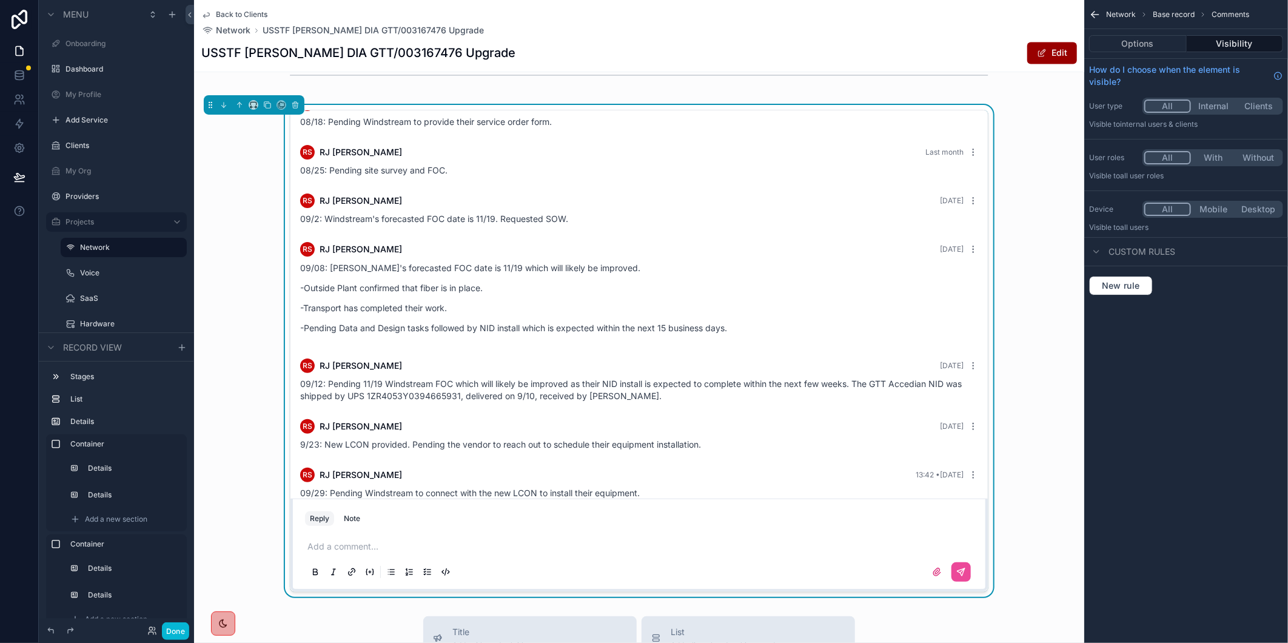
scroll to position [96, 0]
